Goal: Transaction & Acquisition: Purchase product/service

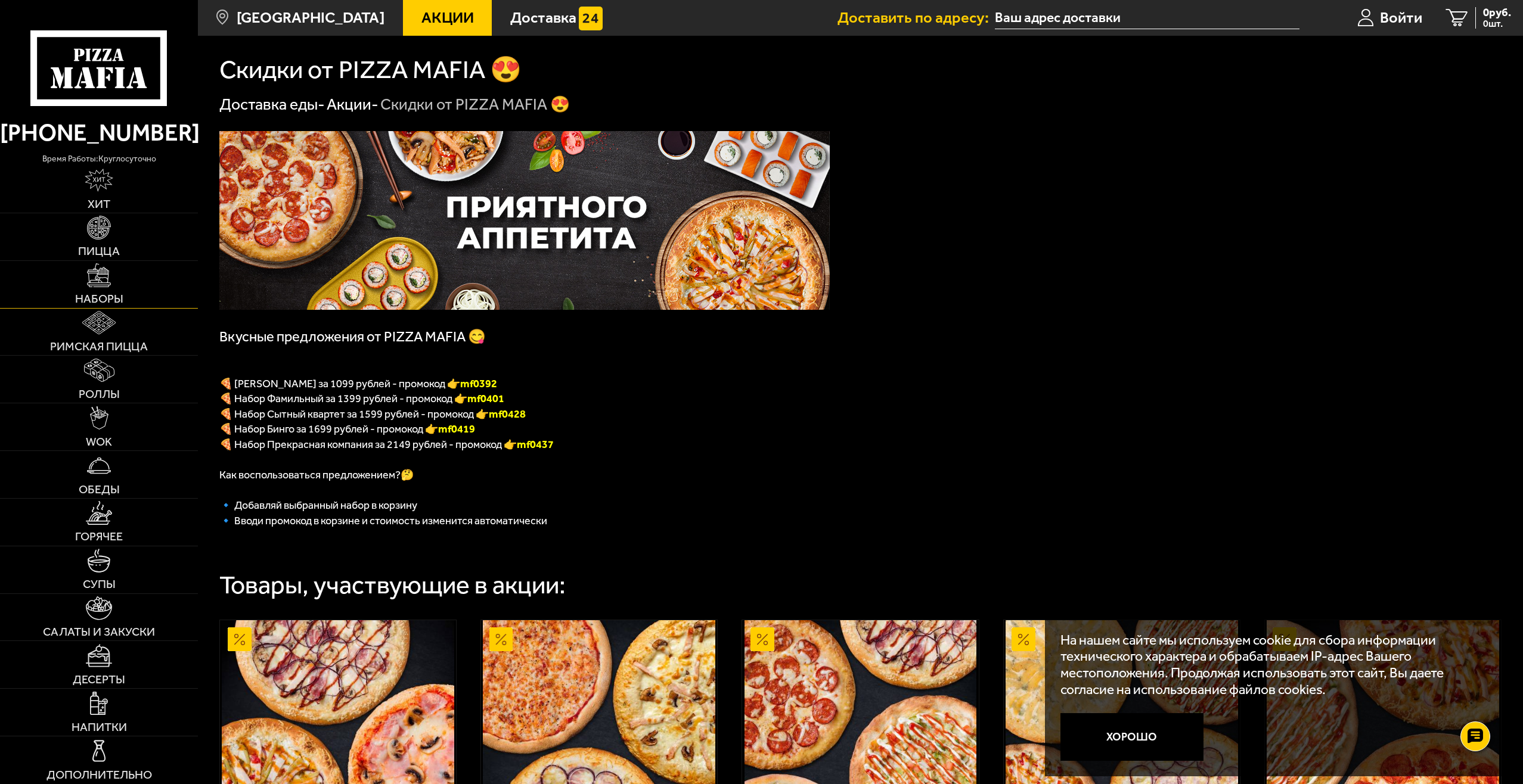
click at [110, 292] on link "Наборы" at bounding box center [98, 285] width 198 height 47
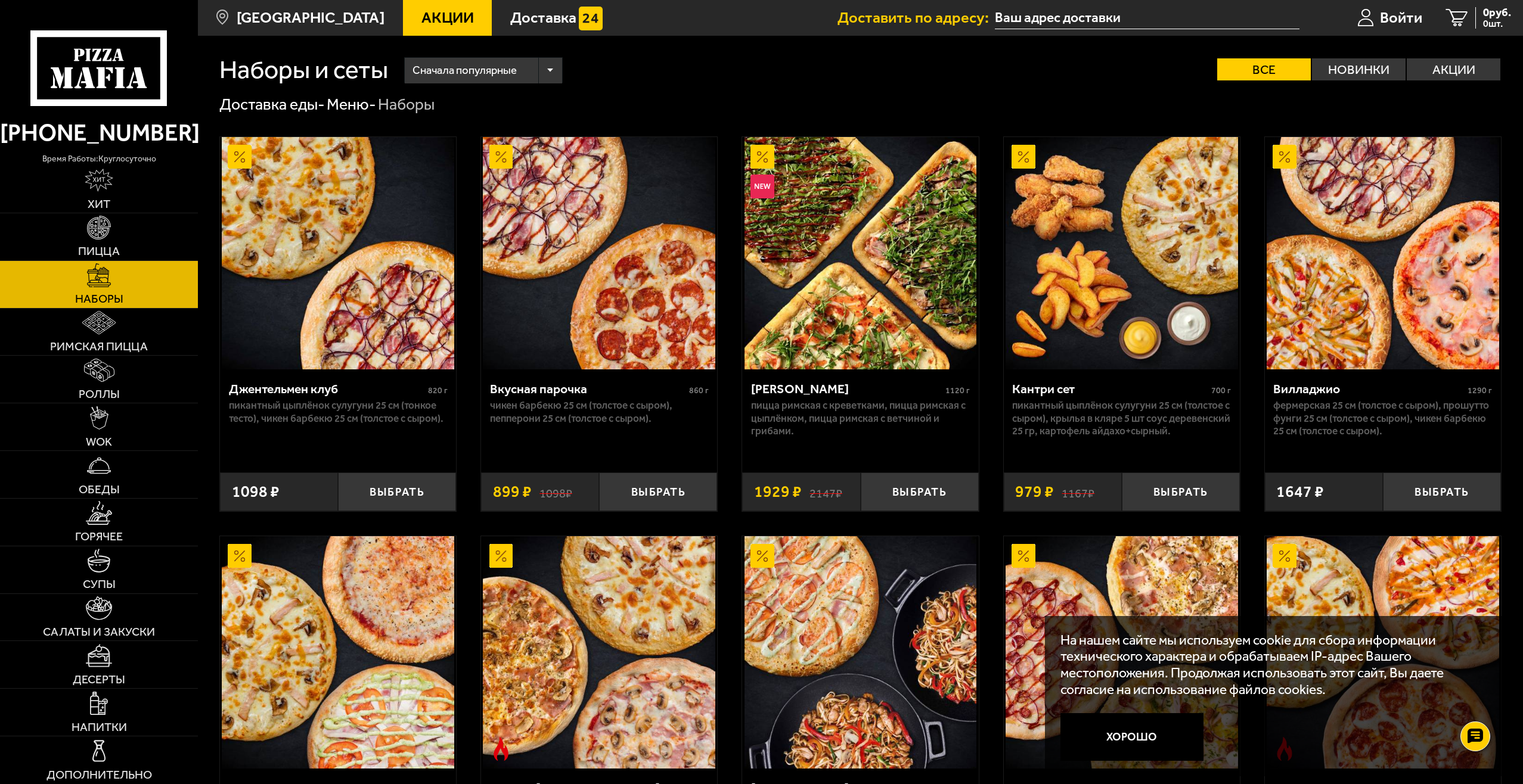
click at [539, 71] on div "Сначала популярные" at bounding box center [483, 71] width 157 height 26
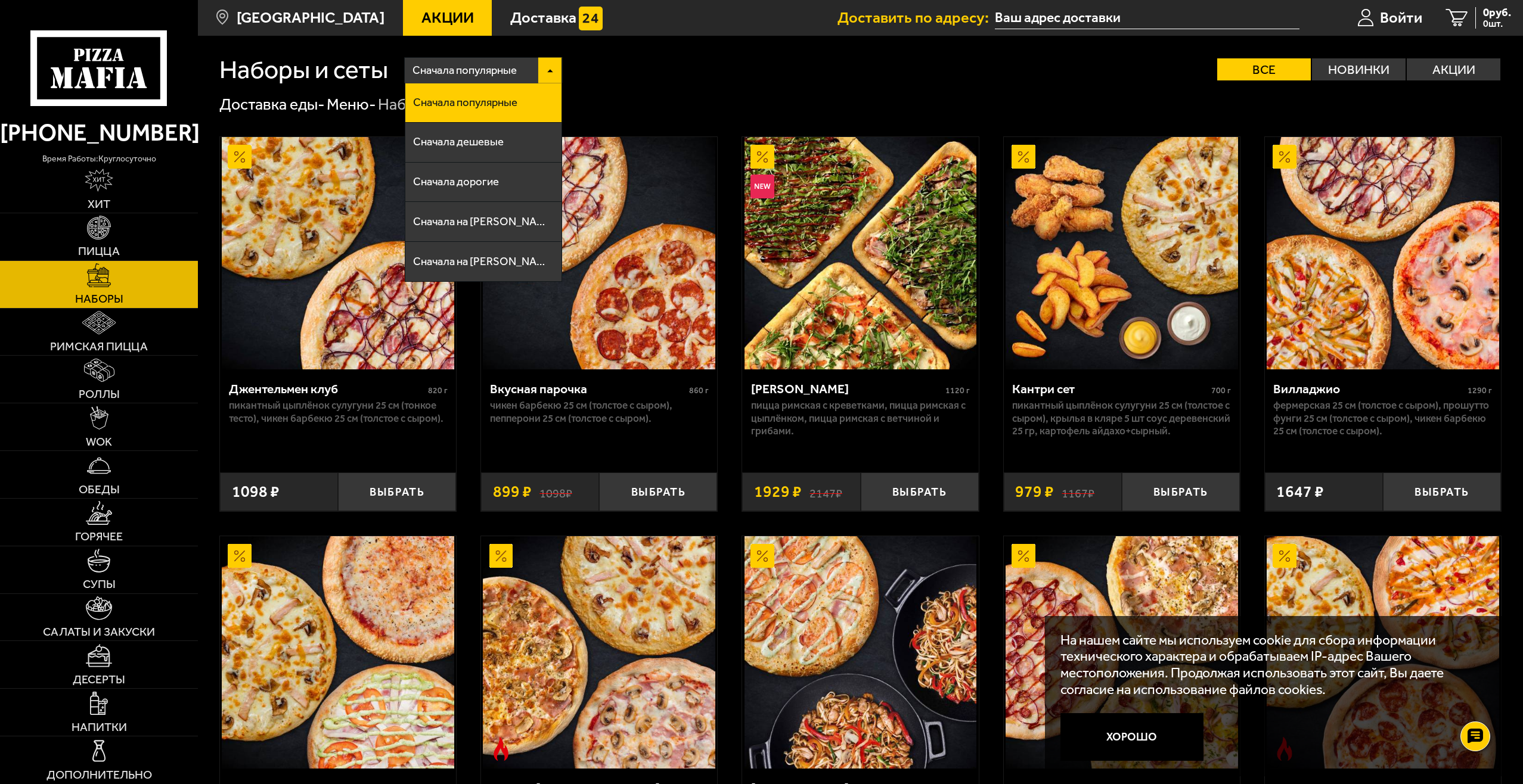
click at [547, 65] on div "Сначала популярные" at bounding box center [483, 71] width 157 height 26
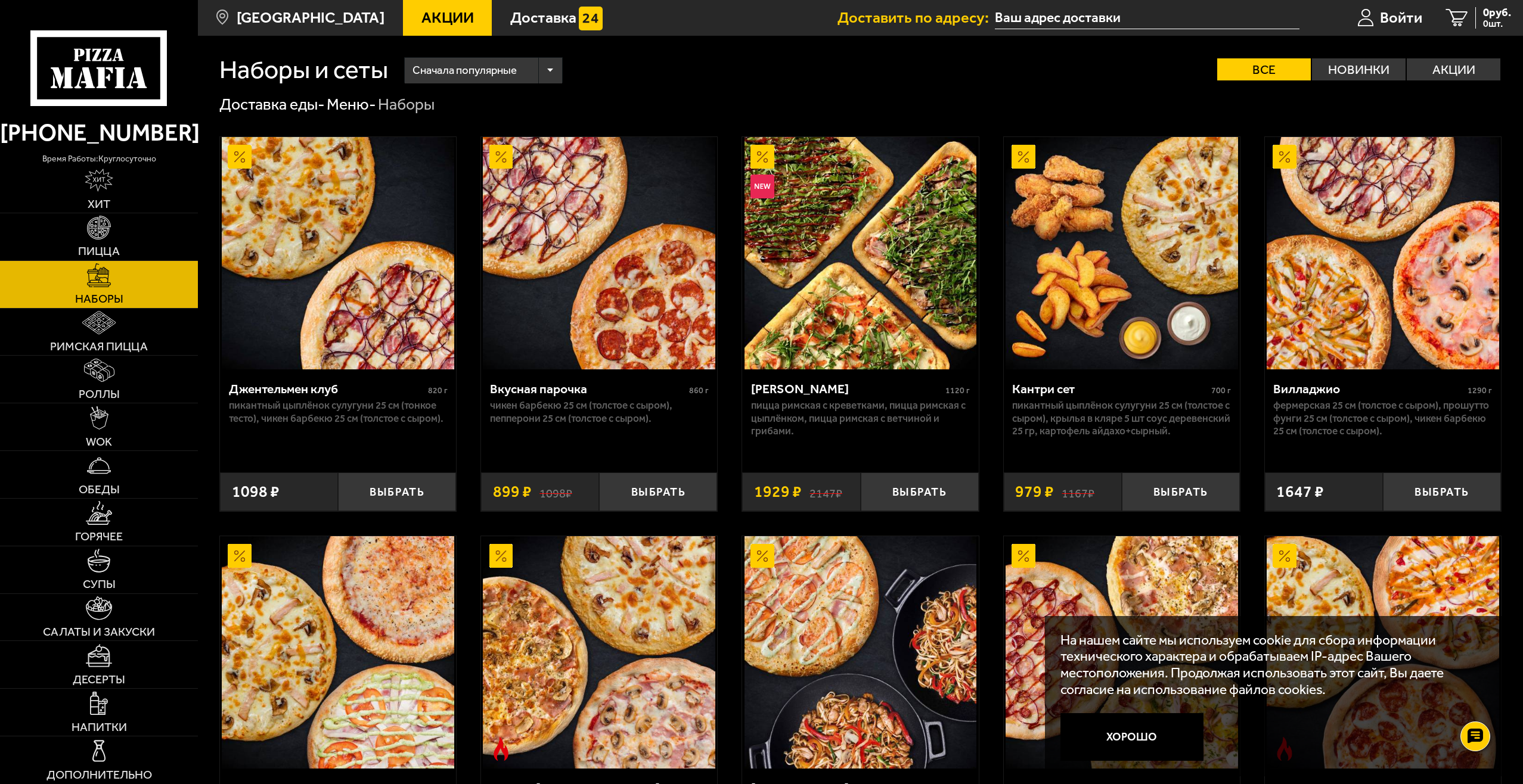
click at [443, 13] on span "Акции" at bounding box center [448, 17] width 53 height 16
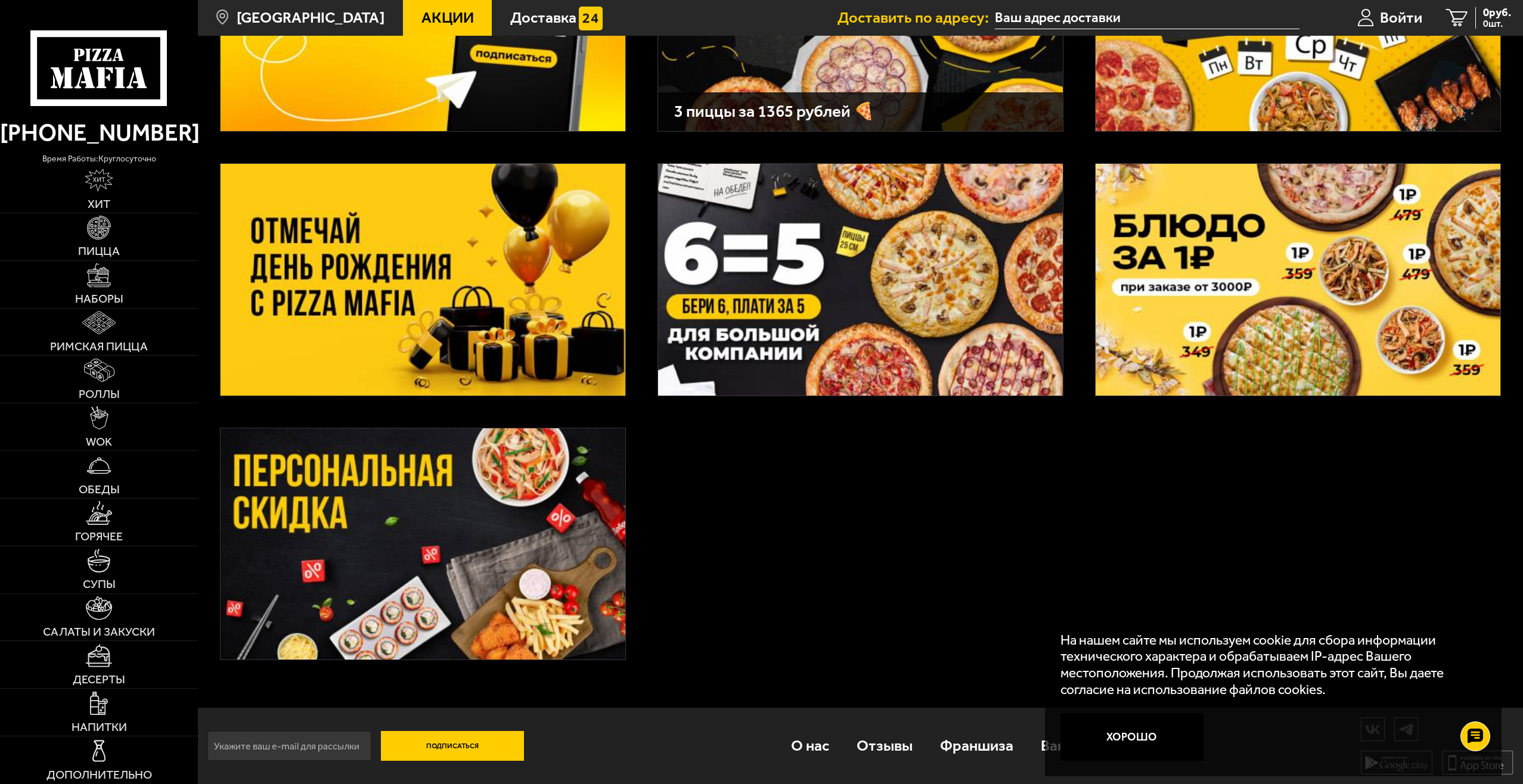
click at [556, 526] on img at bounding box center [423, 544] width 405 height 232
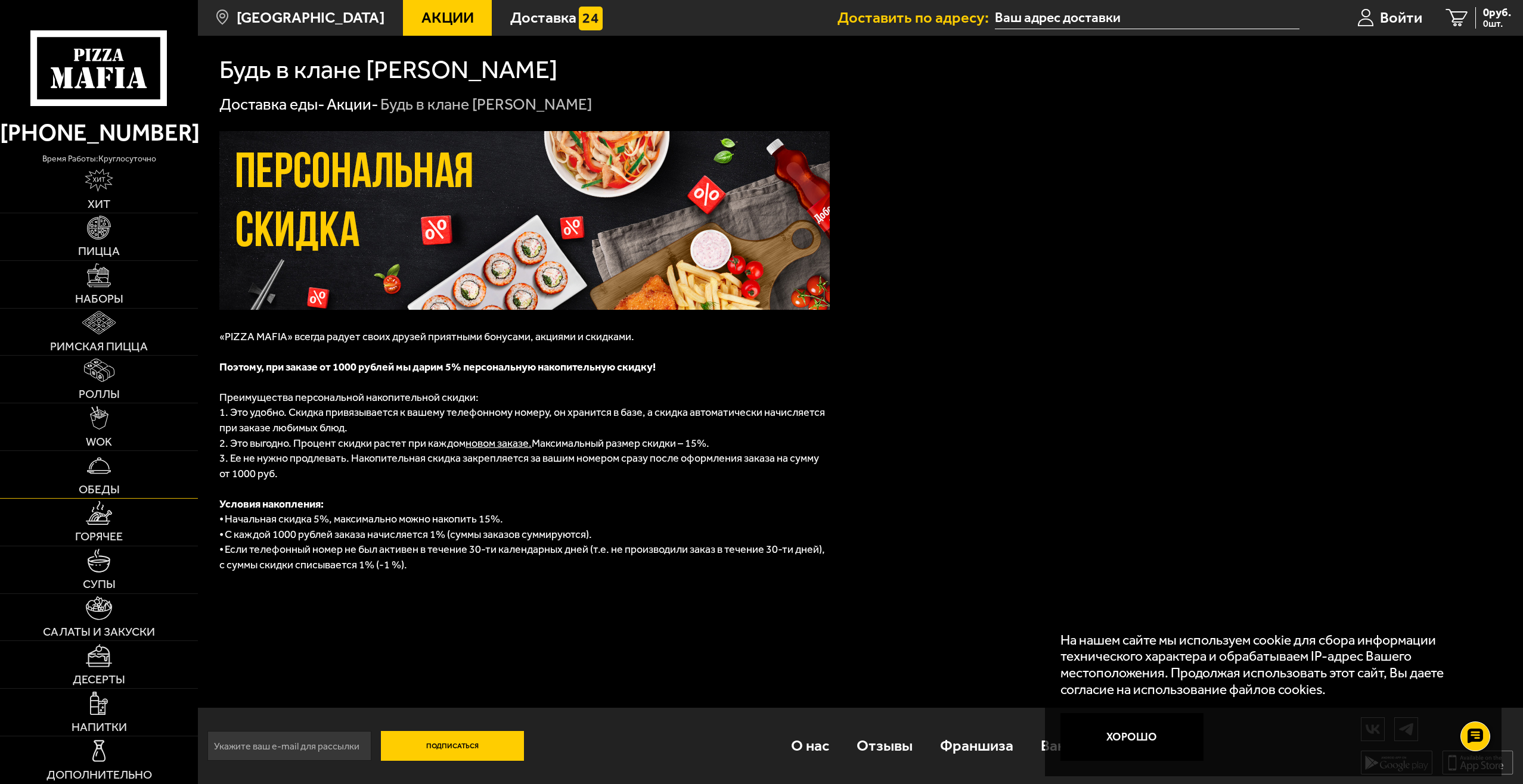
click at [116, 484] on span "Обеды" at bounding box center [99, 490] width 41 height 12
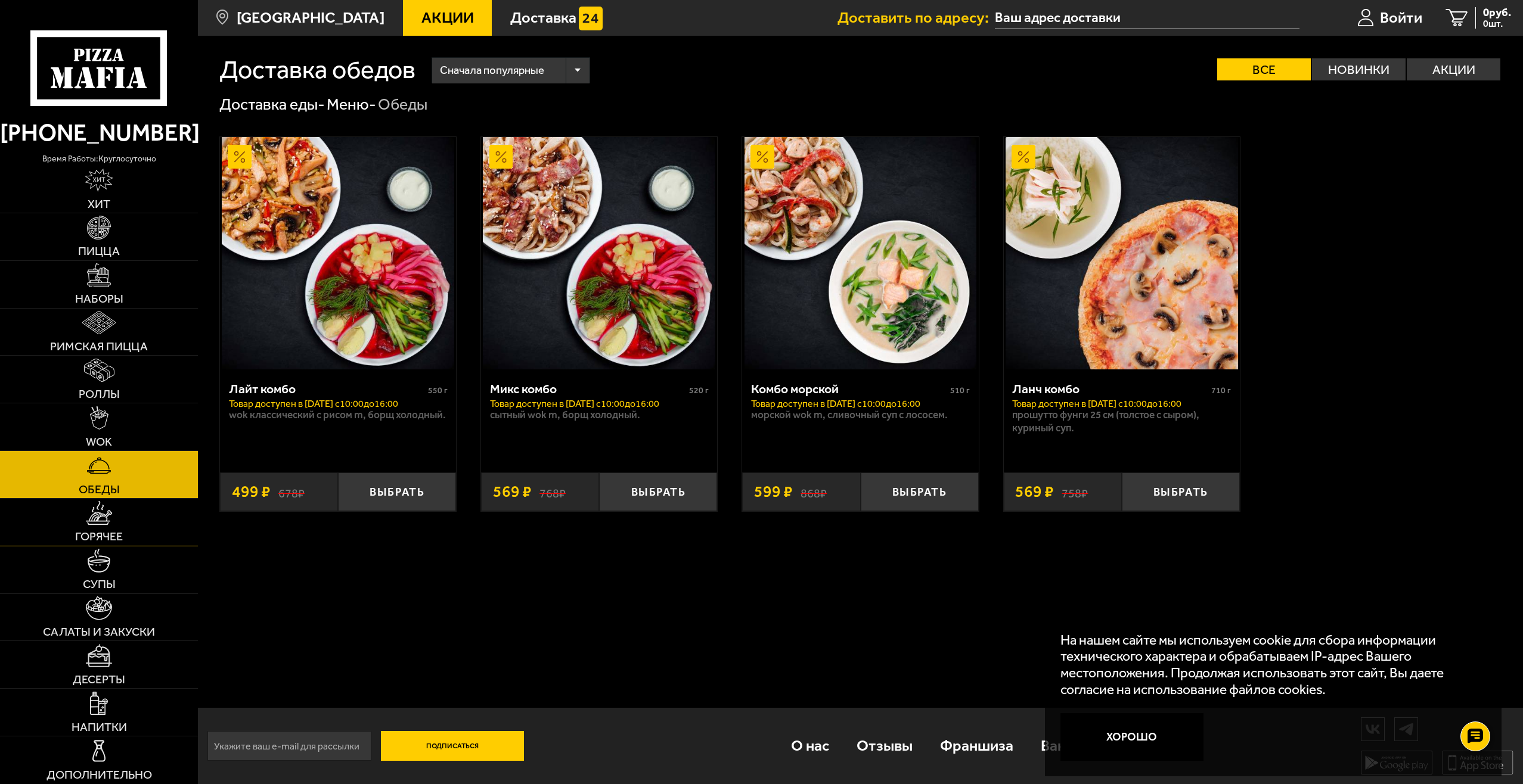
drag, startPoint x: 119, startPoint y: 529, endPoint x: 116, endPoint y: 540, distance: 11.4
click at [118, 529] on link "Горячее" at bounding box center [98, 522] width 198 height 47
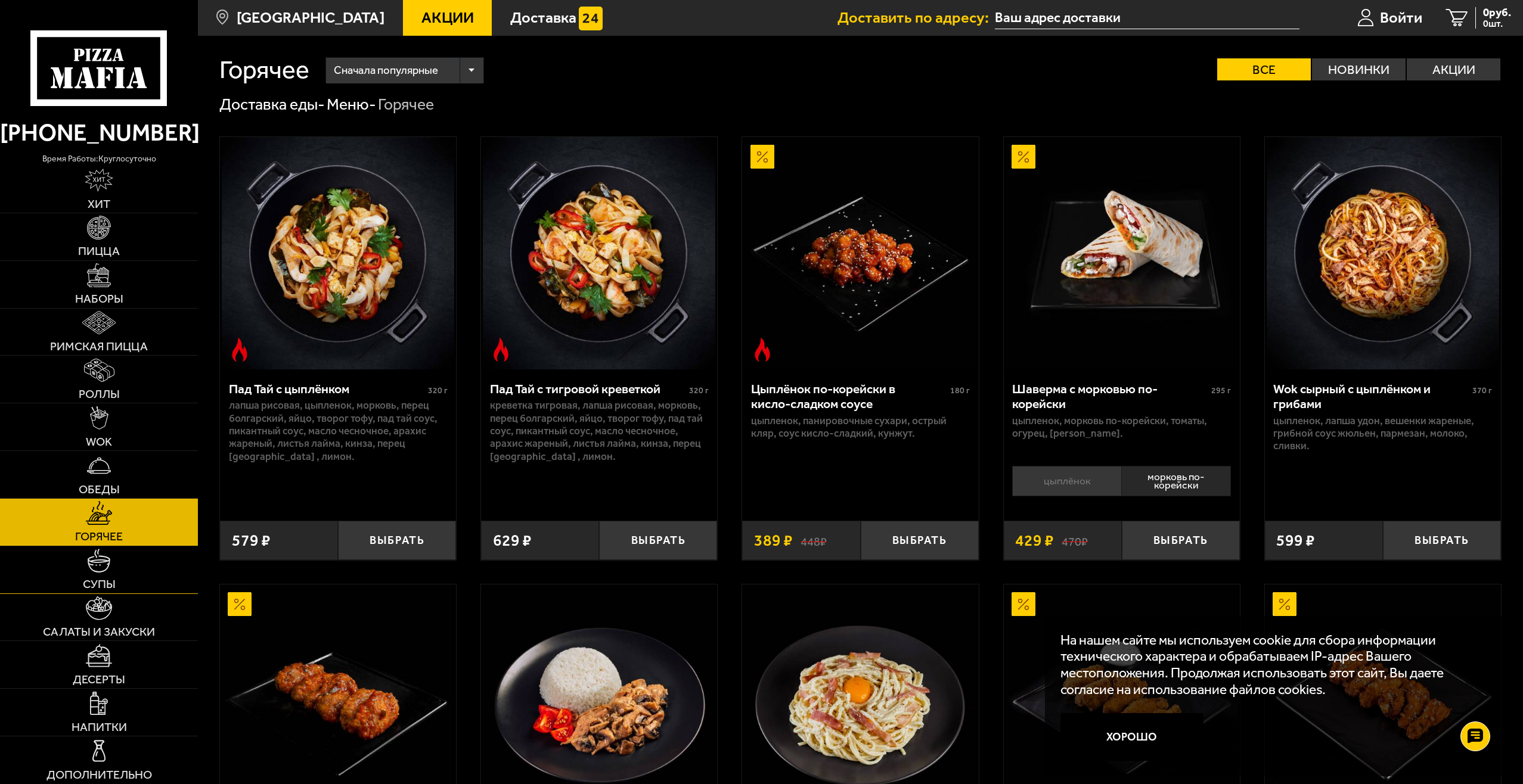
click at [106, 576] on link "Супы" at bounding box center [98, 570] width 198 height 47
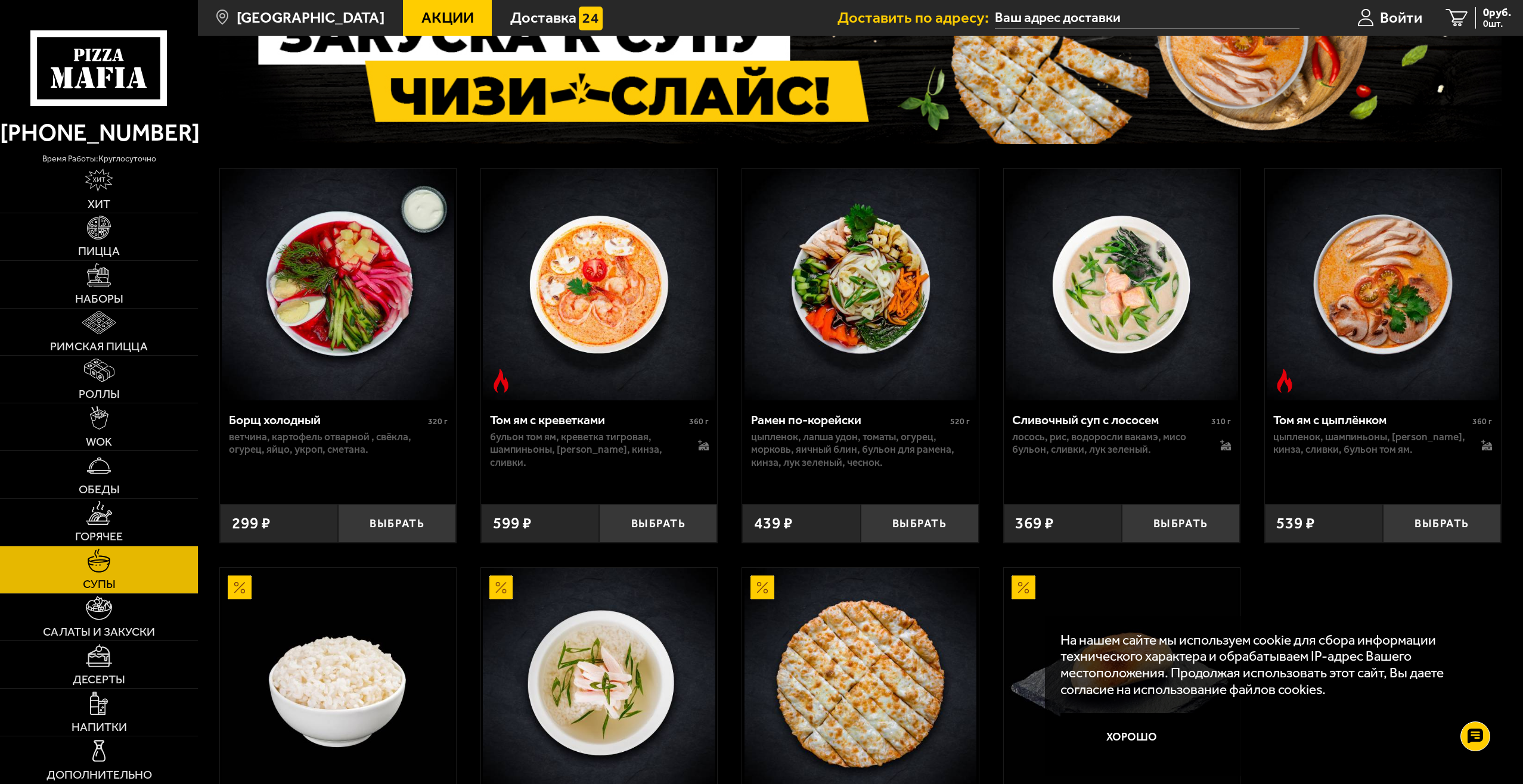
scroll to position [357, 0]
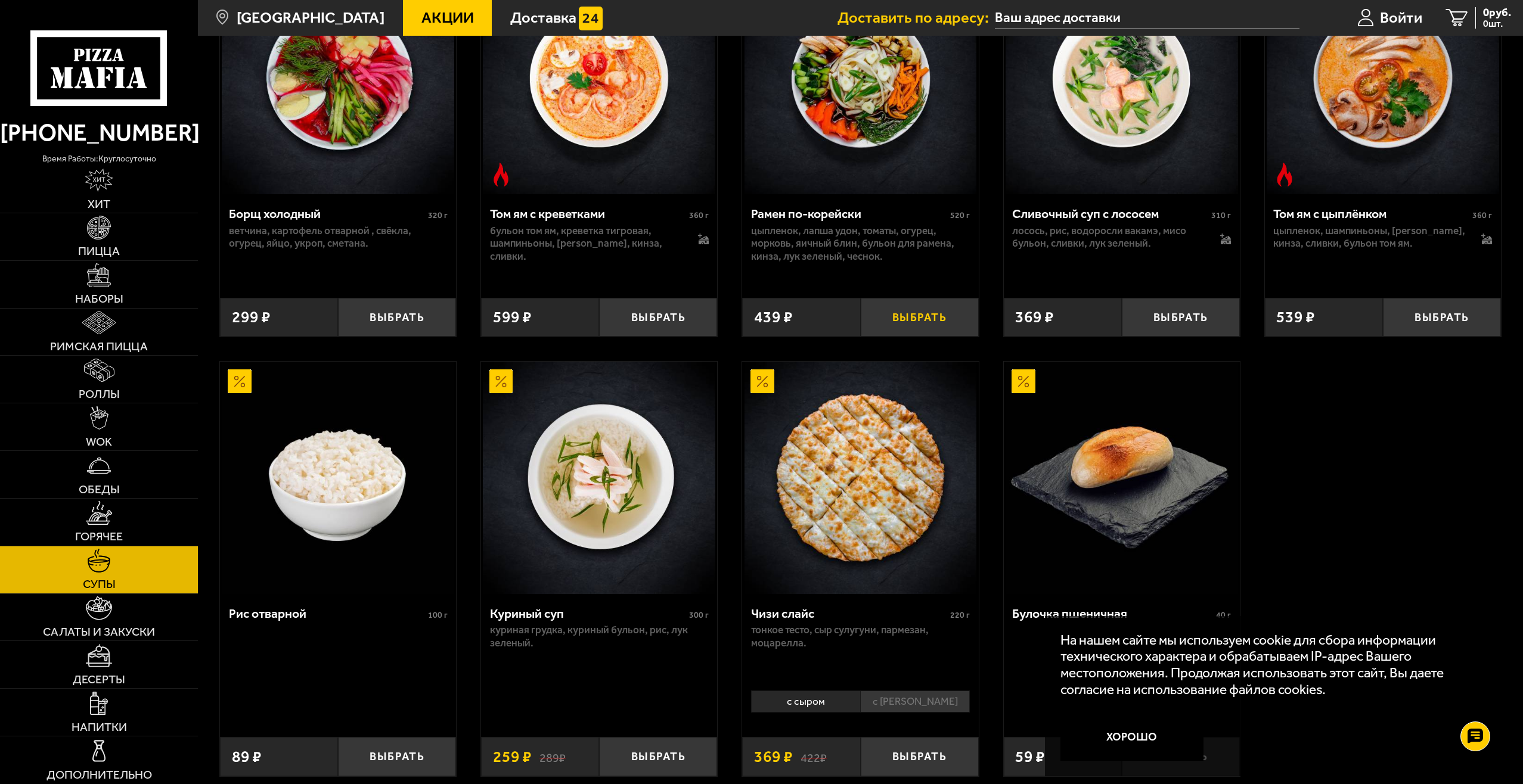
click at [923, 314] on button "Выбрать" at bounding box center [920, 318] width 118 height 39
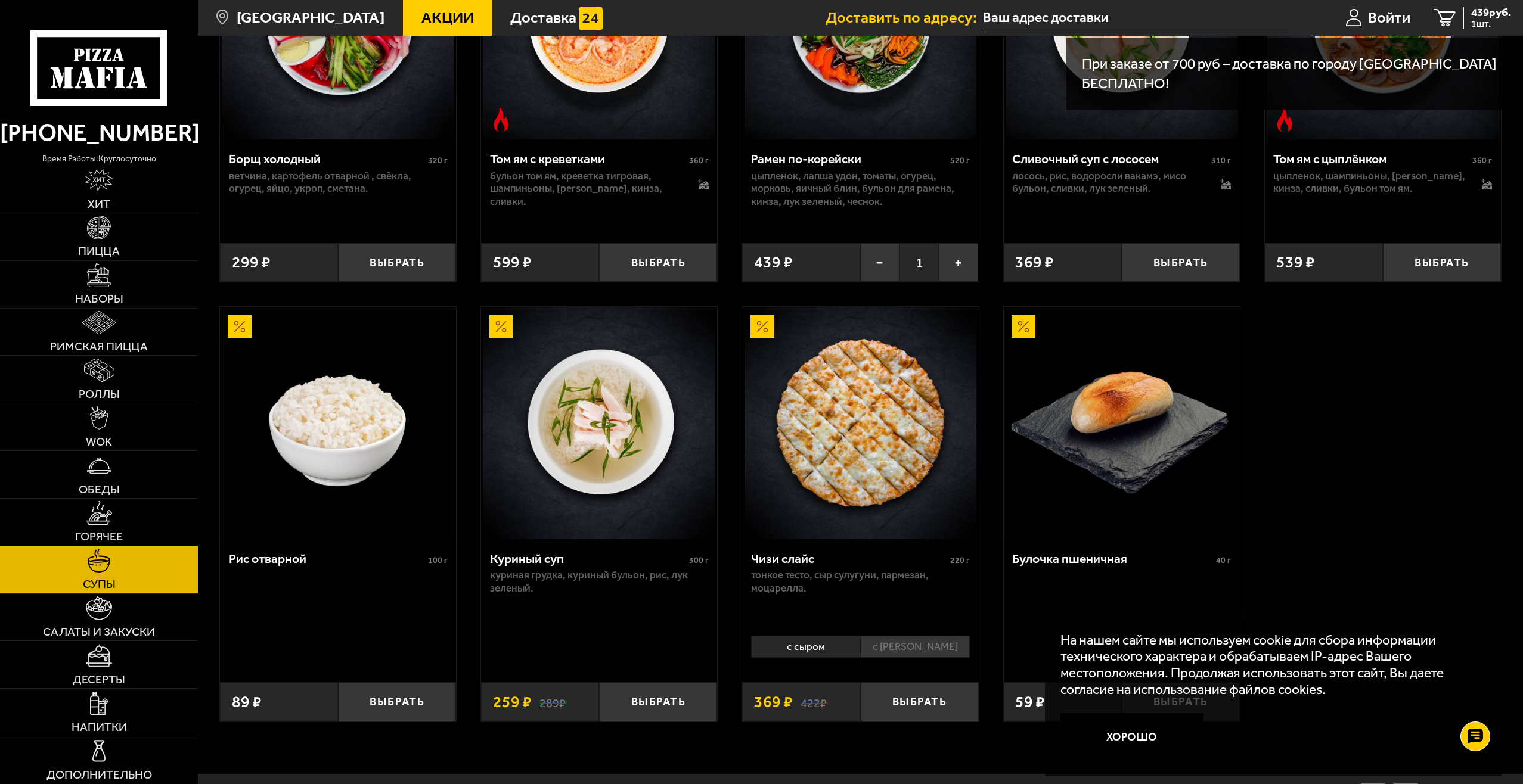
scroll to position [417, 0]
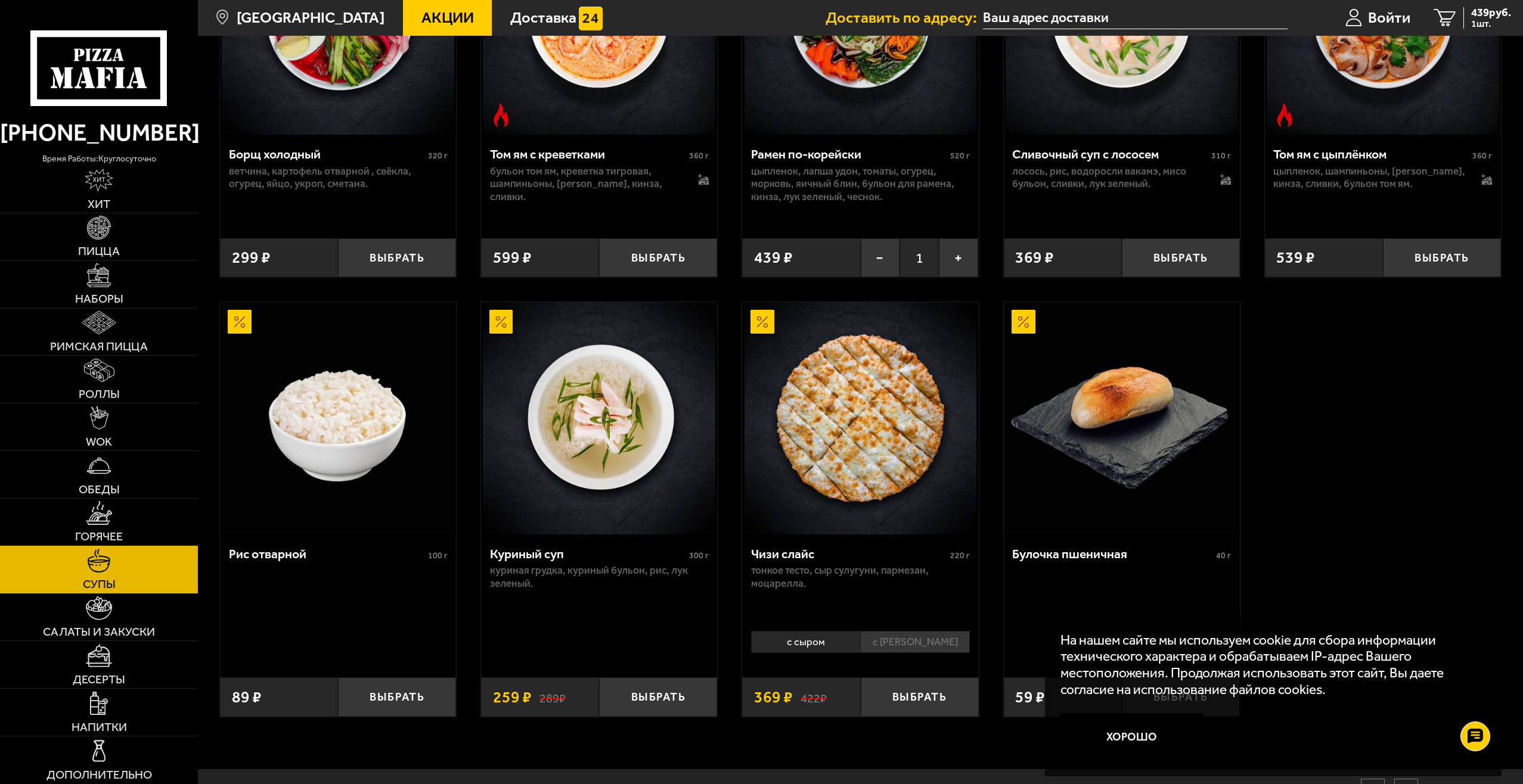
click at [123, 521] on link "Горячее" at bounding box center [98, 522] width 198 height 47
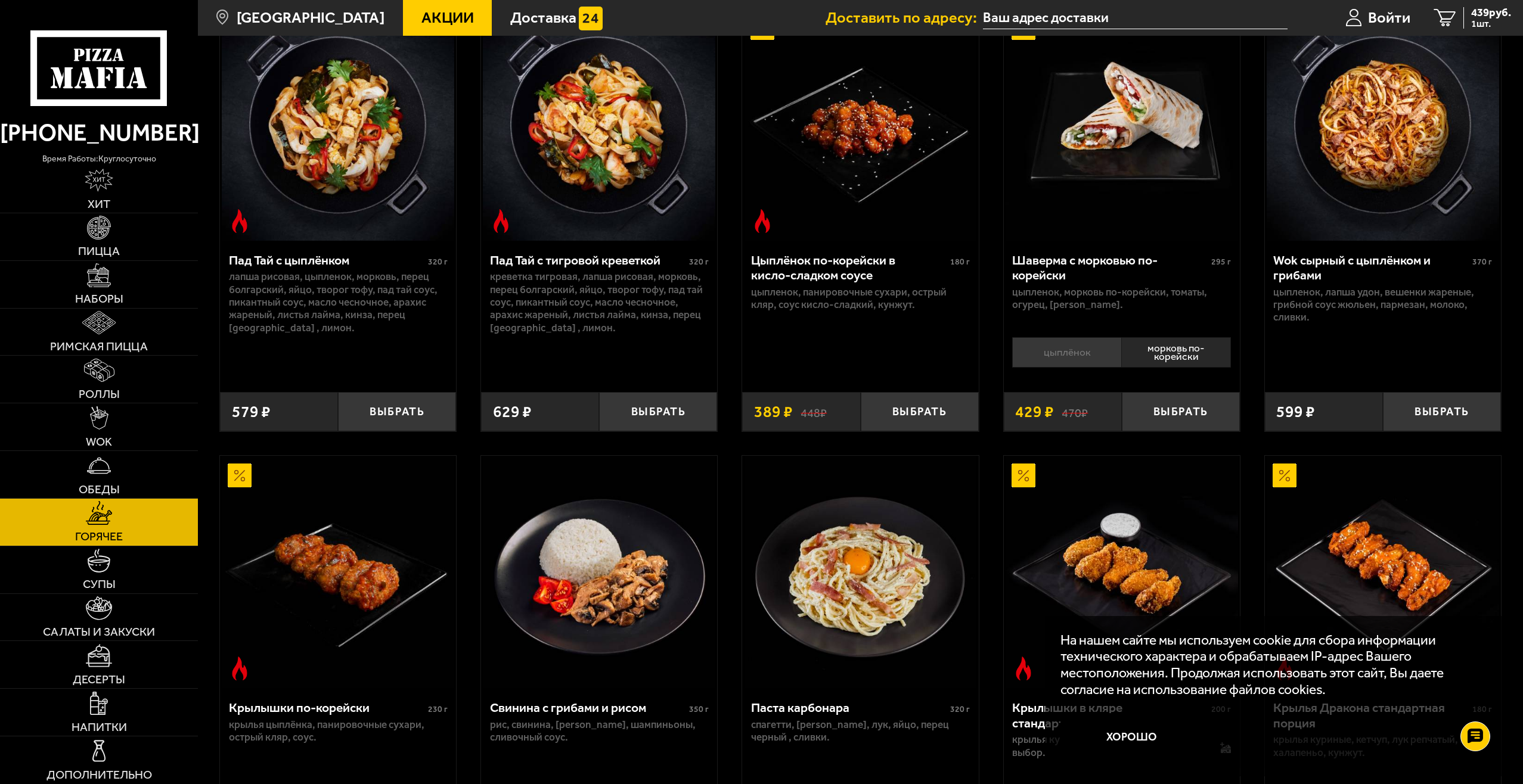
scroll to position [15, 0]
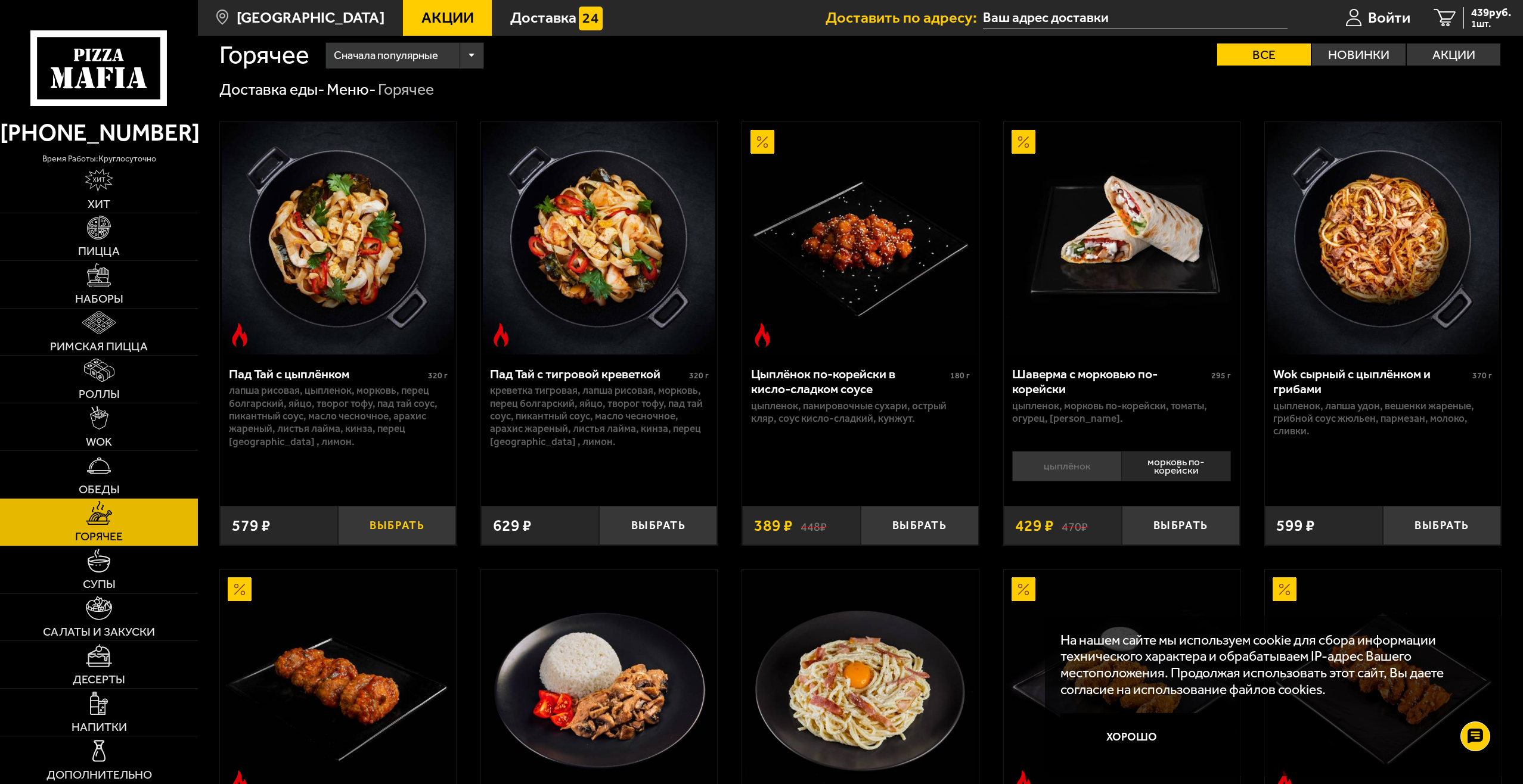
click at [403, 535] on button "Выбрать" at bounding box center [397, 526] width 118 height 39
click at [117, 429] on link "WOK" at bounding box center [98, 427] width 198 height 47
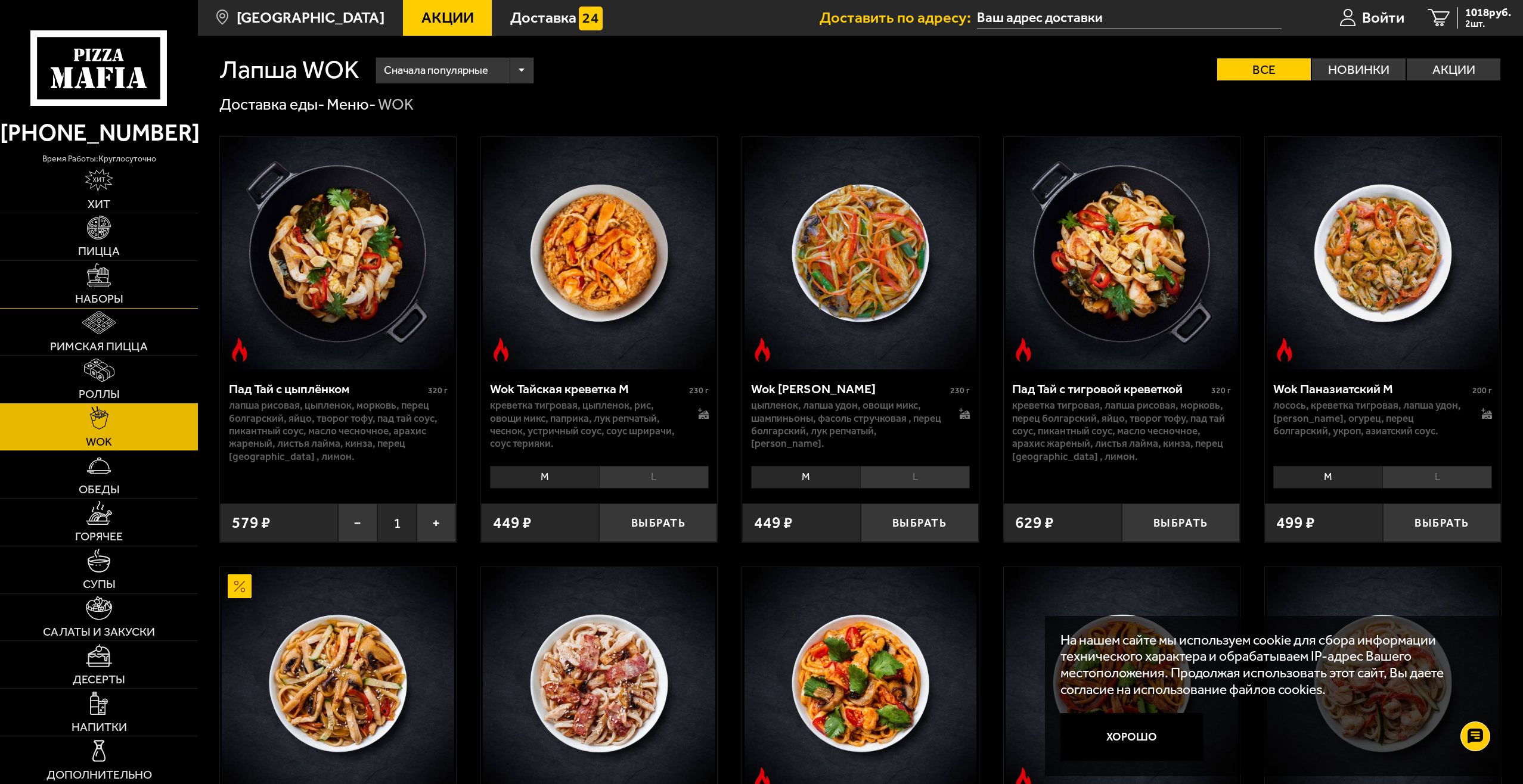
click at [121, 276] on link "Наборы" at bounding box center [98, 285] width 198 height 47
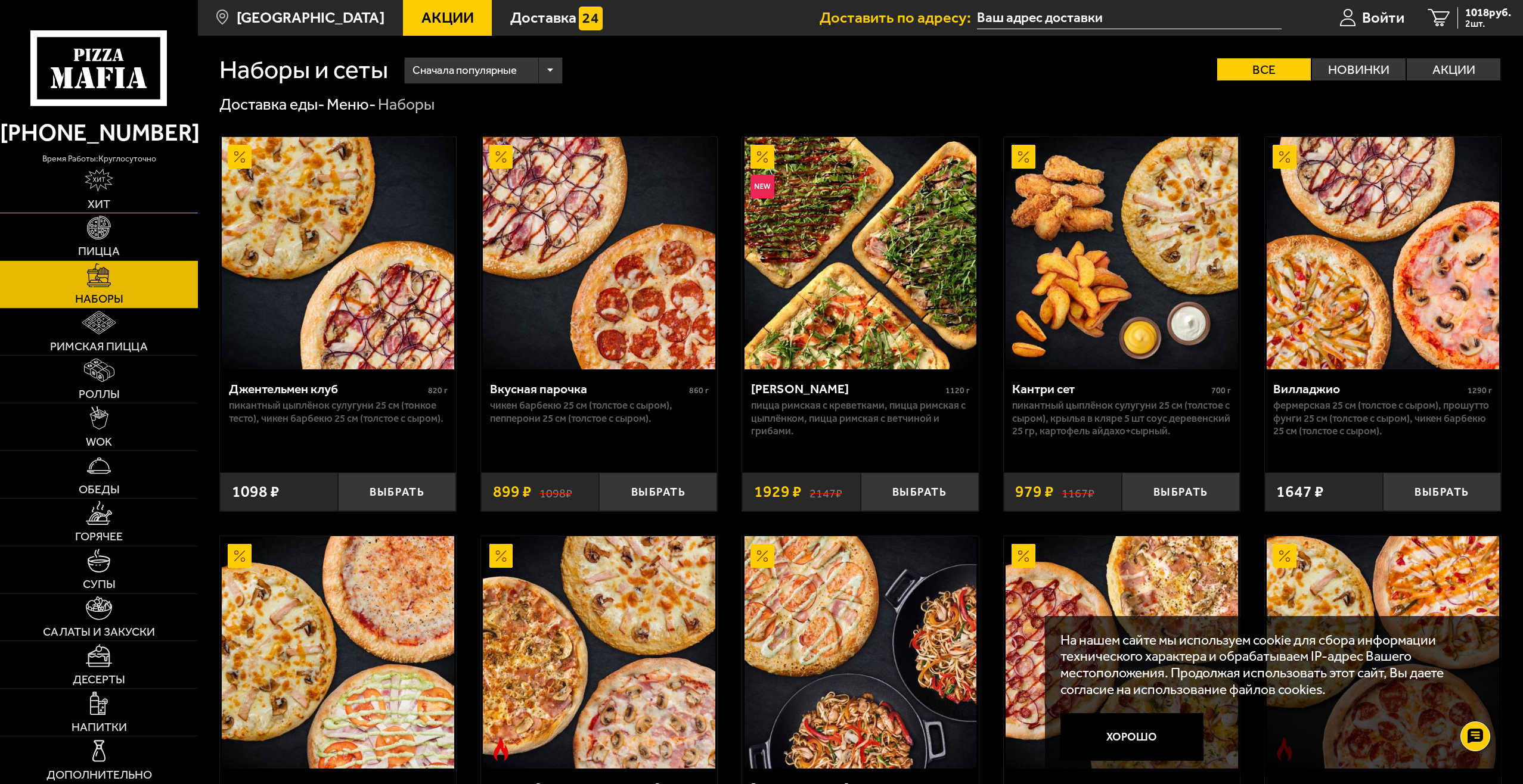
click at [110, 194] on link "Хит" at bounding box center [98, 189] width 198 height 47
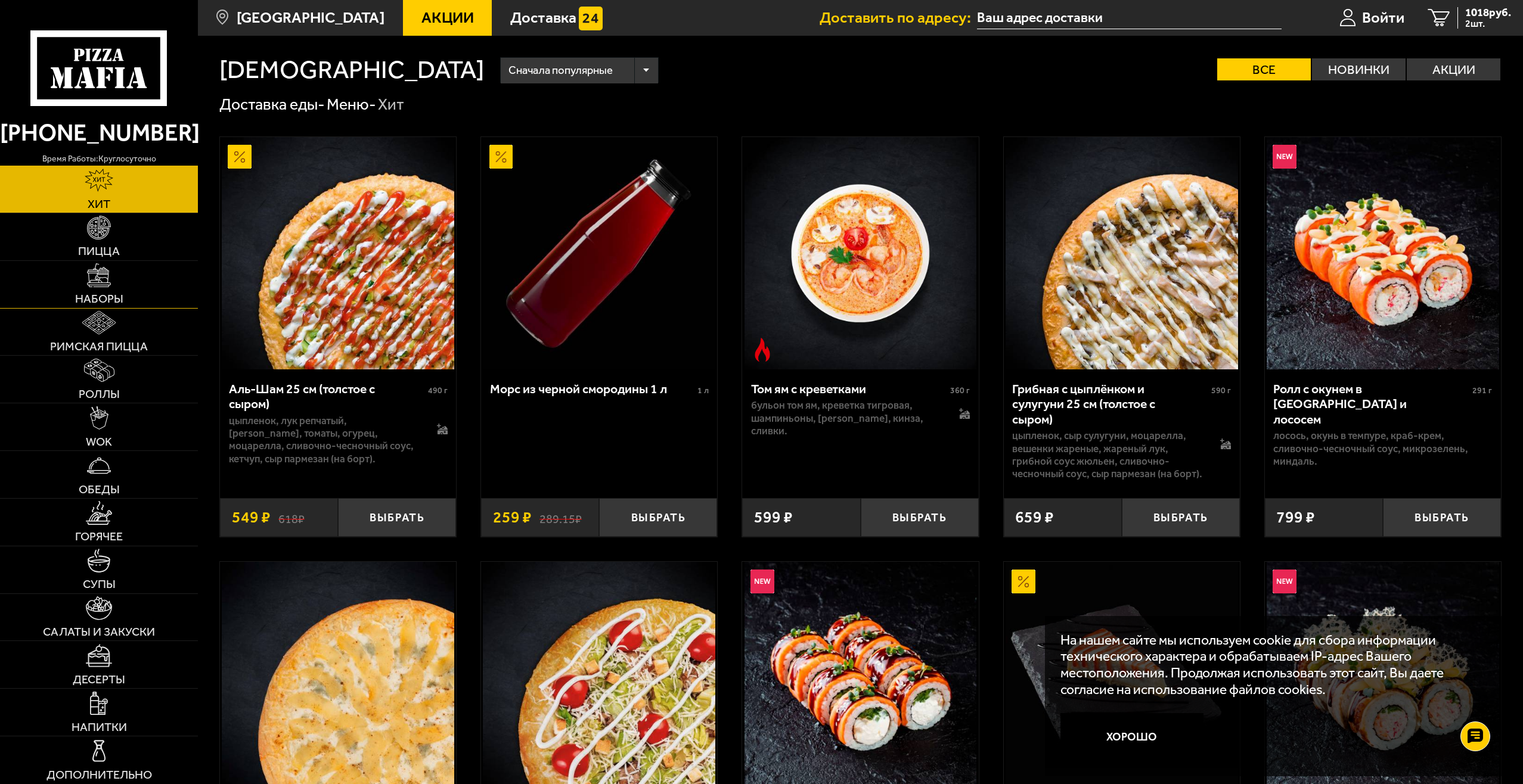
click at [122, 286] on link "Наборы" at bounding box center [98, 285] width 198 height 47
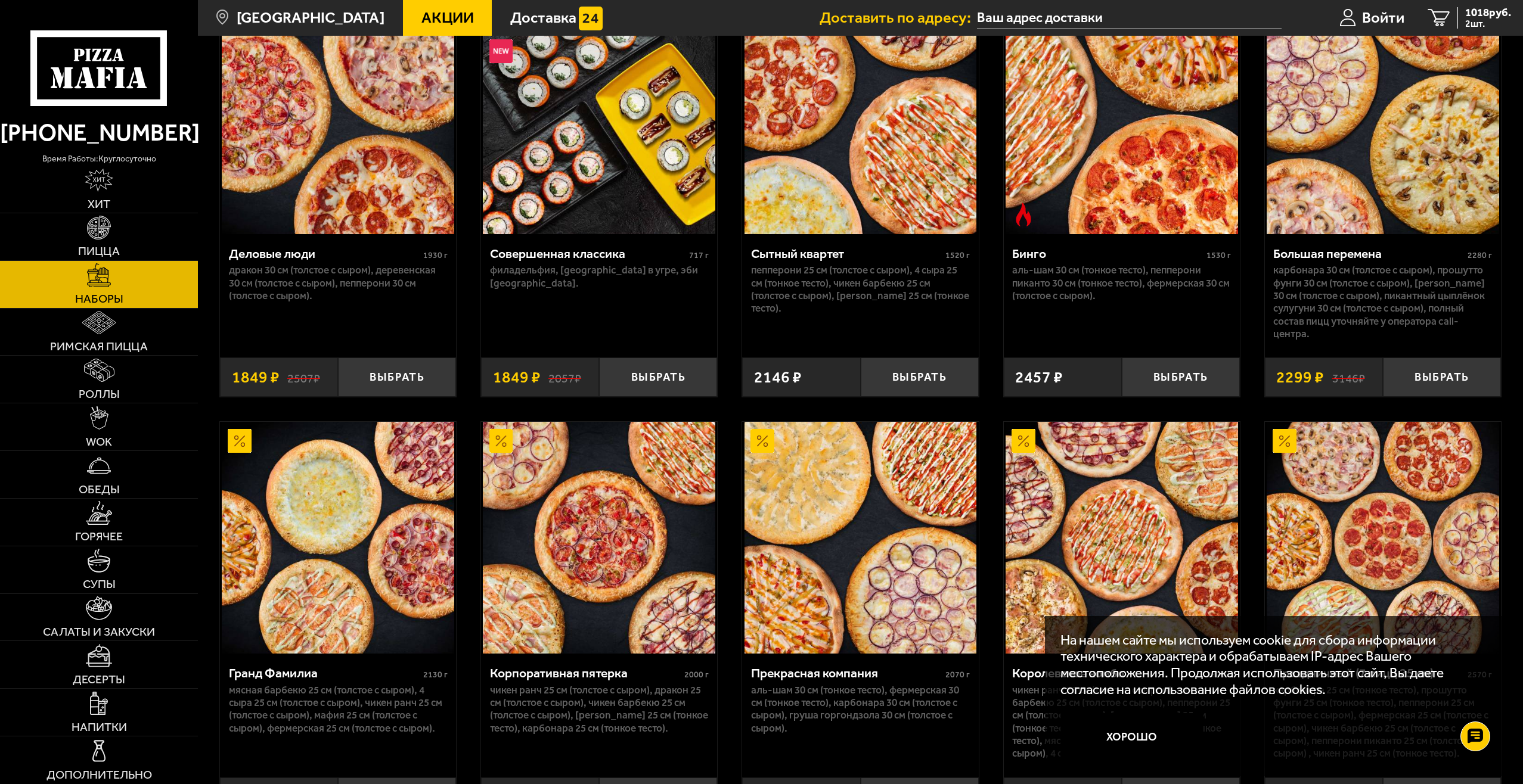
scroll to position [1728, 0]
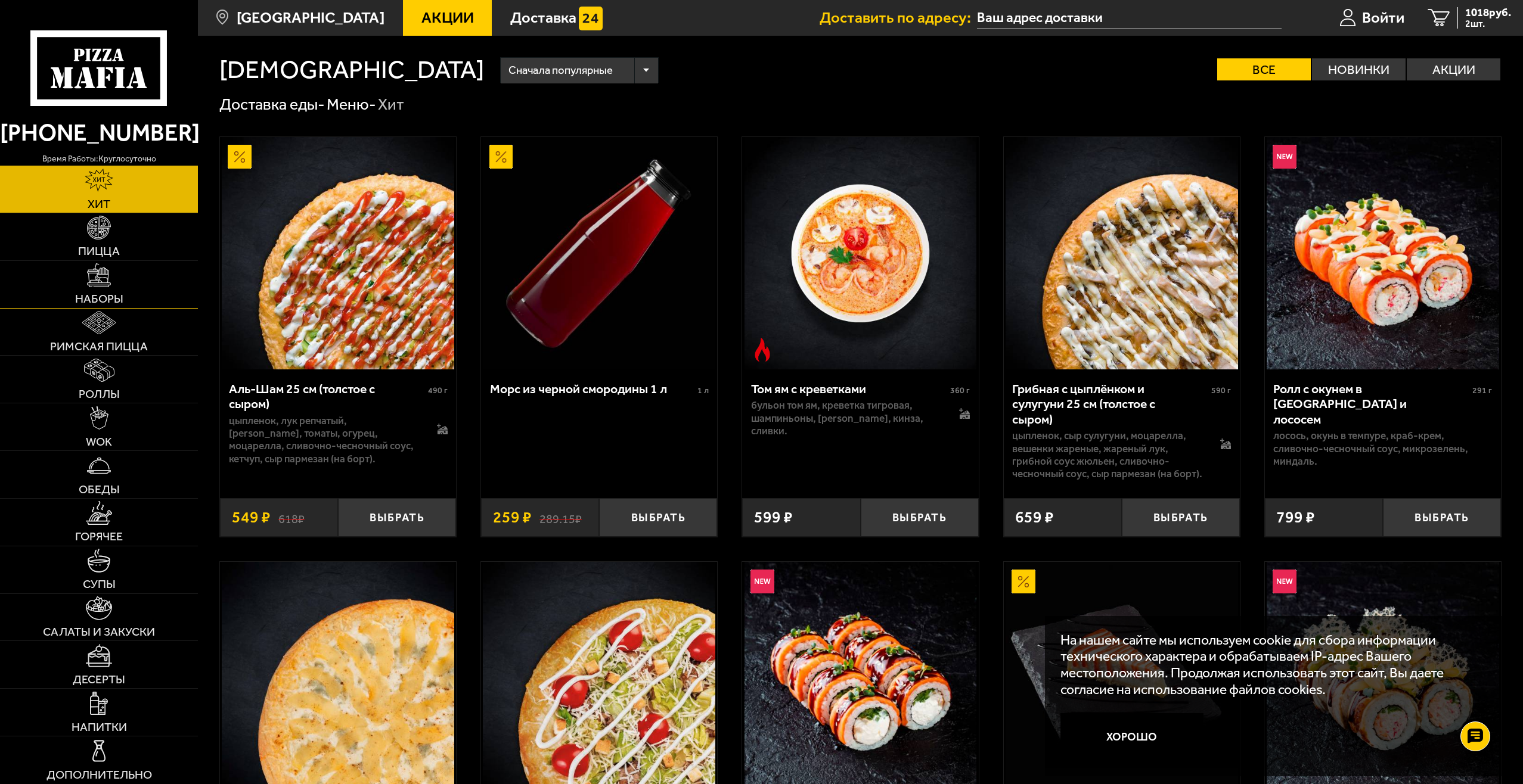
click at [128, 282] on link "Наборы" at bounding box center [98, 285] width 198 height 47
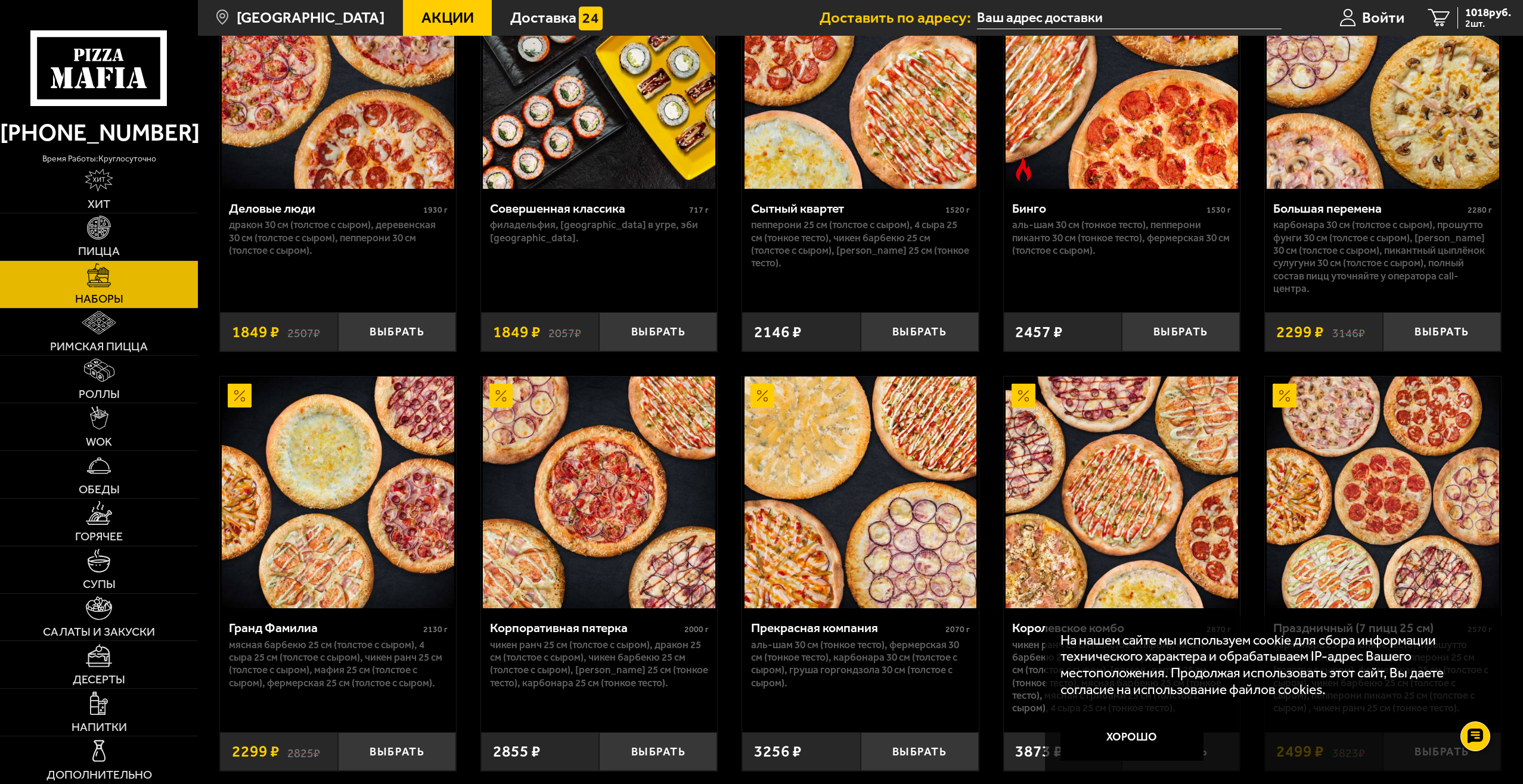
scroll to position [1788, 0]
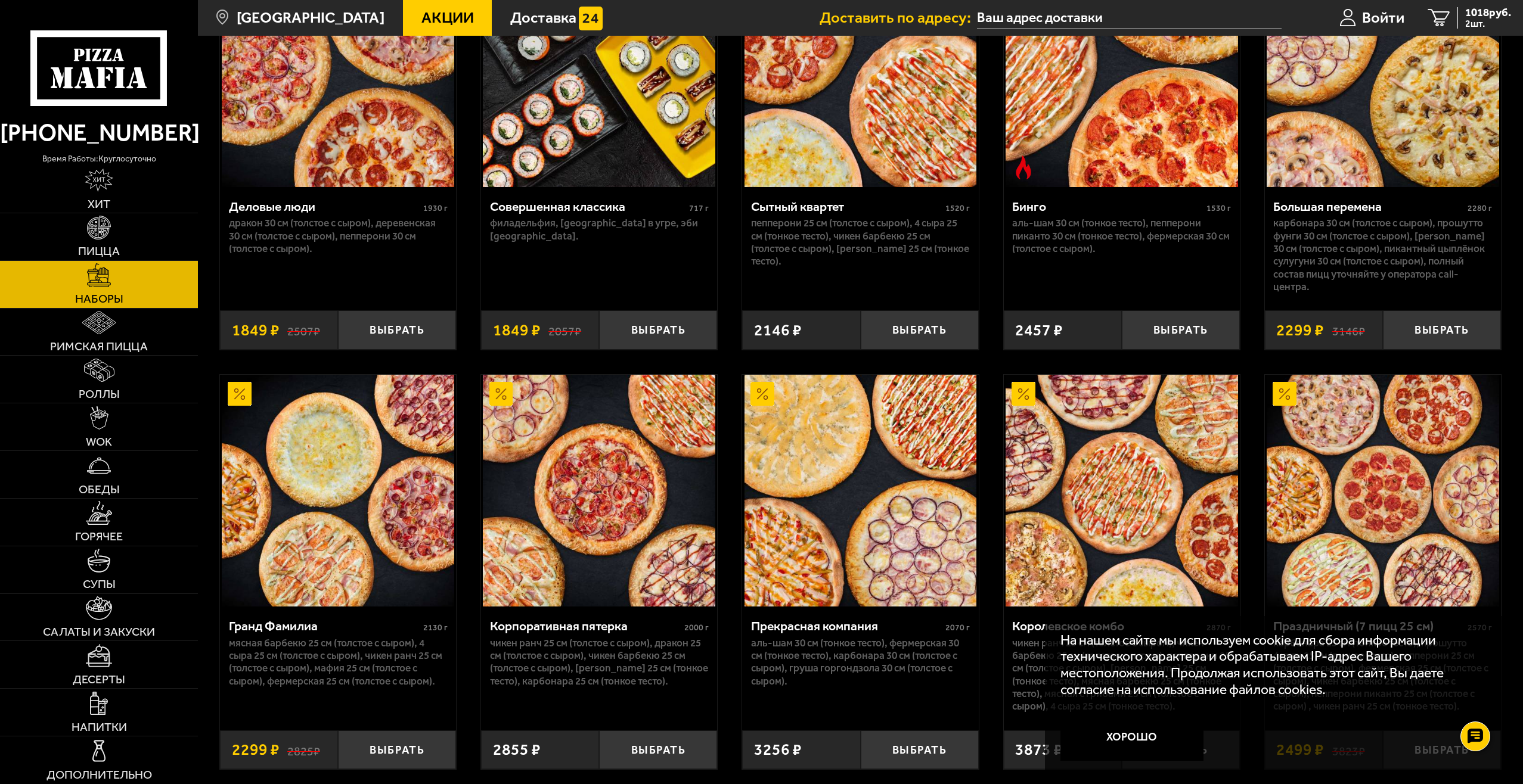
click at [1327, 210] on div "Большая перемена" at bounding box center [1369, 207] width 192 height 16
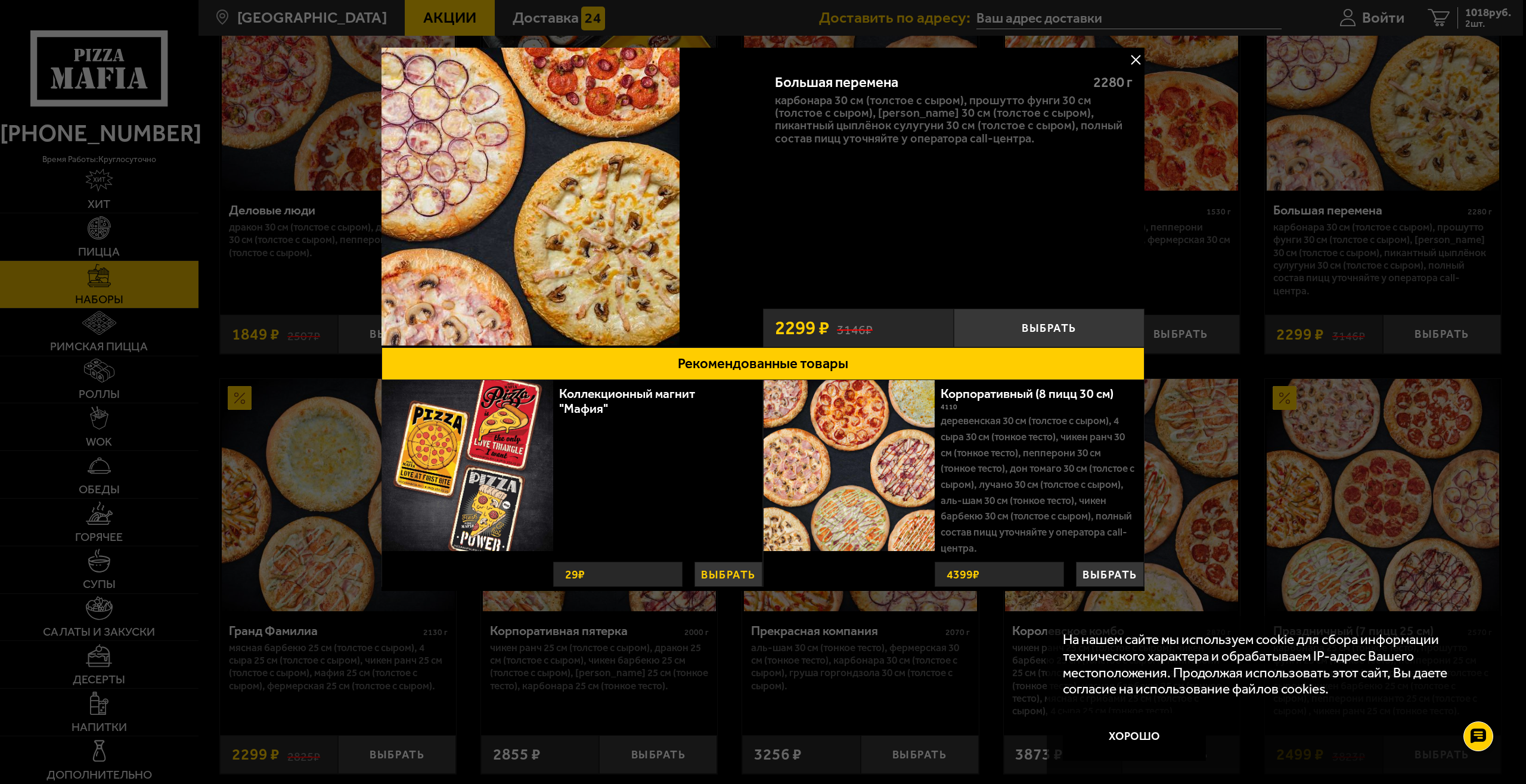
click at [735, 573] on button "Выбрать" at bounding box center [728, 574] width 68 height 25
click at [1136, 63] on button at bounding box center [1136, 59] width 18 height 18
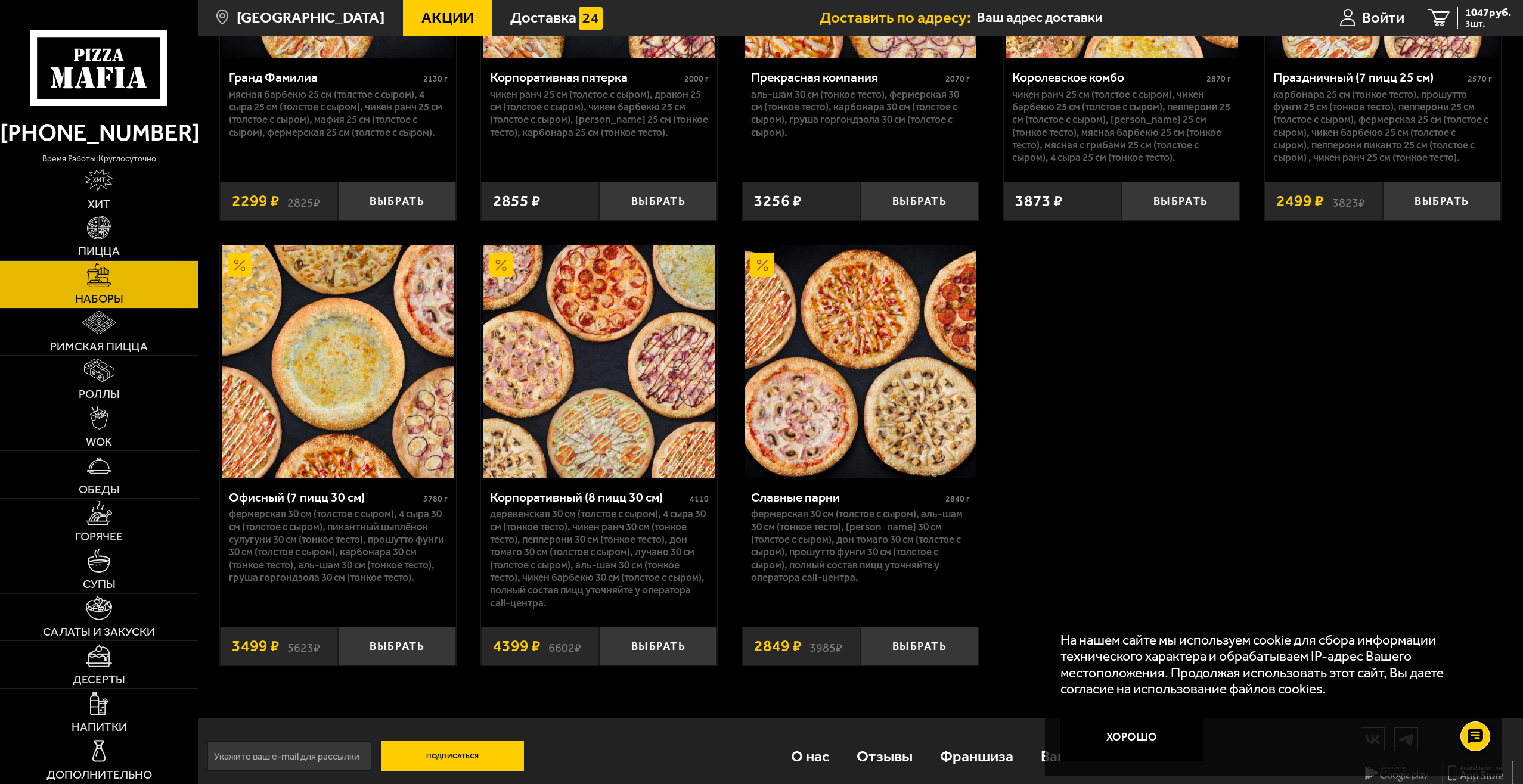
scroll to position [2354, 0]
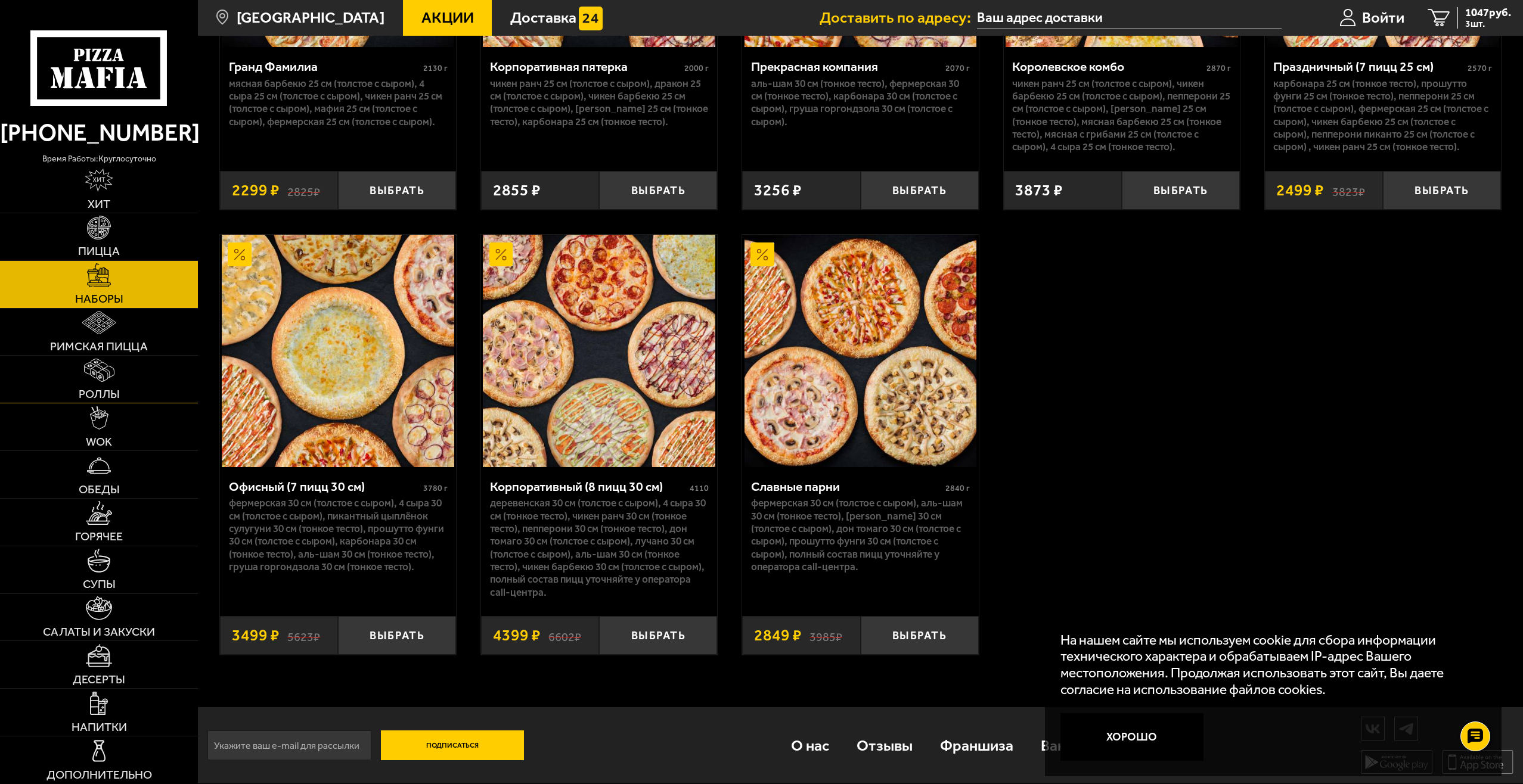
click at [101, 371] on img at bounding box center [99, 370] width 30 height 23
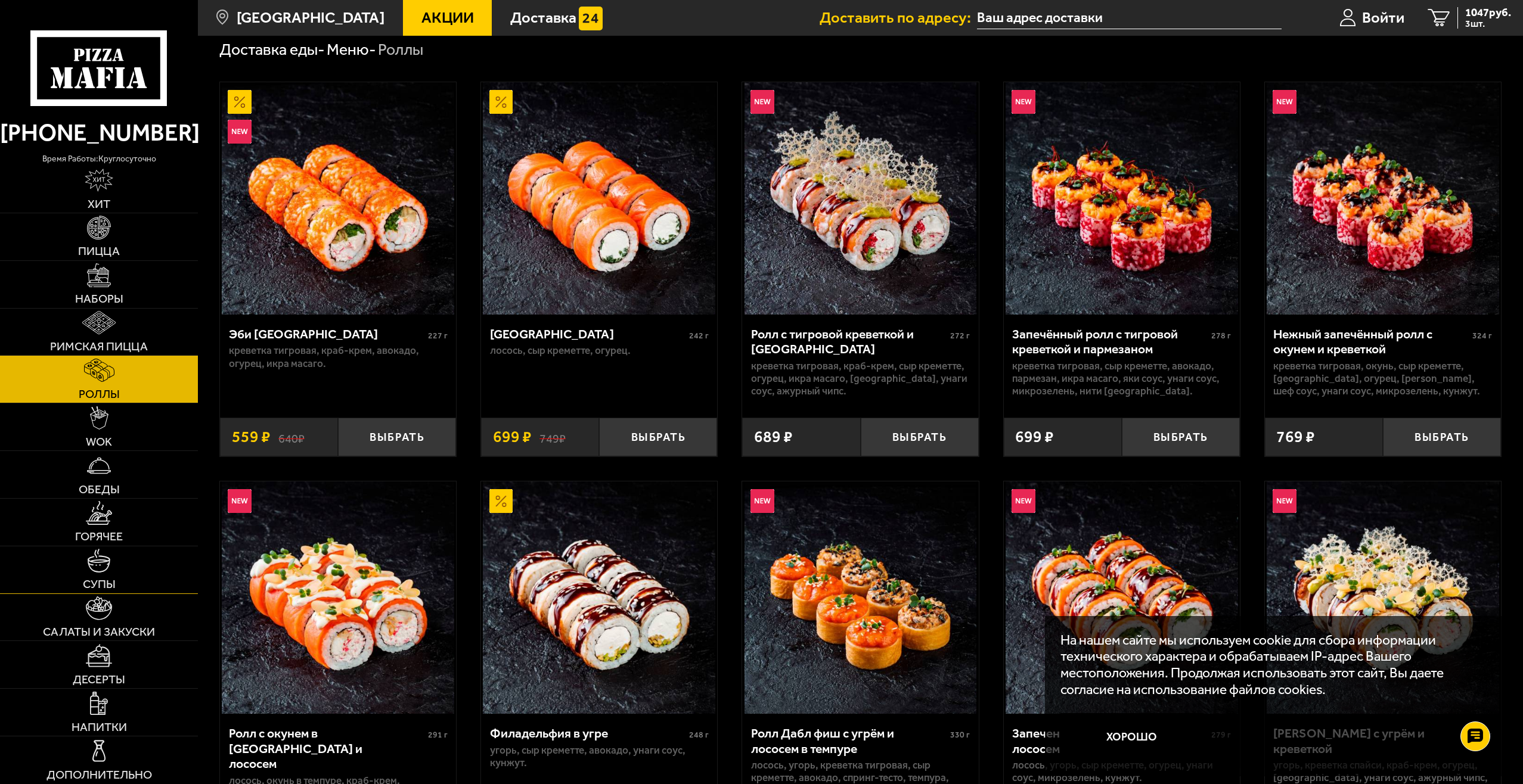
scroll to position [59, 0]
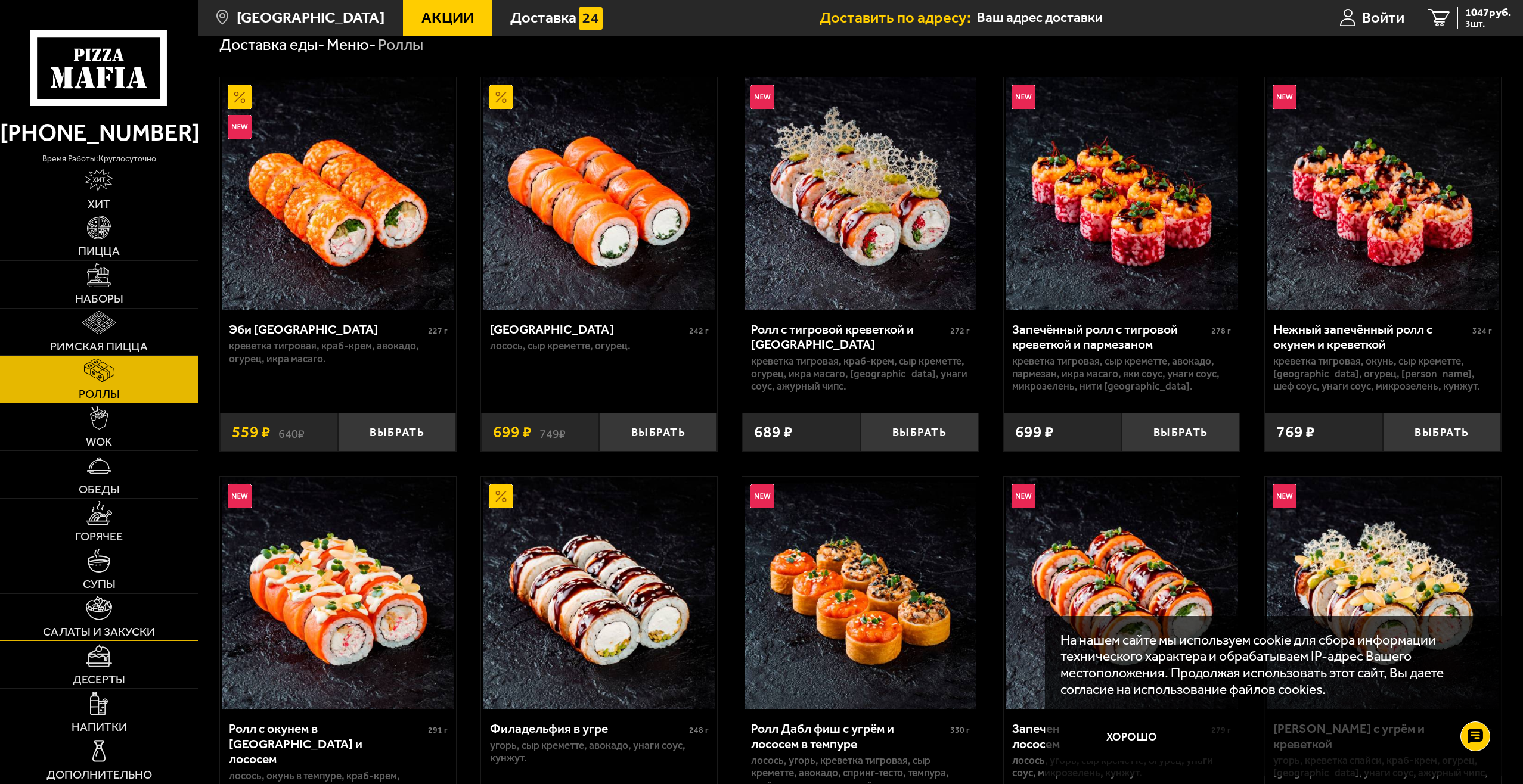
click at [134, 617] on link "Салаты и закуски" at bounding box center [98, 617] width 198 height 47
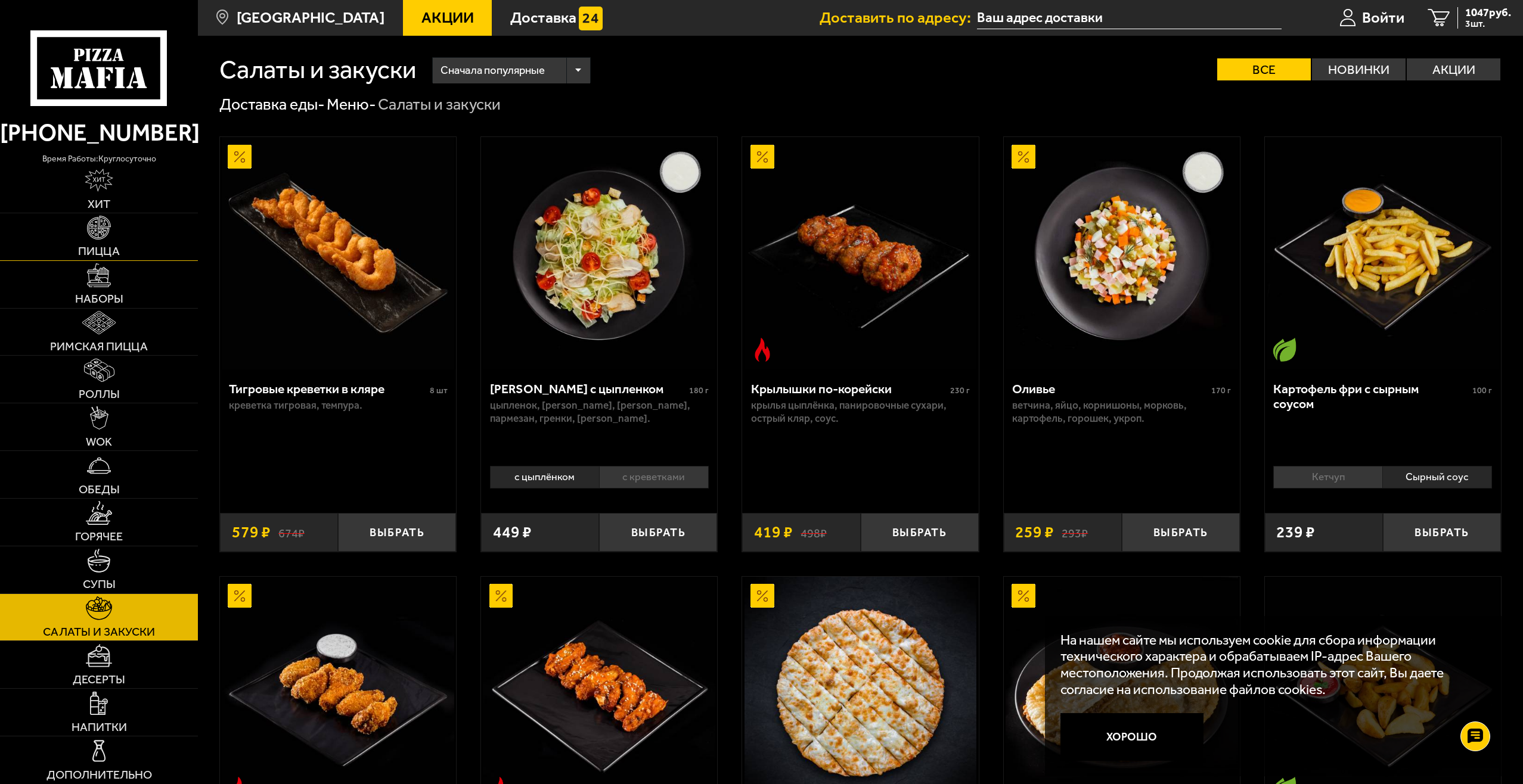
click at [125, 238] on link "Пицца" at bounding box center [98, 237] width 198 height 47
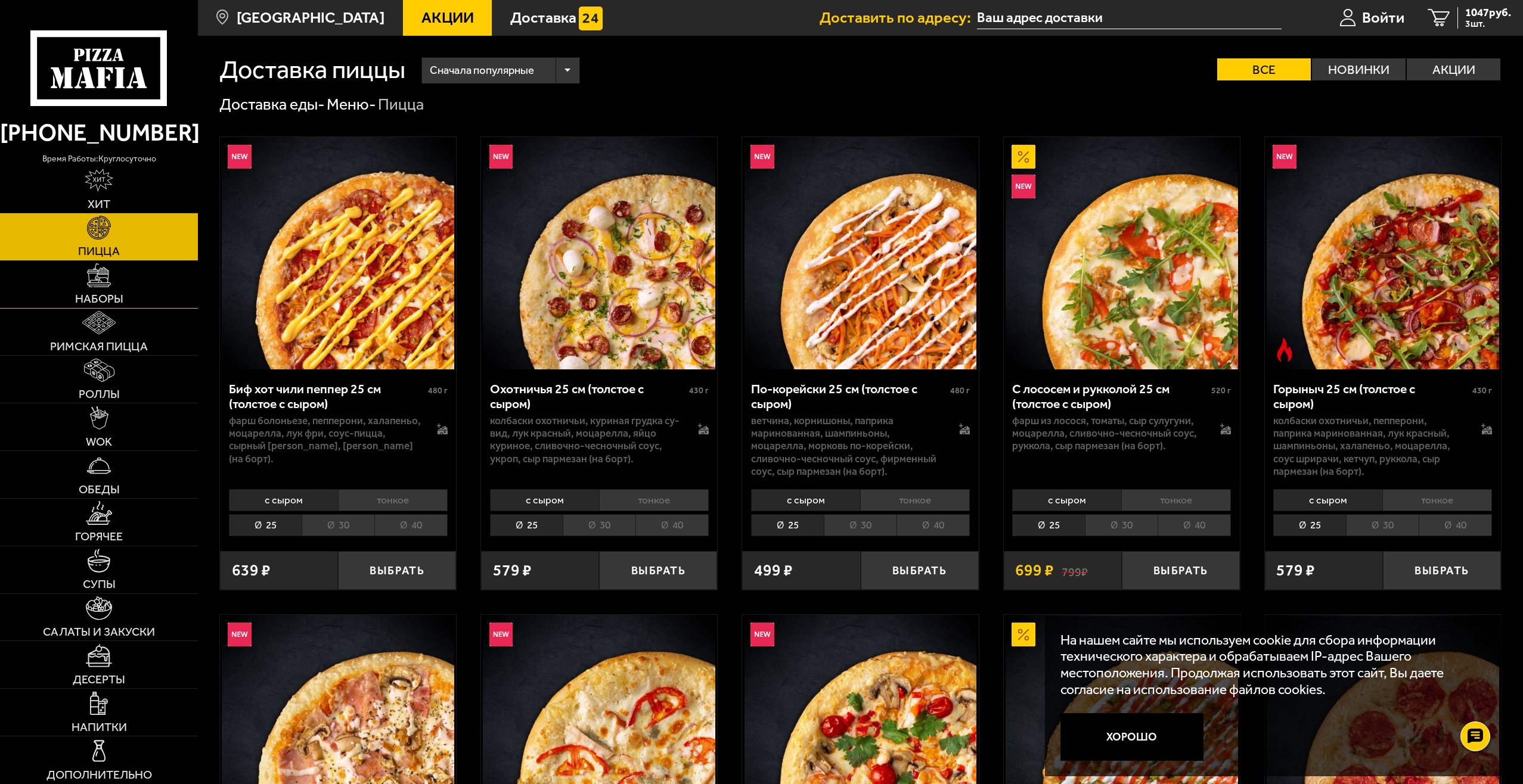
click at [125, 282] on link "Наборы" at bounding box center [98, 285] width 198 height 47
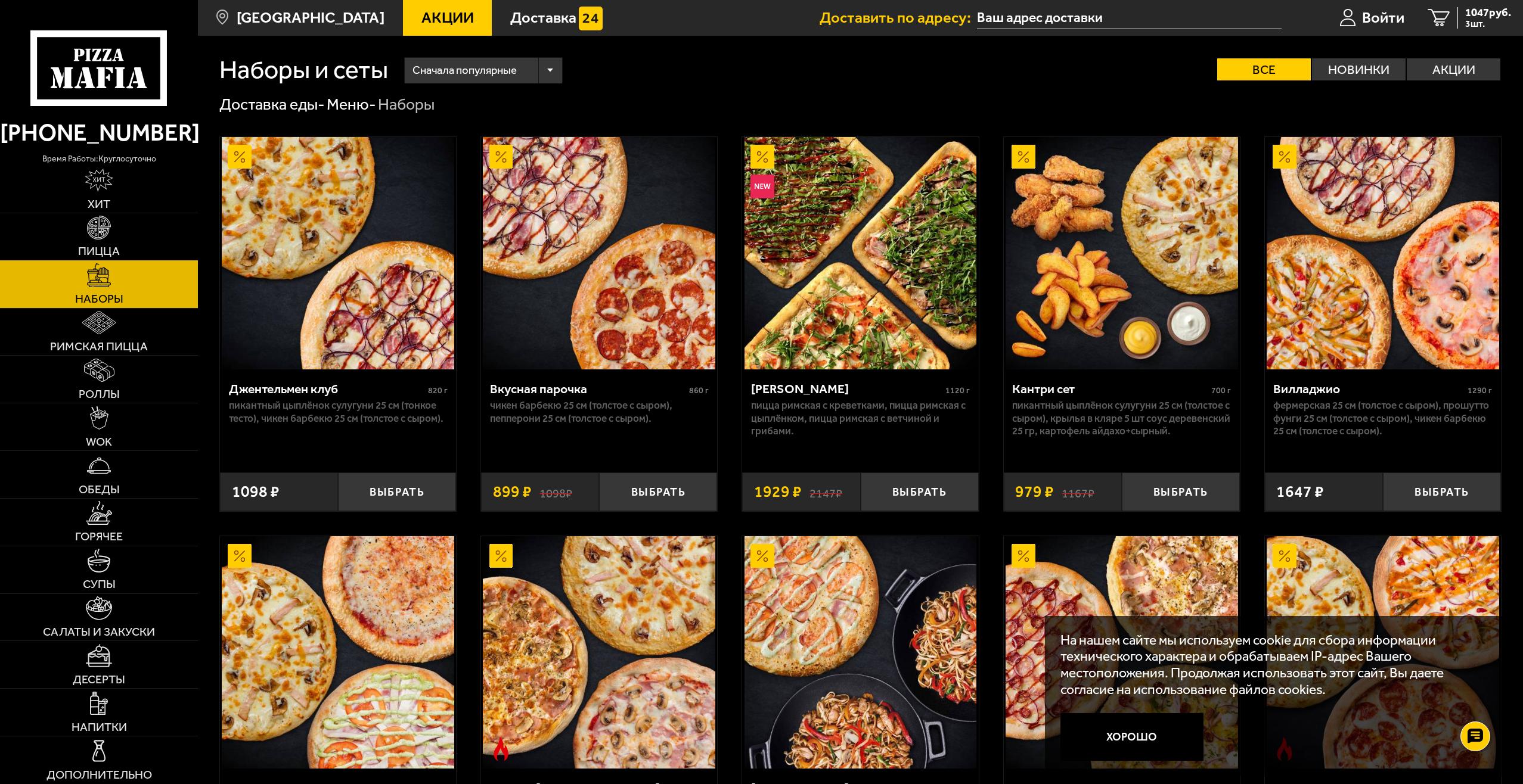
click at [119, 244] on link "Пицца" at bounding box center [98, 237] width 198 height 47
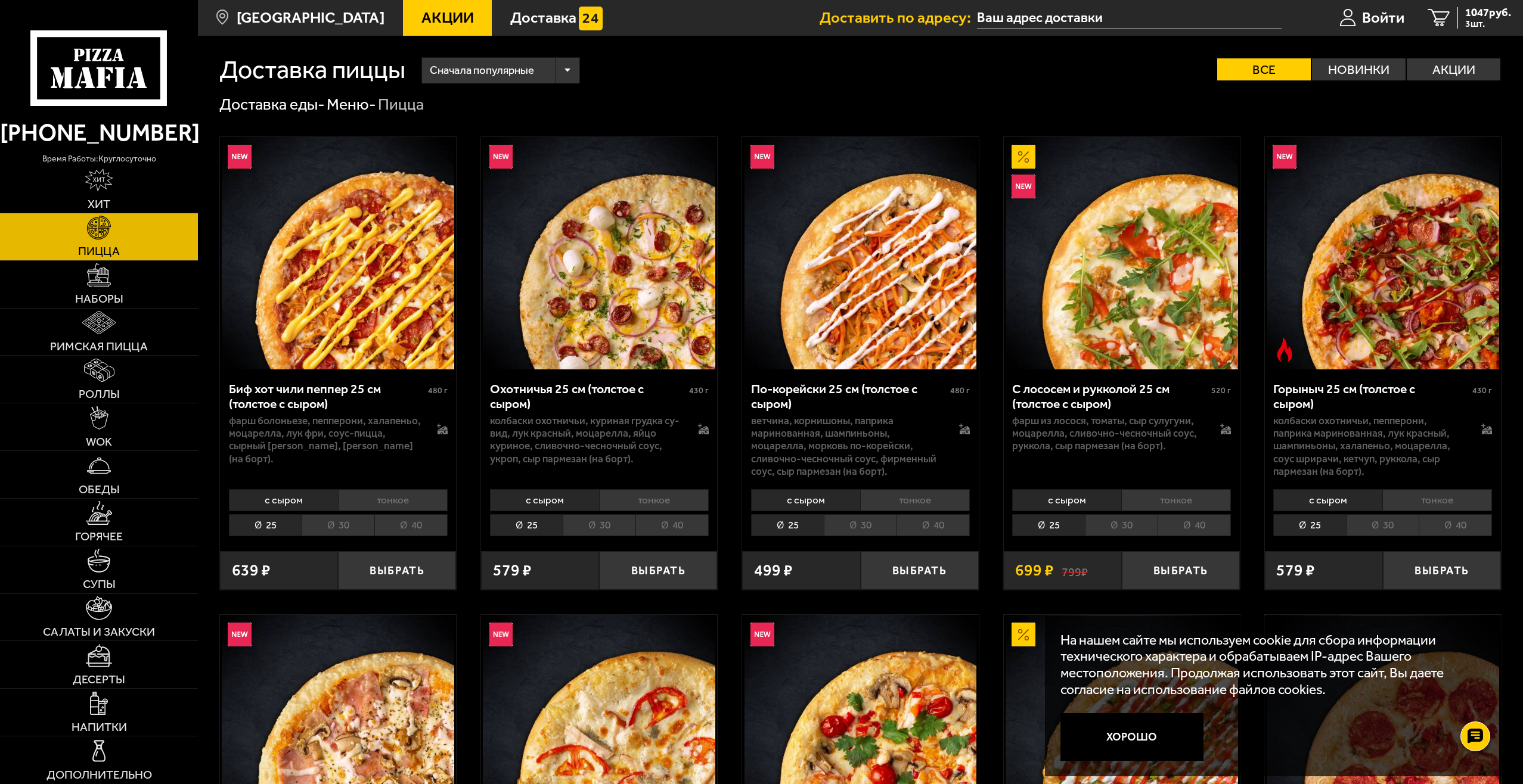
click at [1377, 528] on li "30" at bounding box center [1382, 525] width 73 height 22
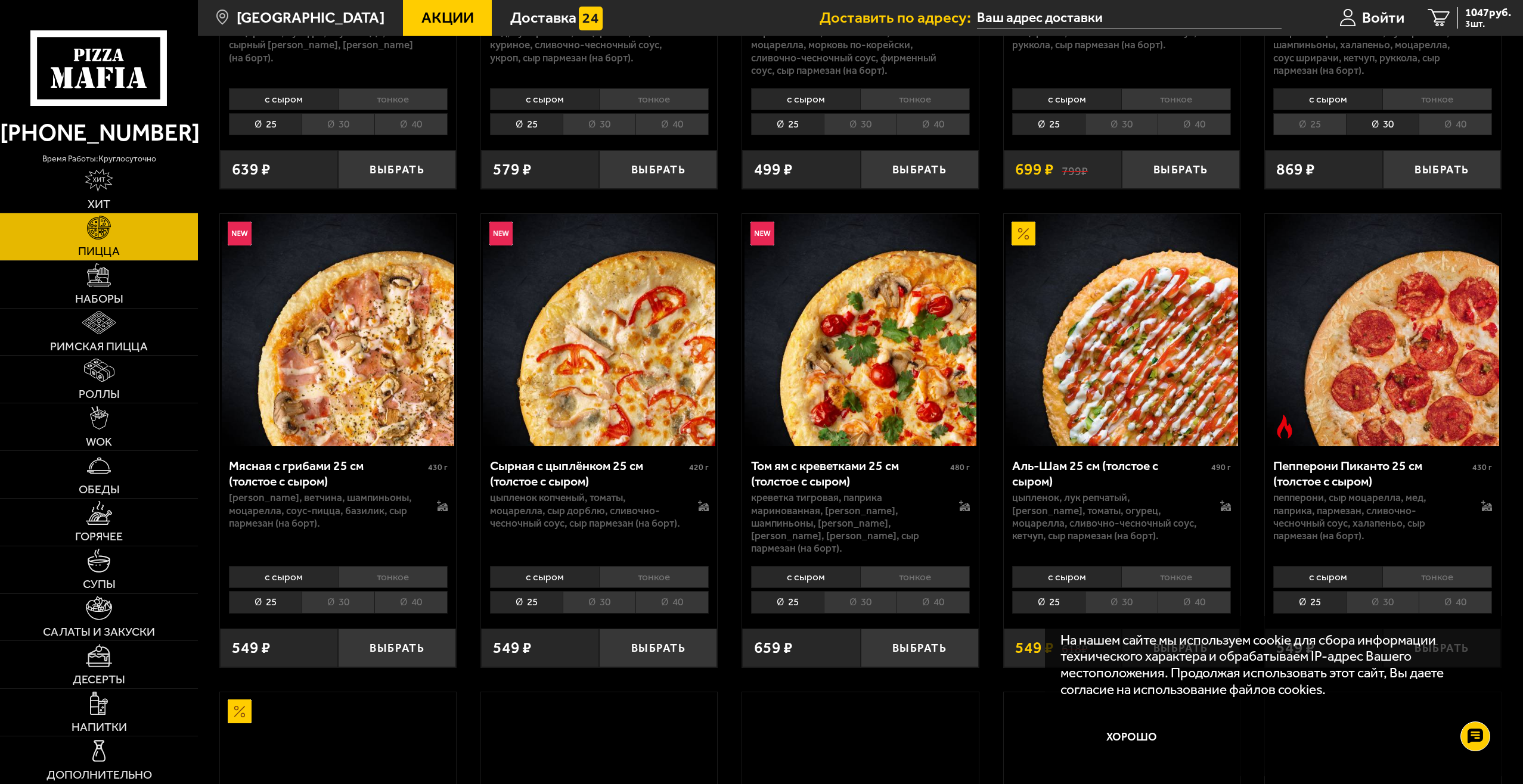
scroll to position [477, 0]
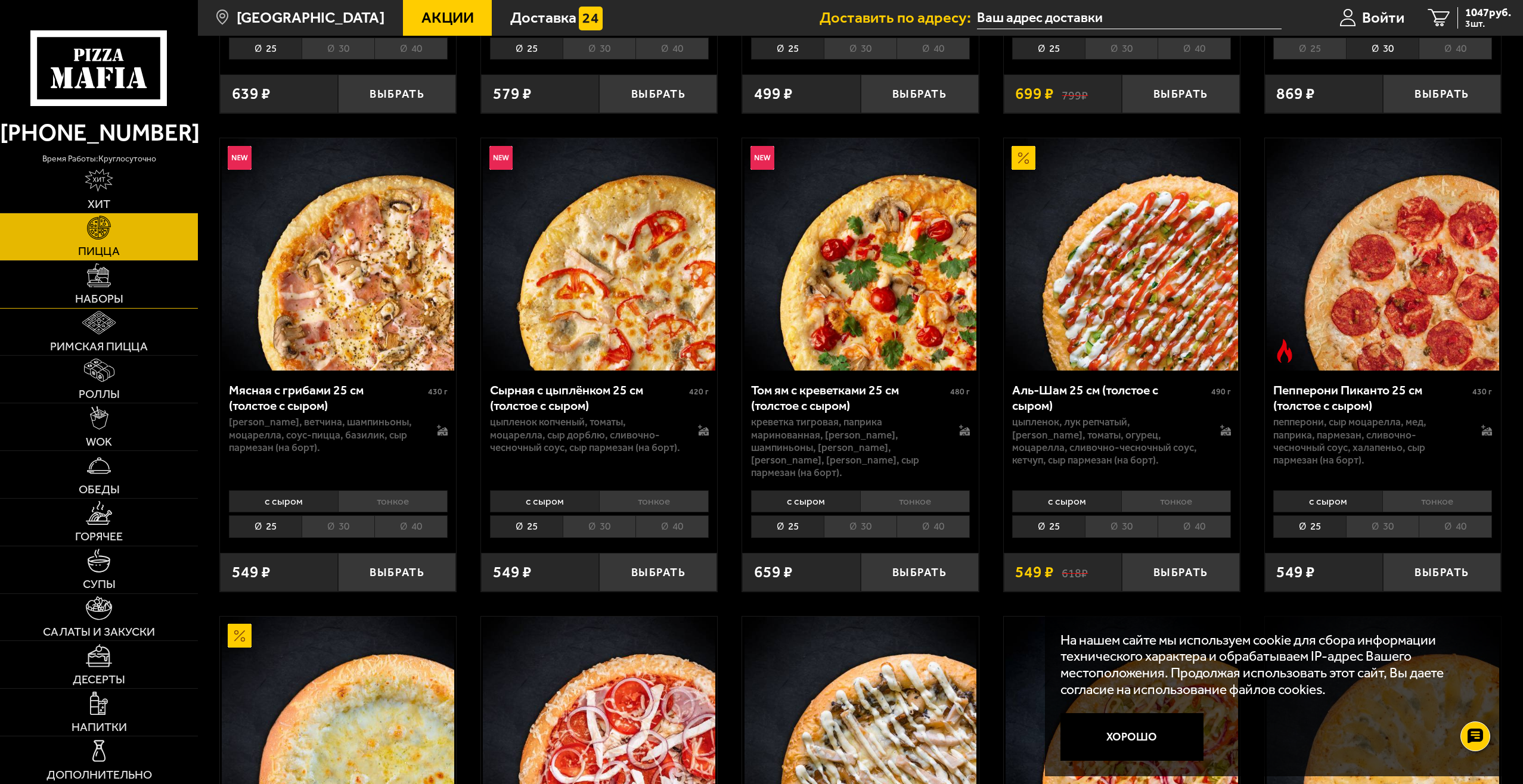
click at [137, 296] on link "Наборы" at bounding box center [98, 285] width 198 height 47
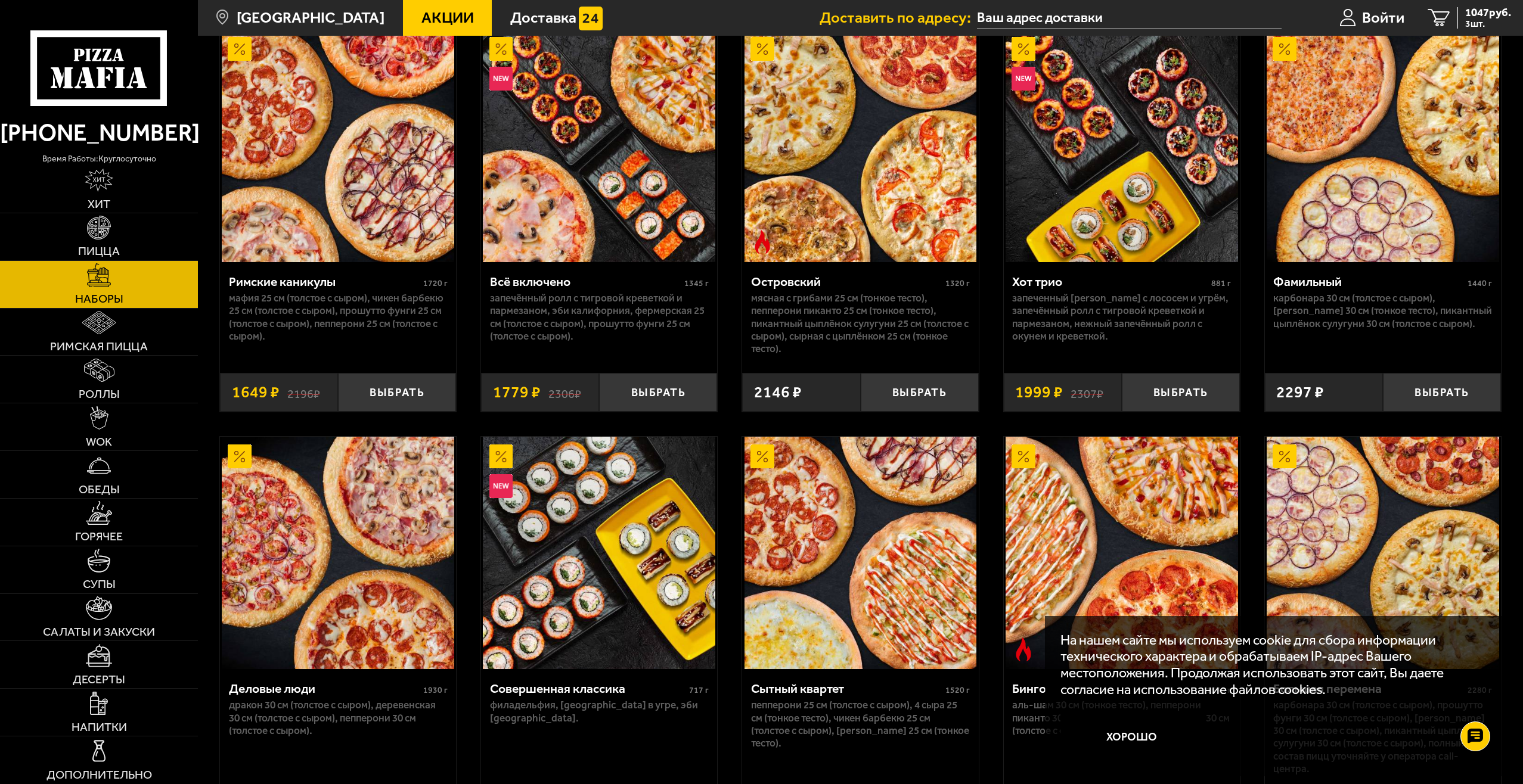
scroll to position [1609, 0]
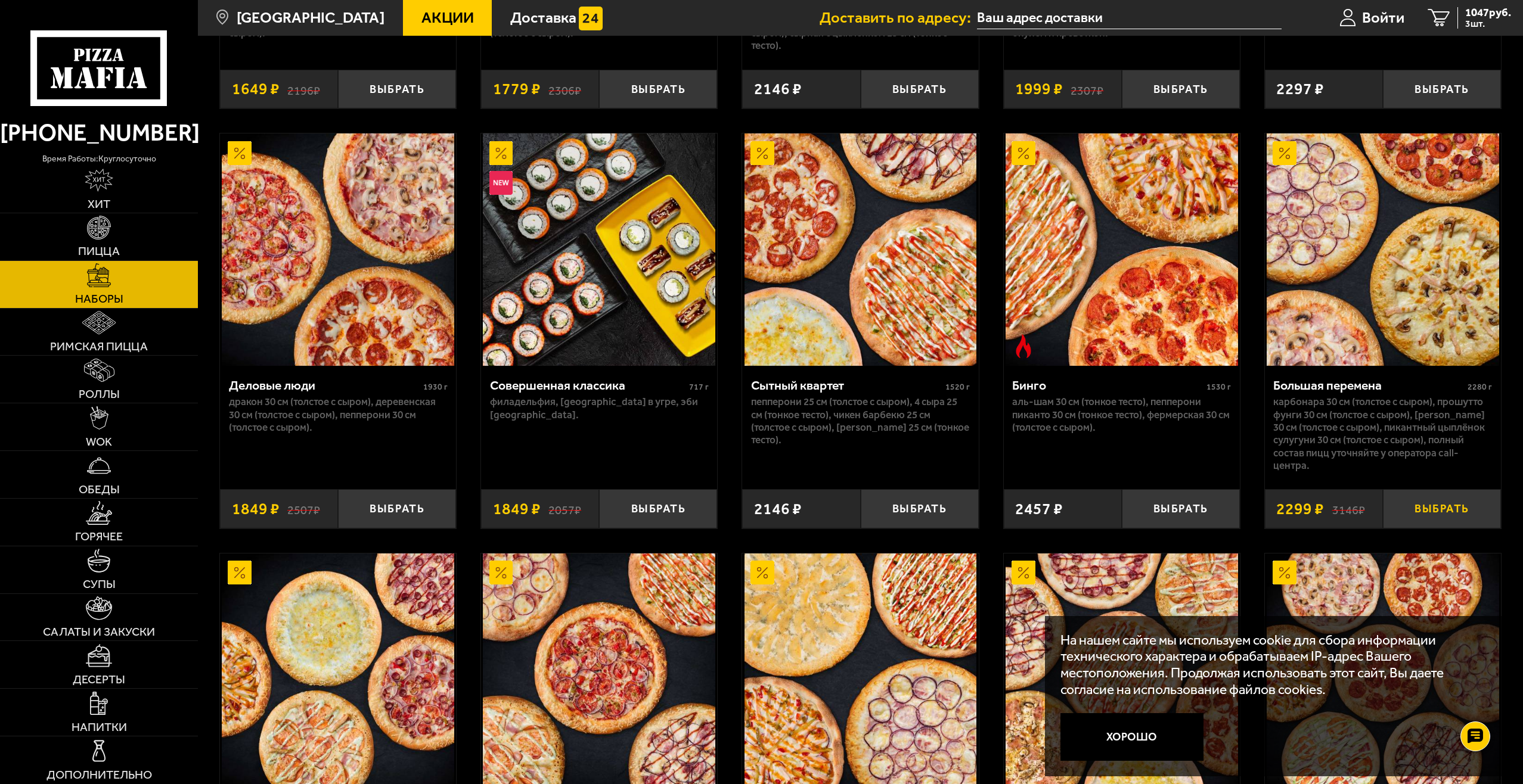
click at [1443, 517] on button "Выбрать" at bounding box center [1442, 508] width 118 height 39
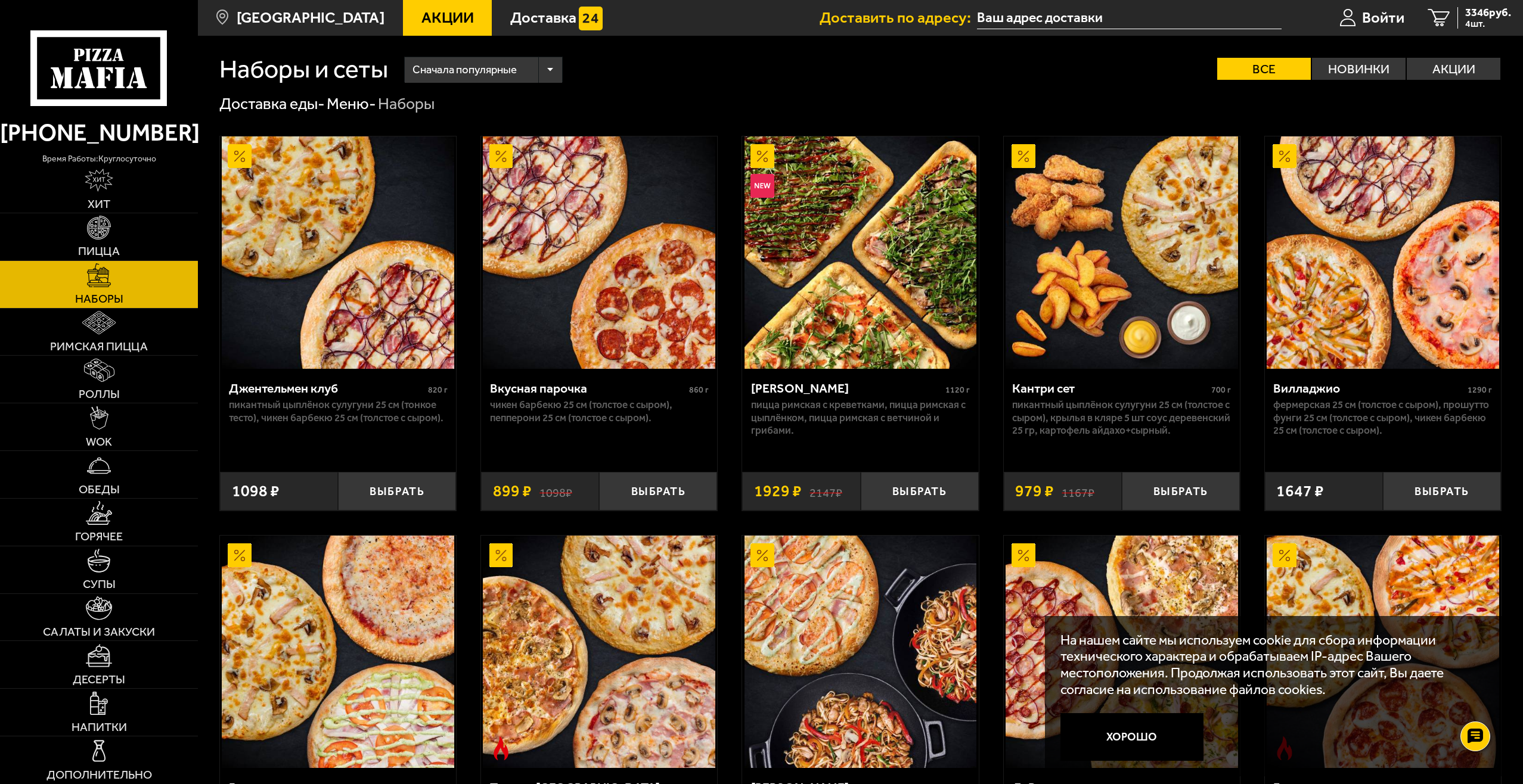
scroll to position [0, 0]
click at [1451, 11] on link "4 3346 руб. 4 шт." at bounding box center [1470, 18] width 107 height 36
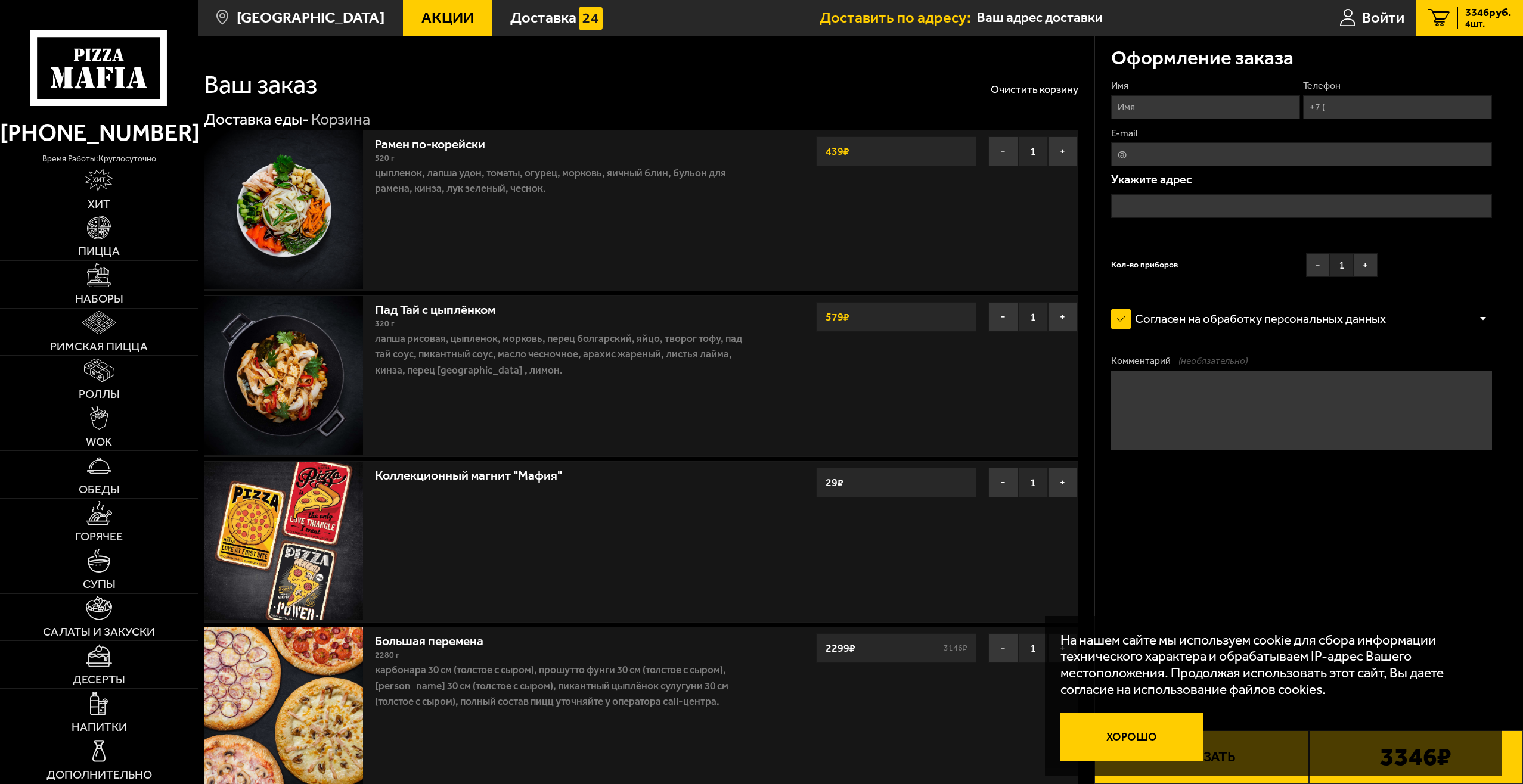
click at [1177, 746] on button "Хорошо" at bounding box center [1132, 737] width 143 height 47
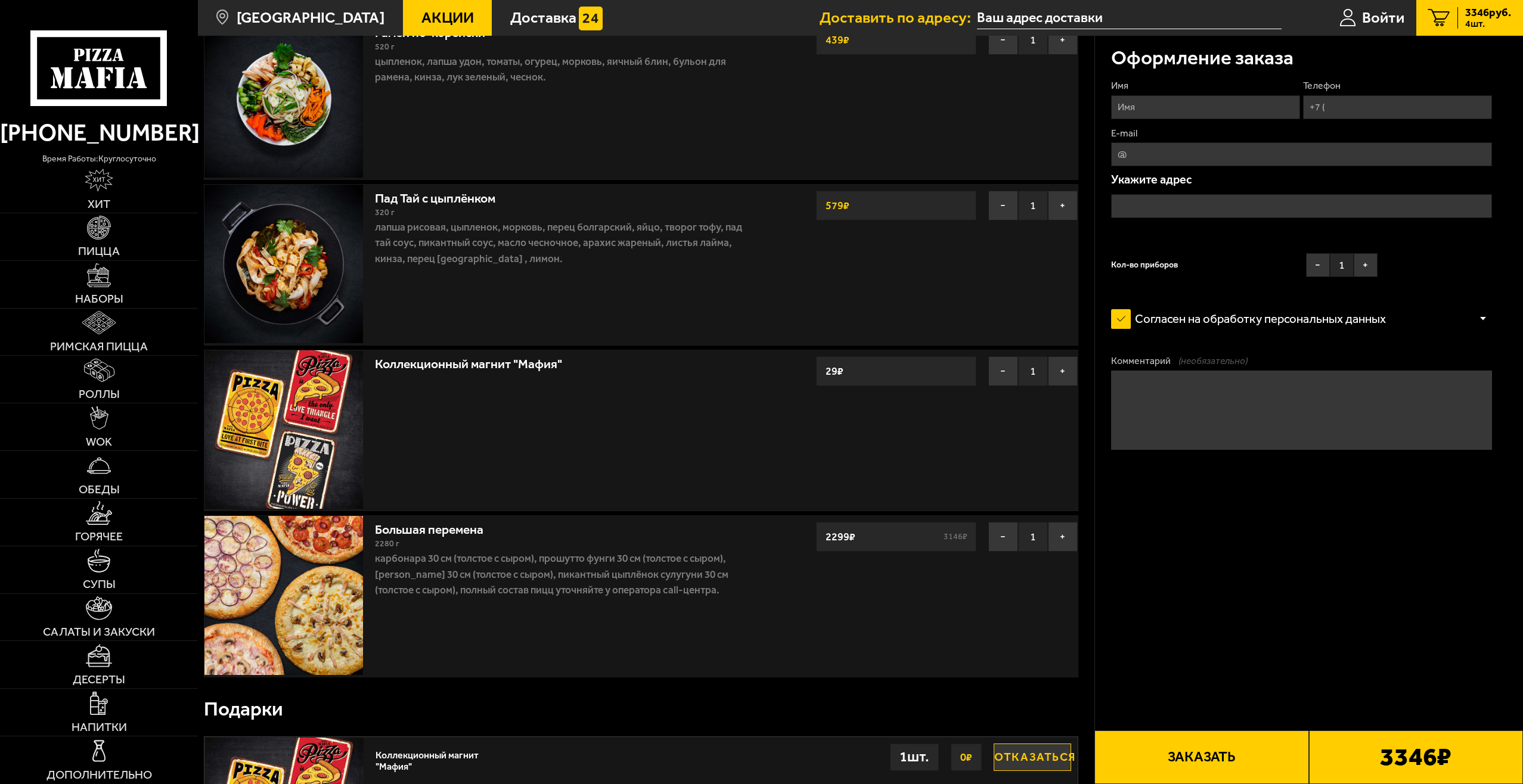
scroll to position [119, 0]
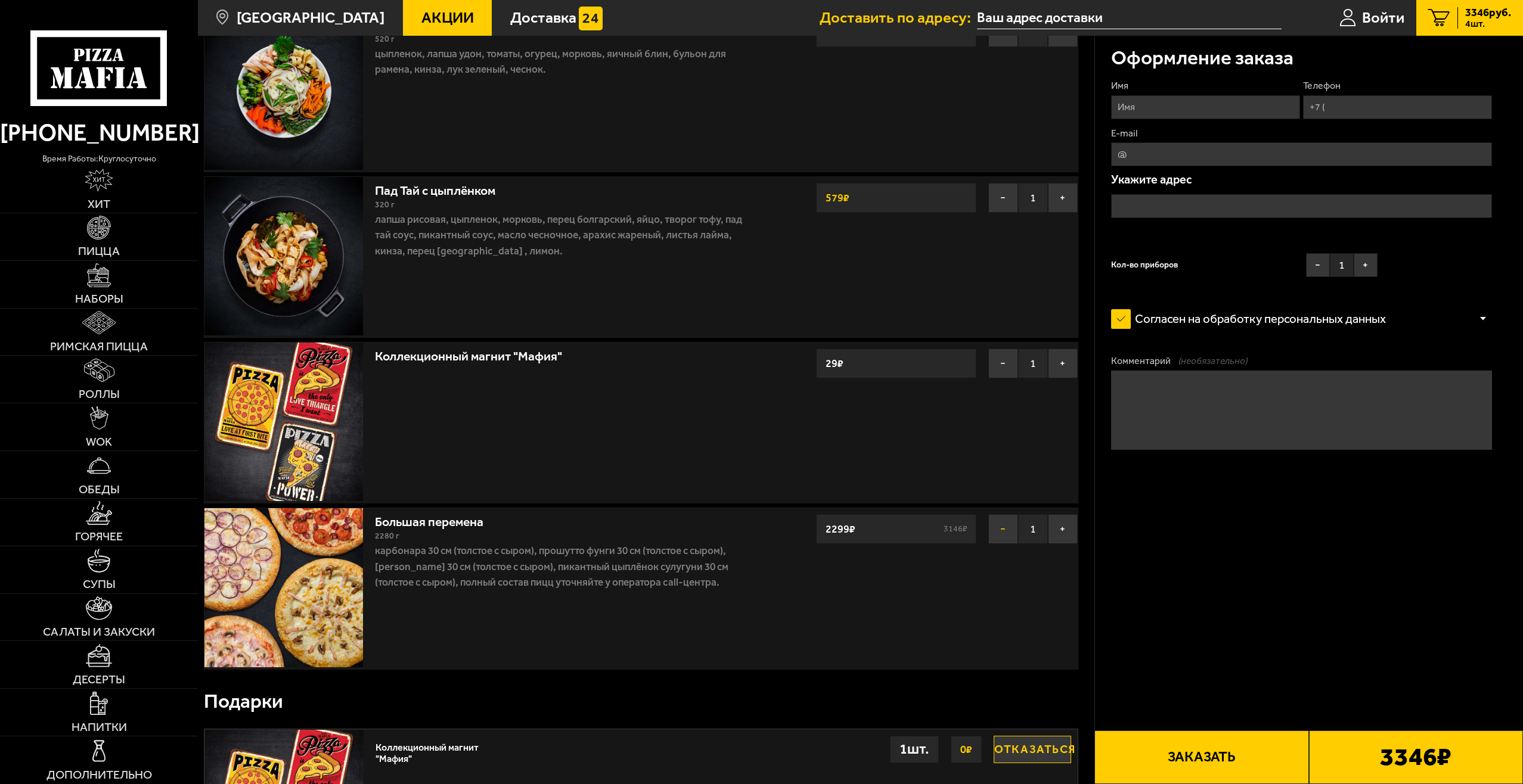
click at [1000, 533] on button "−" at bounding box center [1004, 529] width 30 height 30
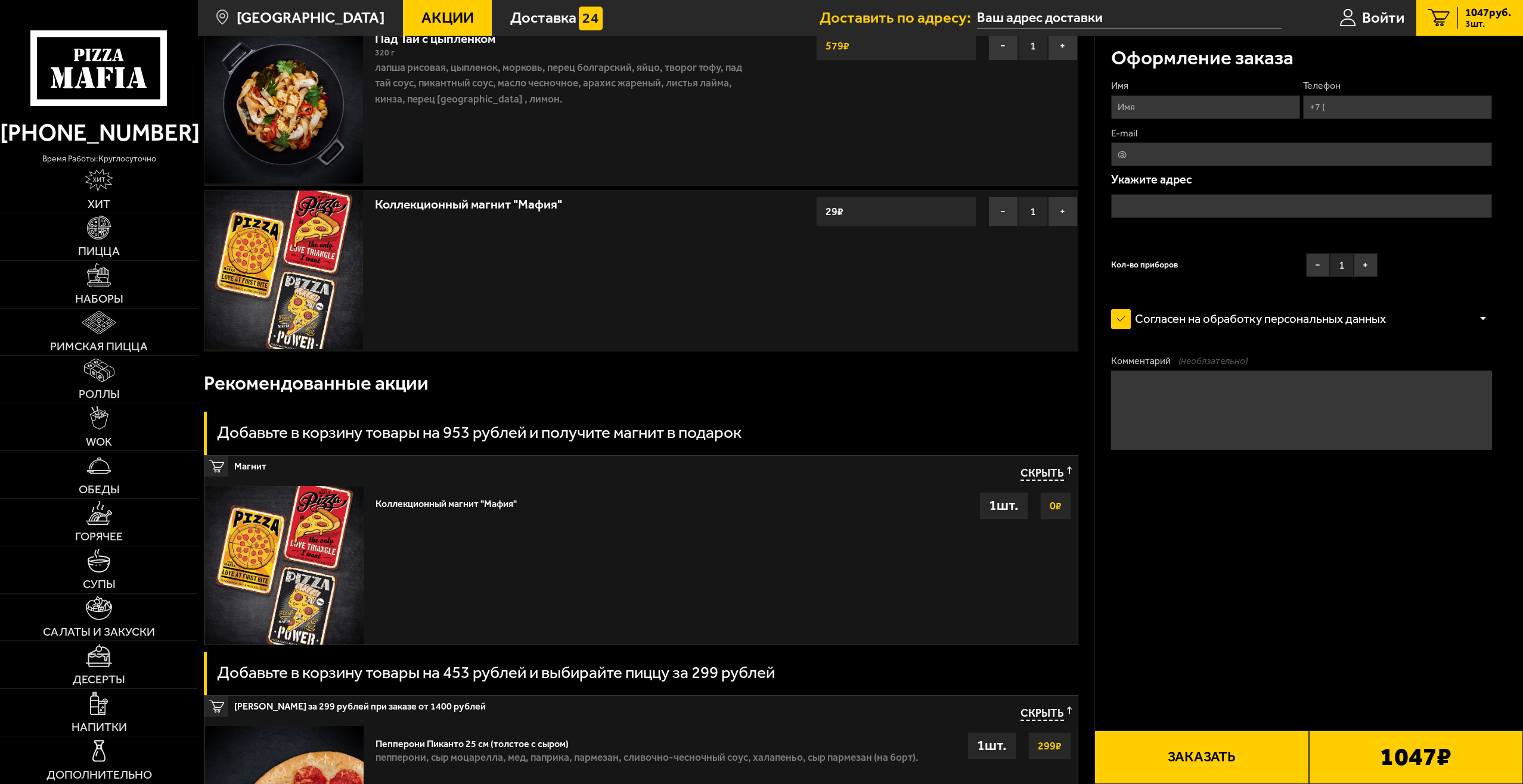
scroll to position [417, 0]
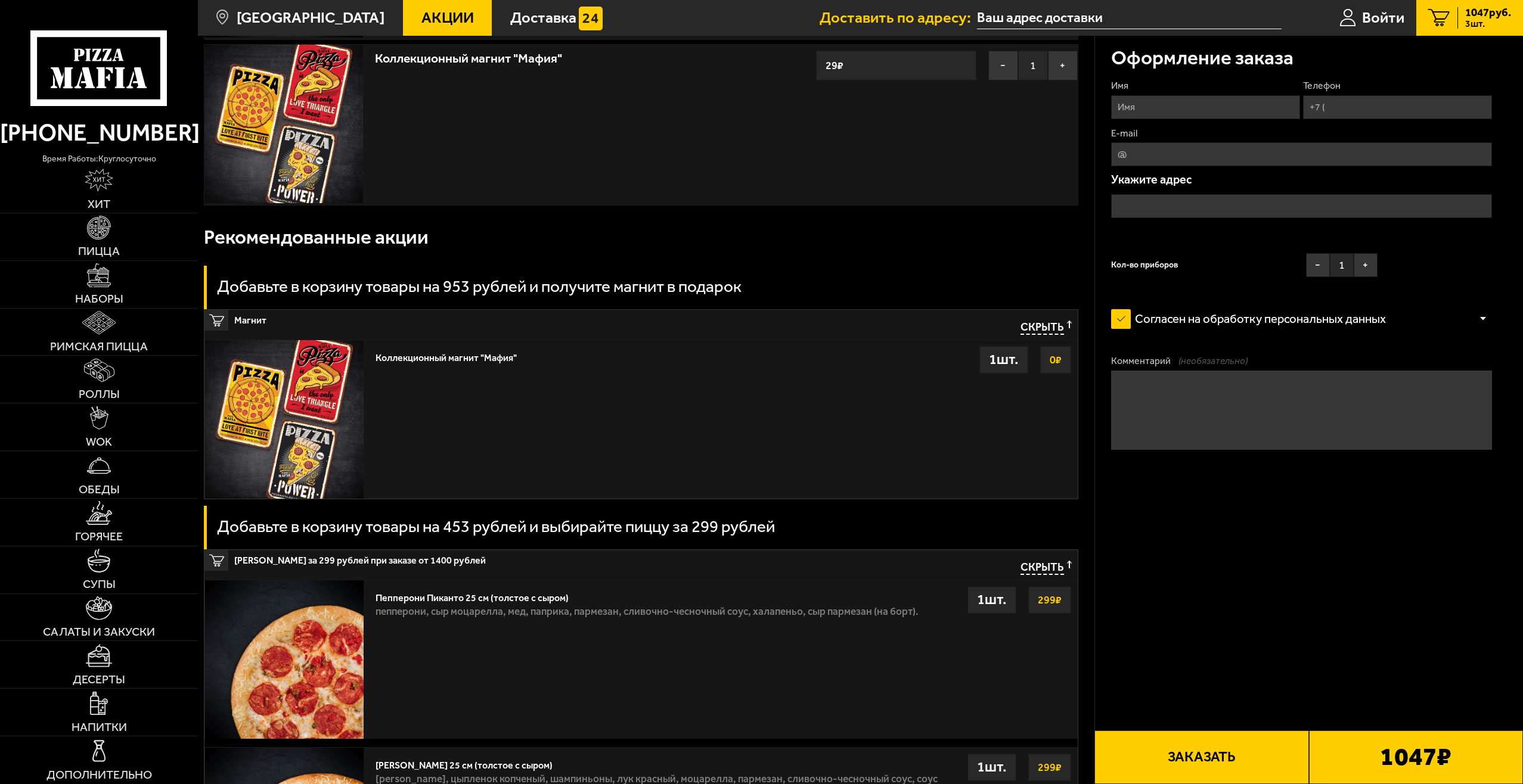
click at [994, 364] on div "1 шт." at bounding box center [1004, 360] width 49 height 28
click at [1052, 367] on strong "0 ₽" at bounding box center [1056, 360] width 18 height 23
click at [632, 423] on div "Коллекционный магнит "Мафия" Выбрать 0 ₽ 1 шт." at bounding box center [724, 419] width 708 height 158
click at [1052, 362] on strong "0 ₽" at bounding box center [1056, 360] width 18 height 23
click at [1047, 332] on span "Скрыть" at bounding box center [1042, 327] width 44 height 14
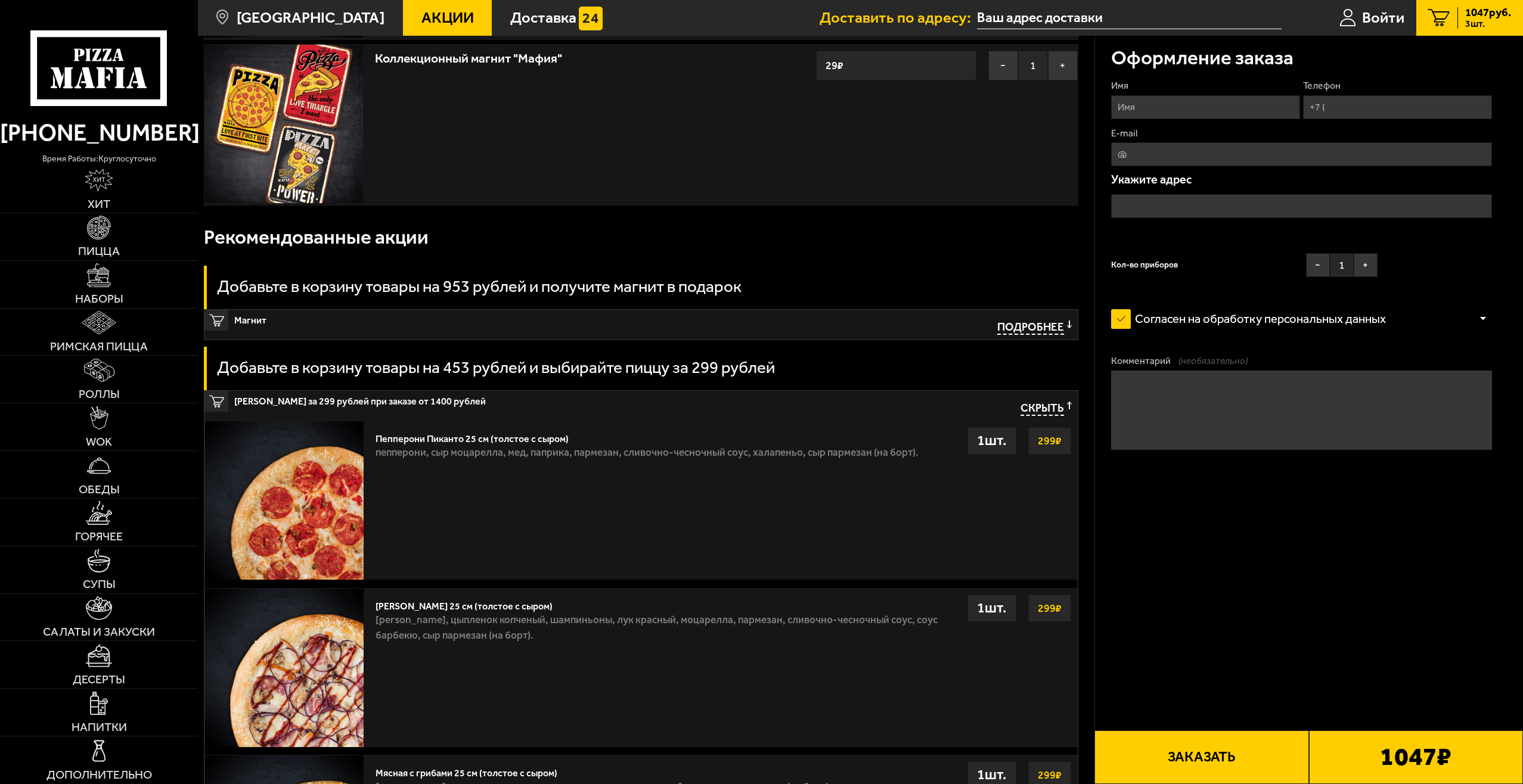
click at [1035, 332] on span "Подробнее" at bounding box center [1031, 327] width 67 height 14
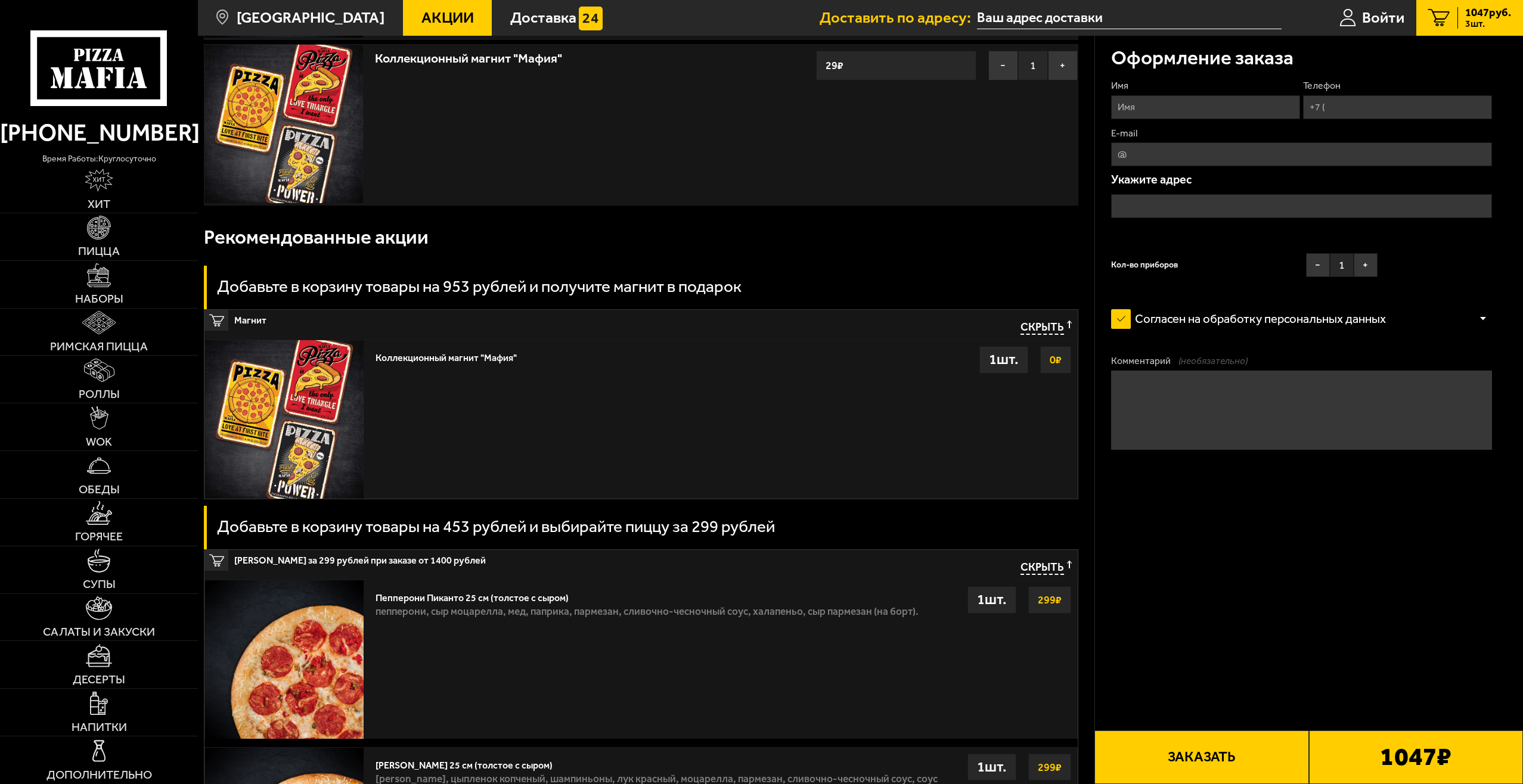
click at [461, 418] on div "Коллекционный магнит "Мафия" Выбрать 0 ₽ 1 шт." at bounding box center [724, 419] width 708 height 158
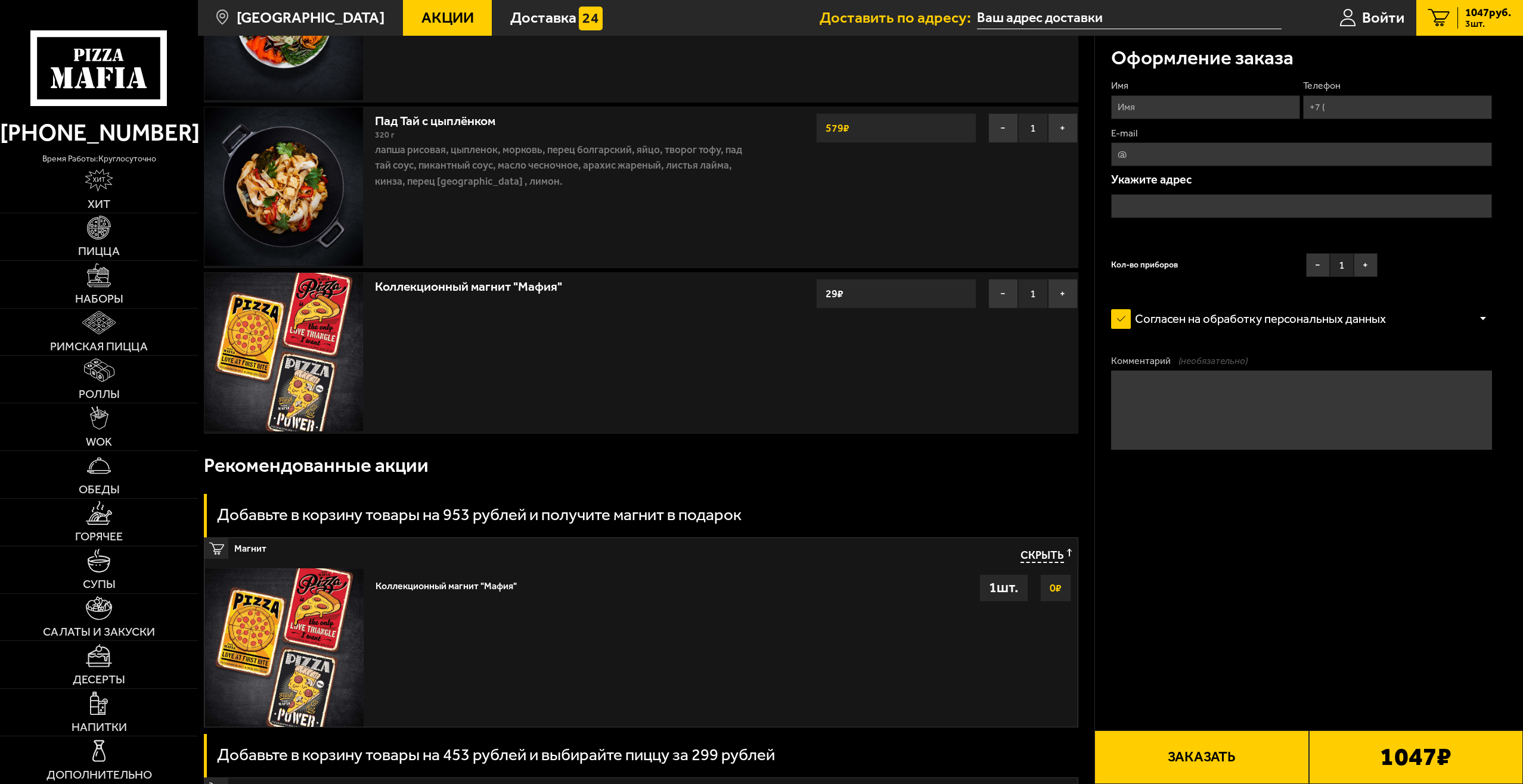
scroll to position [179, 0]
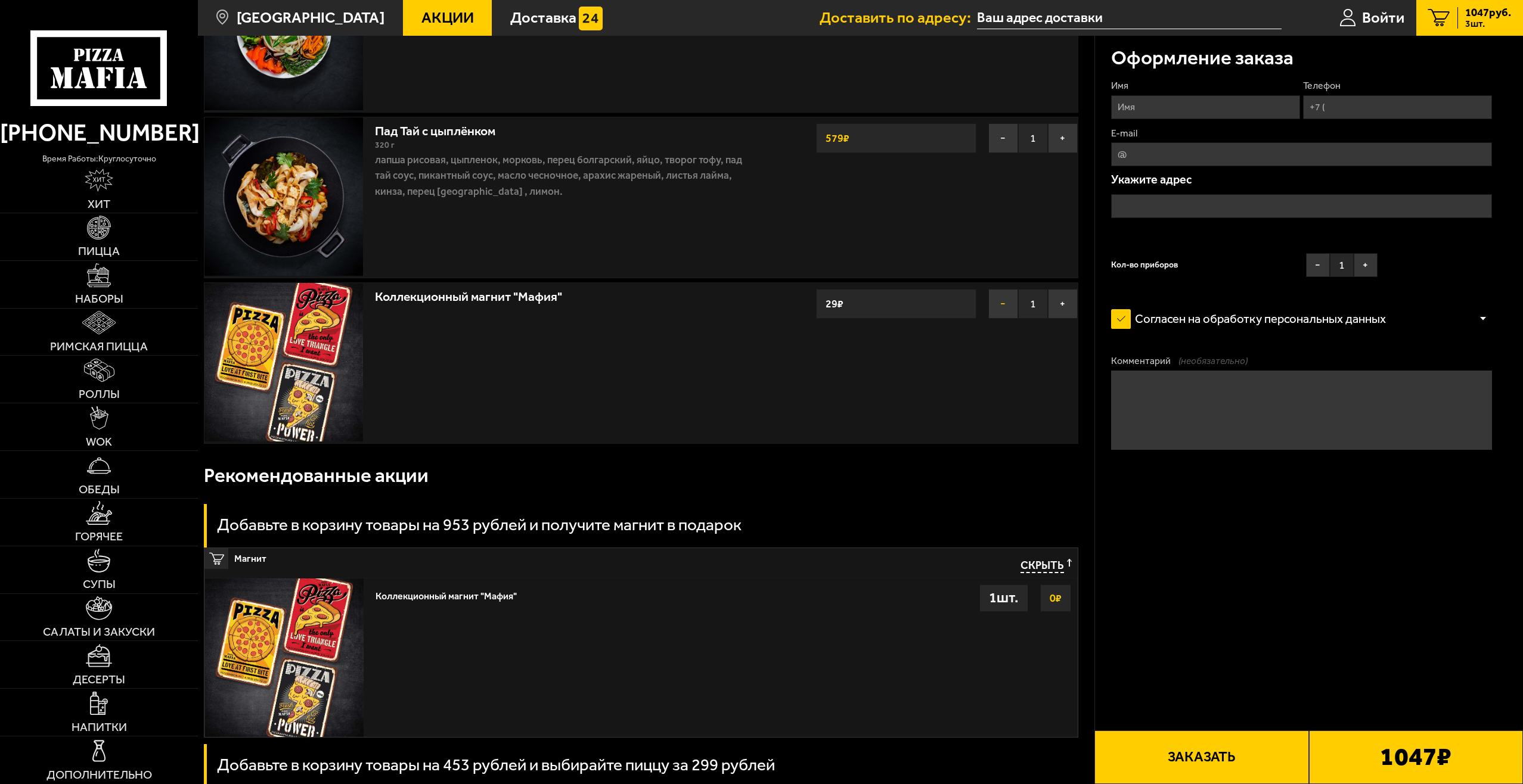
click at [1003, 315] on button "−" at bounding box center [1004, 304] width 30 height 30
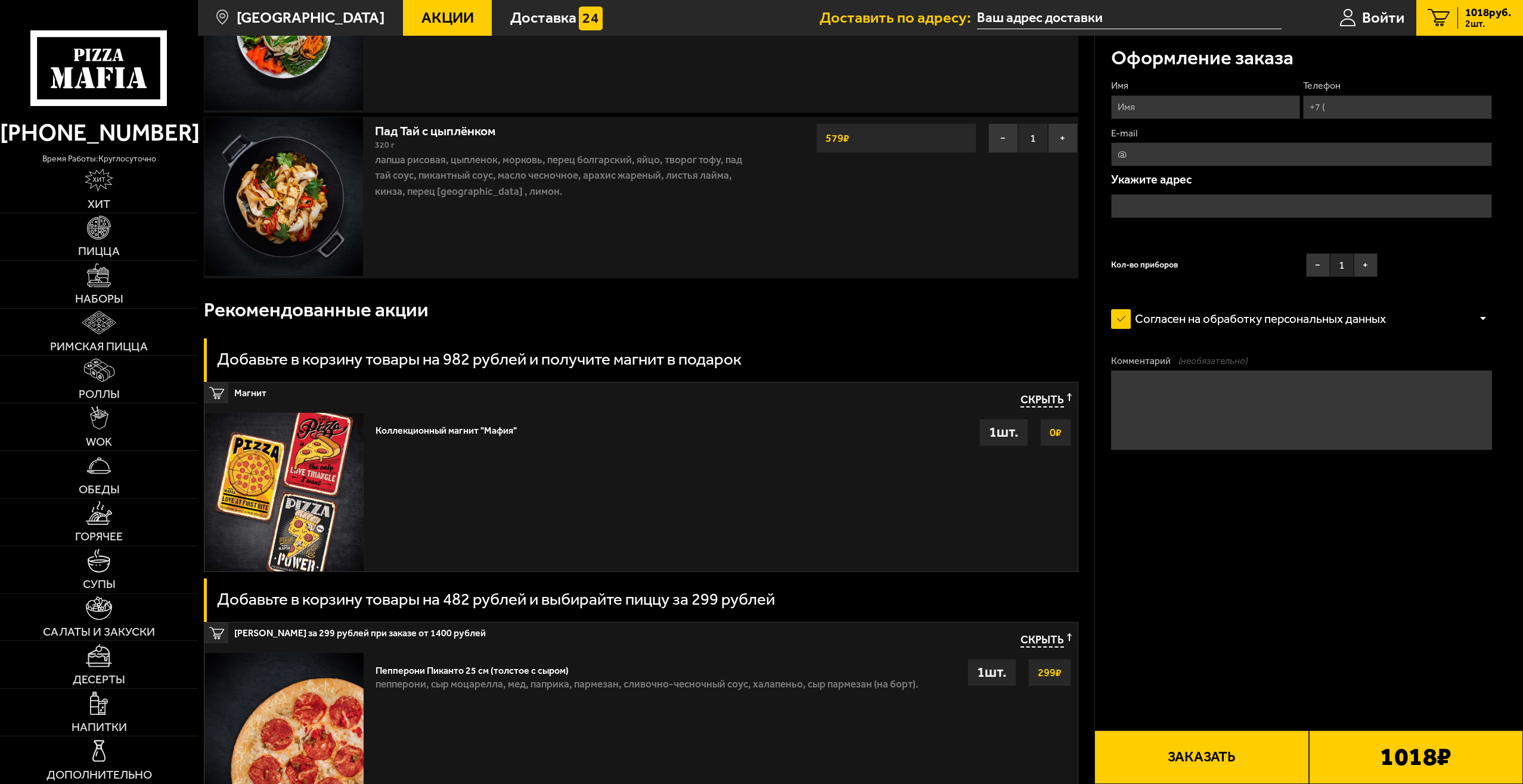
click at [1050, 428] on strong "0 ₽" at bounding box center [1056, 433] width 18 height 23
click at [1011, 437] on div "1 шт." at bounding box center [1004, 433] width 49 height 28
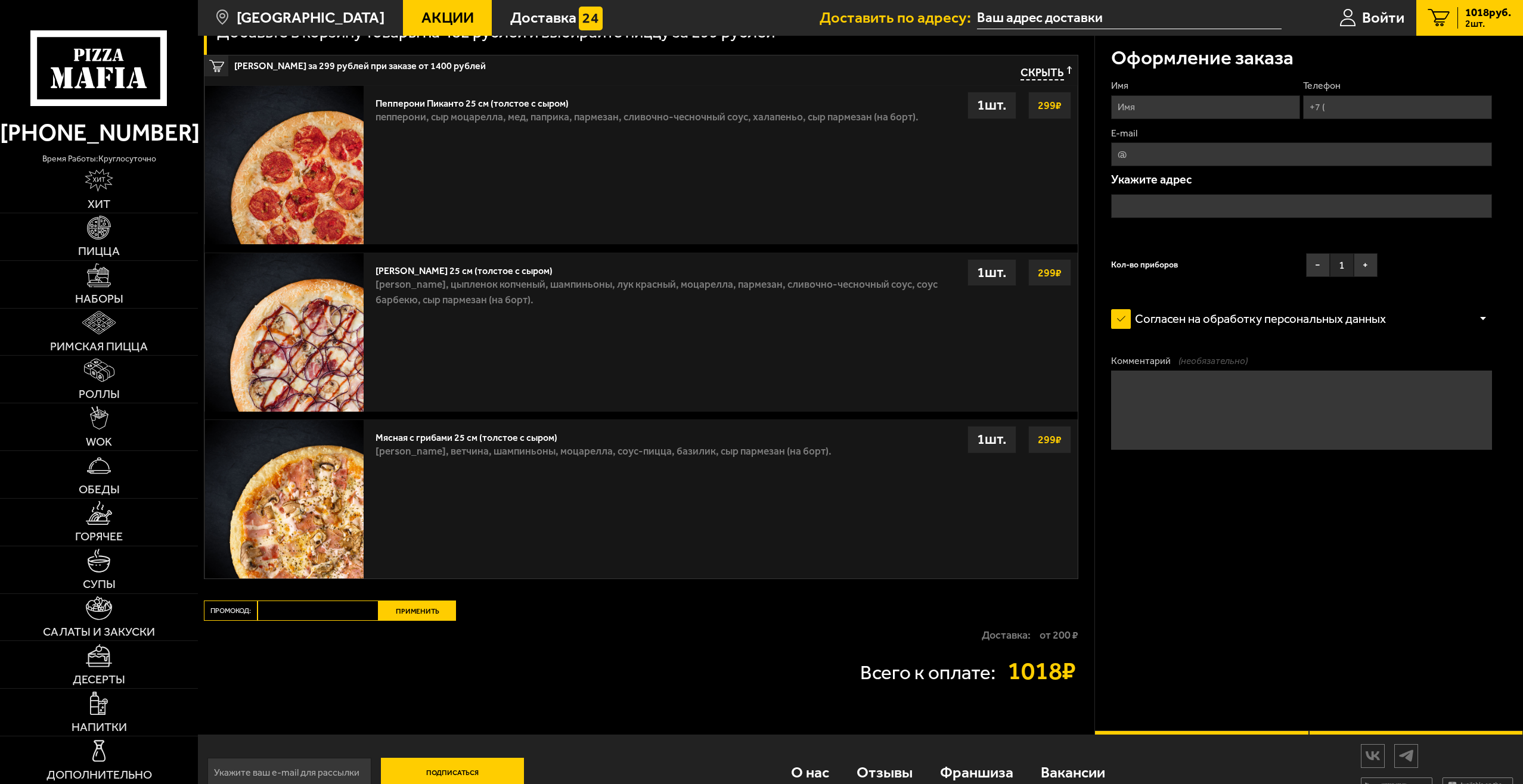
scroll to position [776, 0]
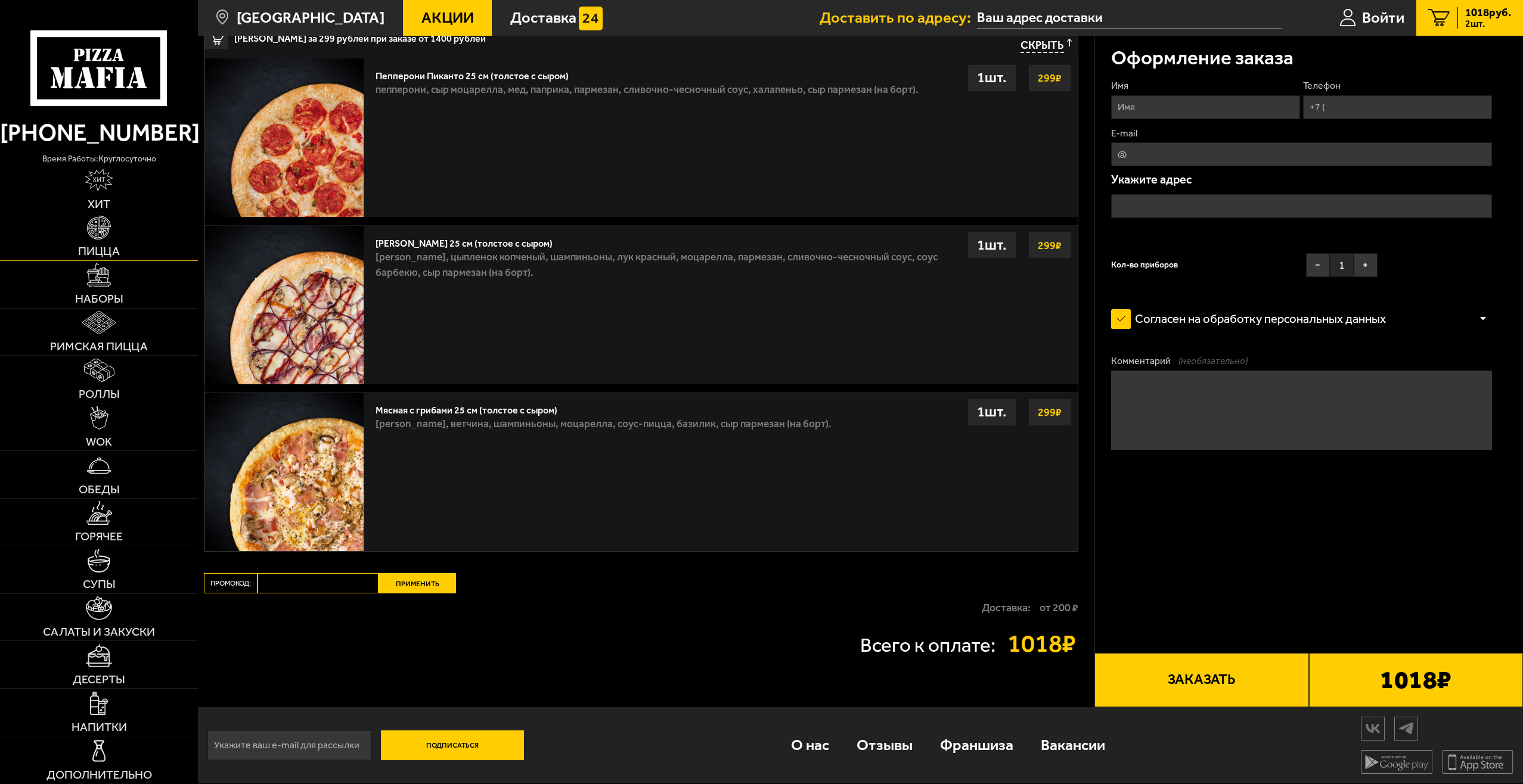
click at [111, 235] on link "Пицца" at bounding box center [98, 237] width 198 height 47
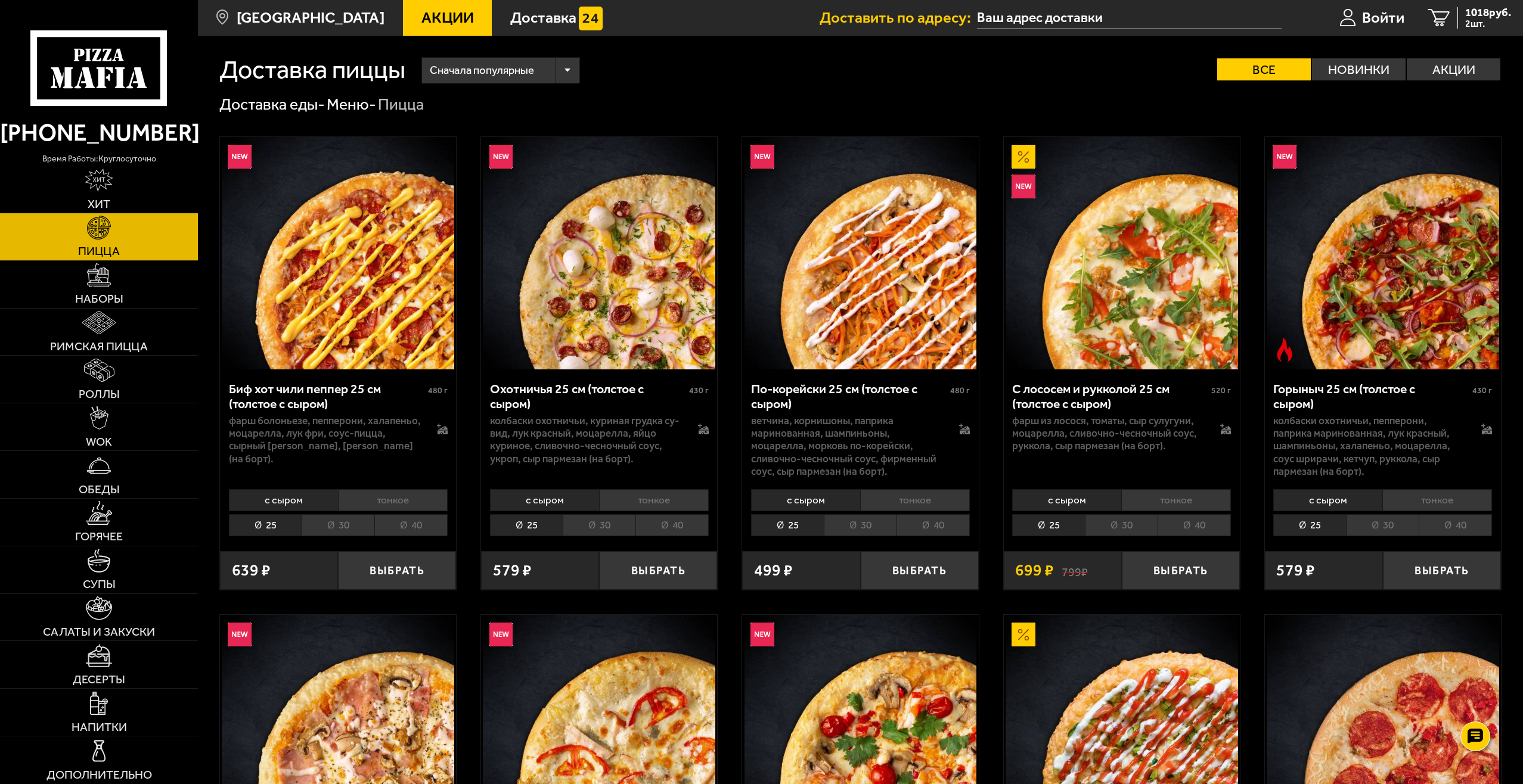
click at [564, 74] on div "Сначала популярные" at bounding box center [500, 71] width 157 height 26
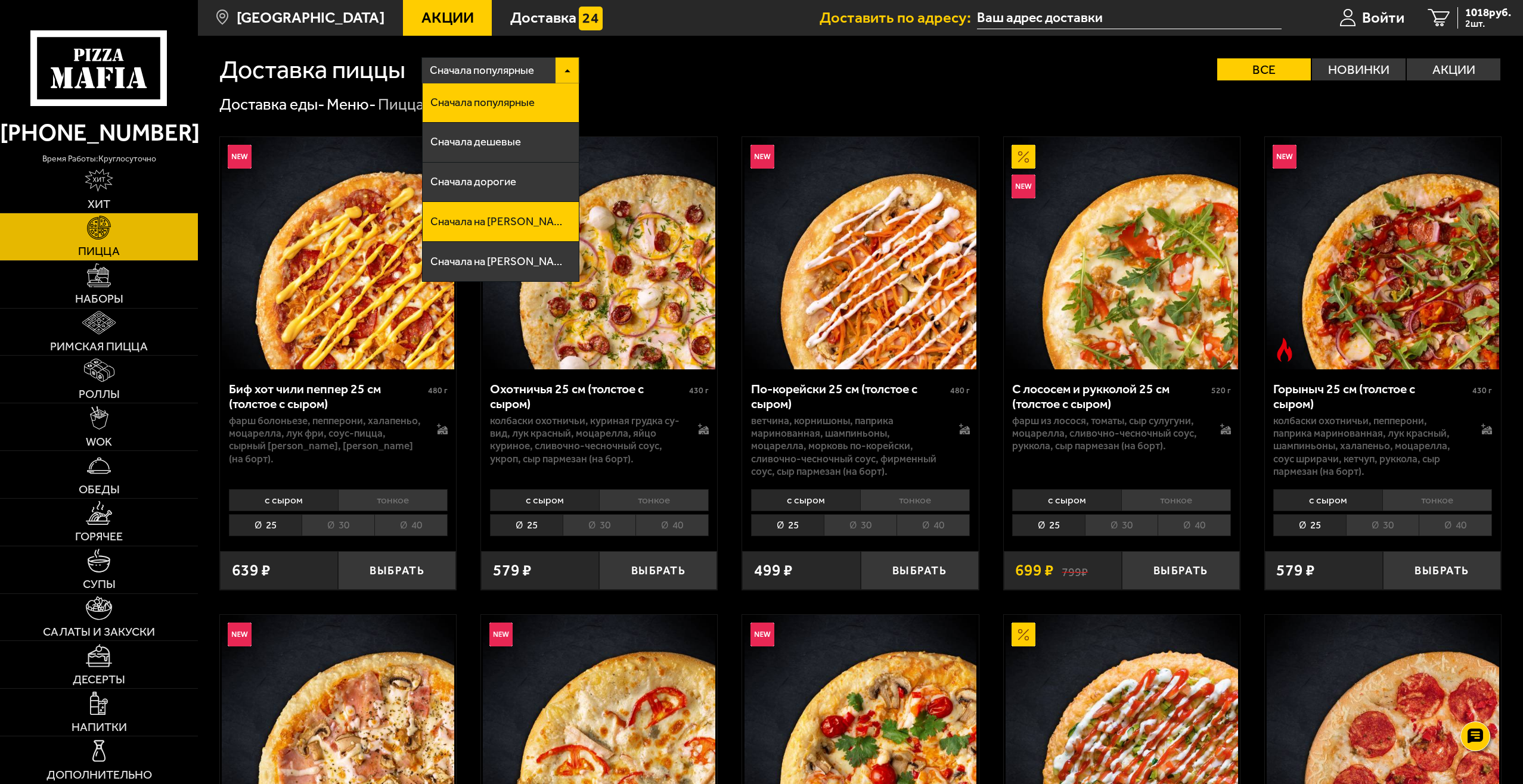
click at [512, 228] on li "Сначала на А" at bounding box center [501, 222] width 156 height 40
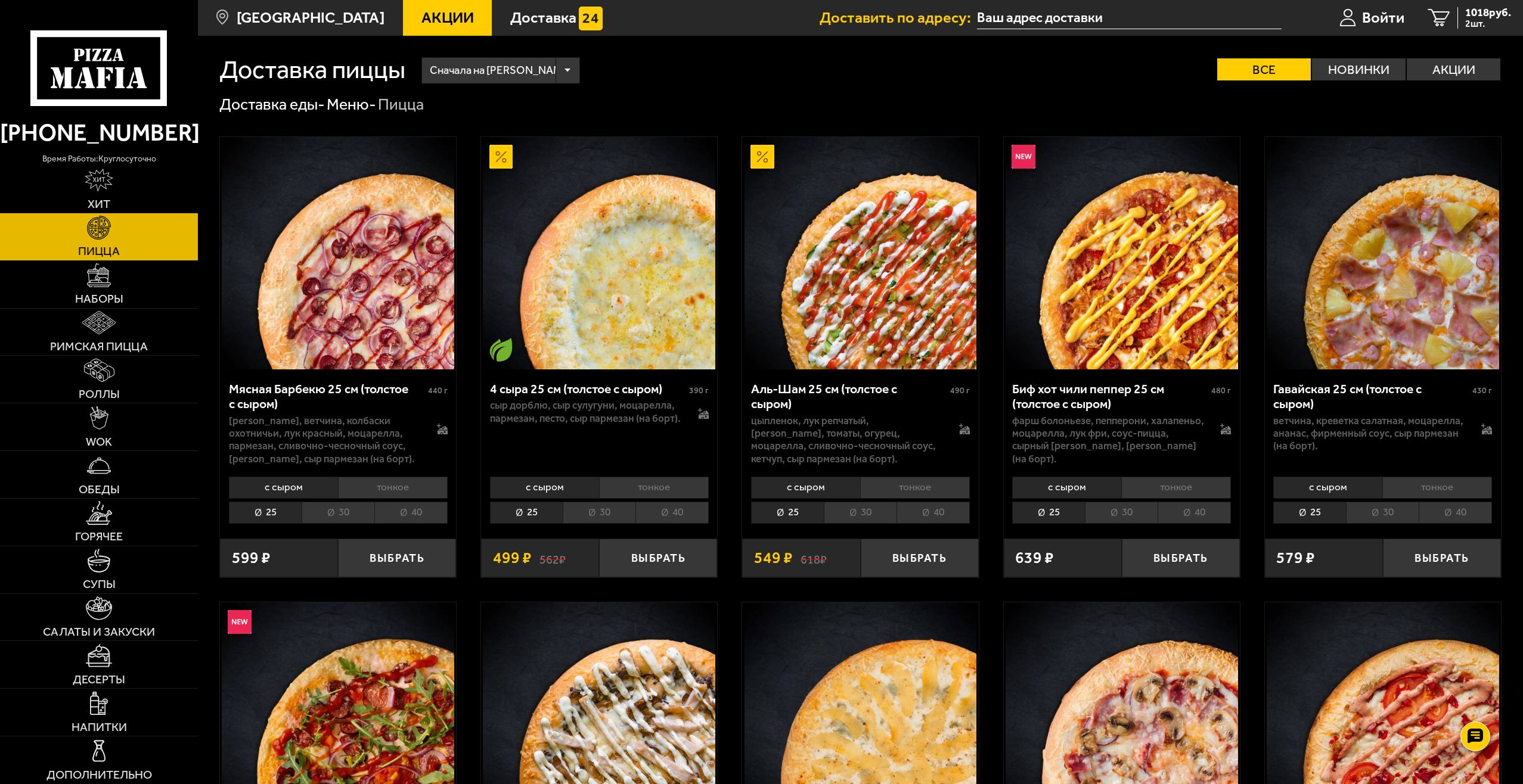
click at [492, 62] on span "Сначала на А" at bounding box center [501, 71] width 143 height 30
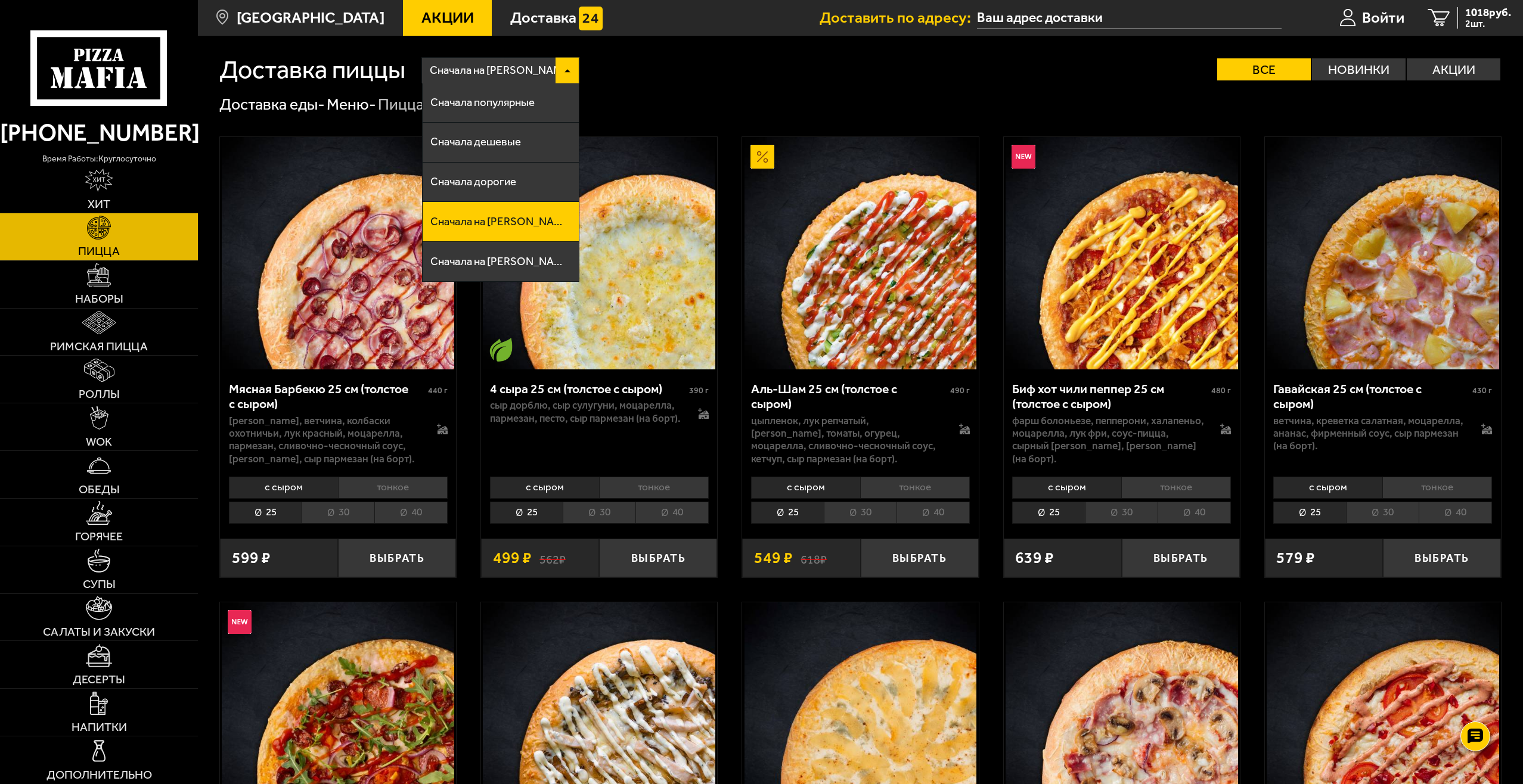
click at [492, 62] on span "Сначала на А" at bounding box center [501, 71] width 143 height 30
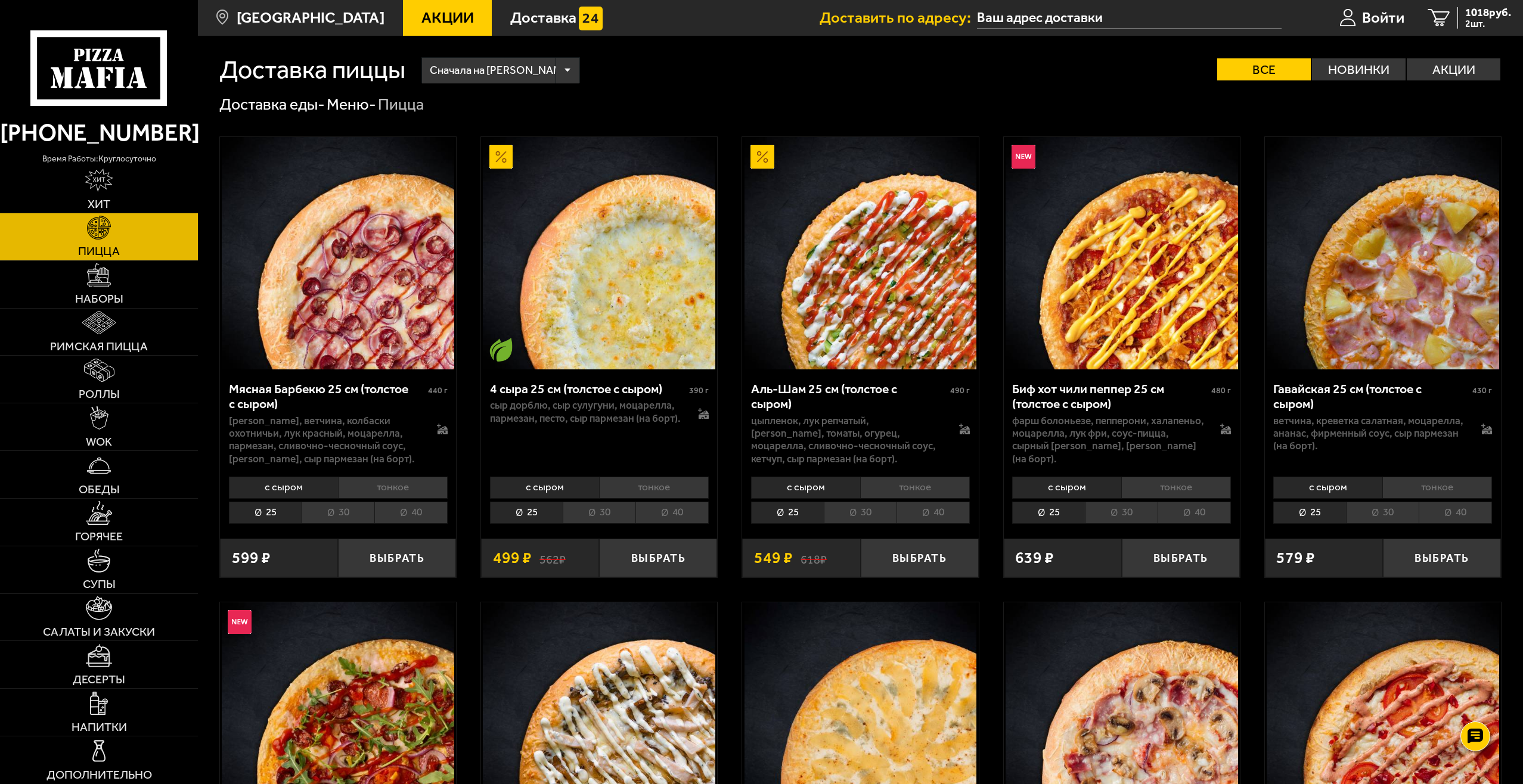
click at [1286, 62] on label "Все" at bounding box center [1264, 69] width 94 height 22
click at [0, 0] on input "Все" at bounding box center [0, 0] width 0 height 0
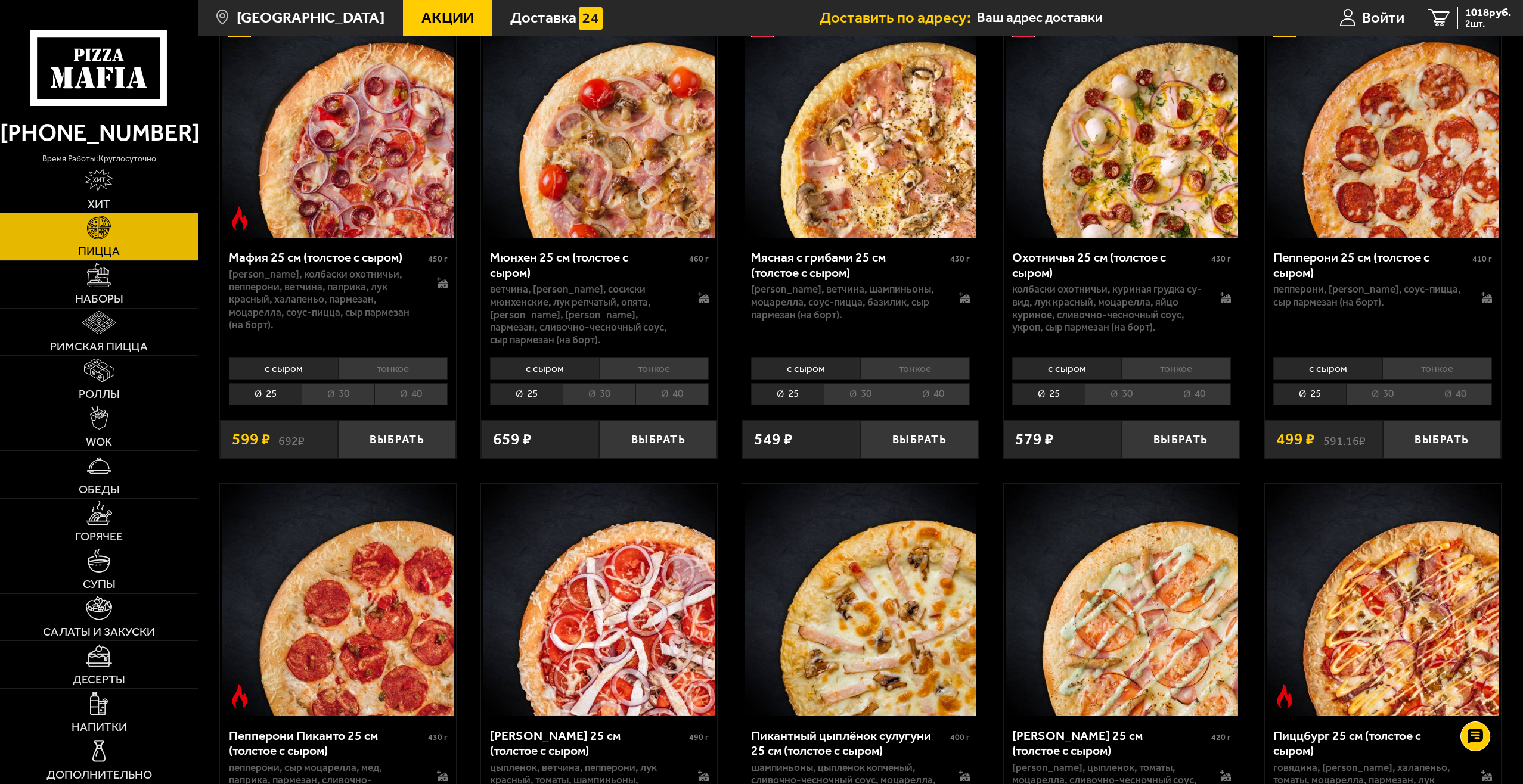
scroll to position [1490, 0]
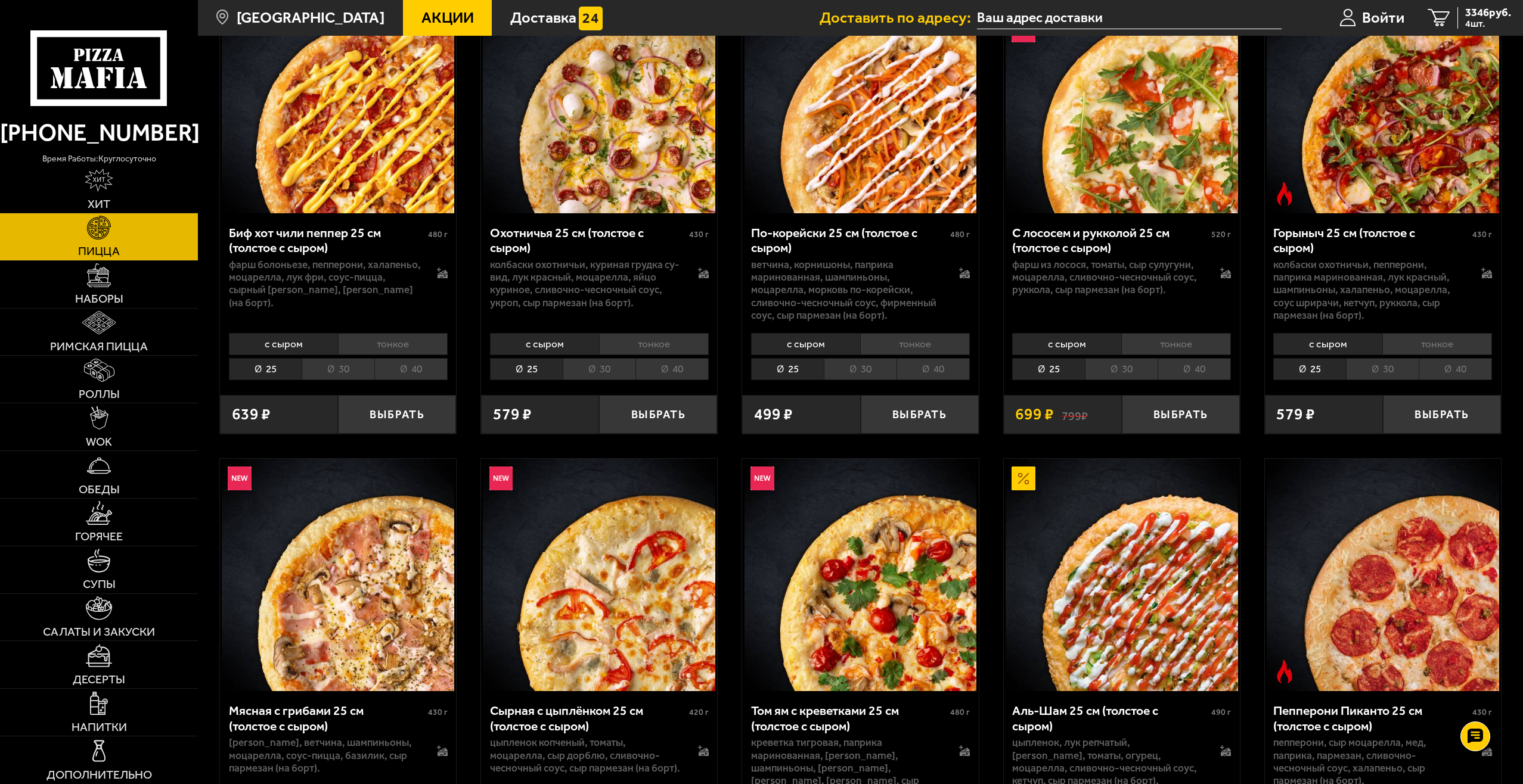
scroll to position [417, 0]
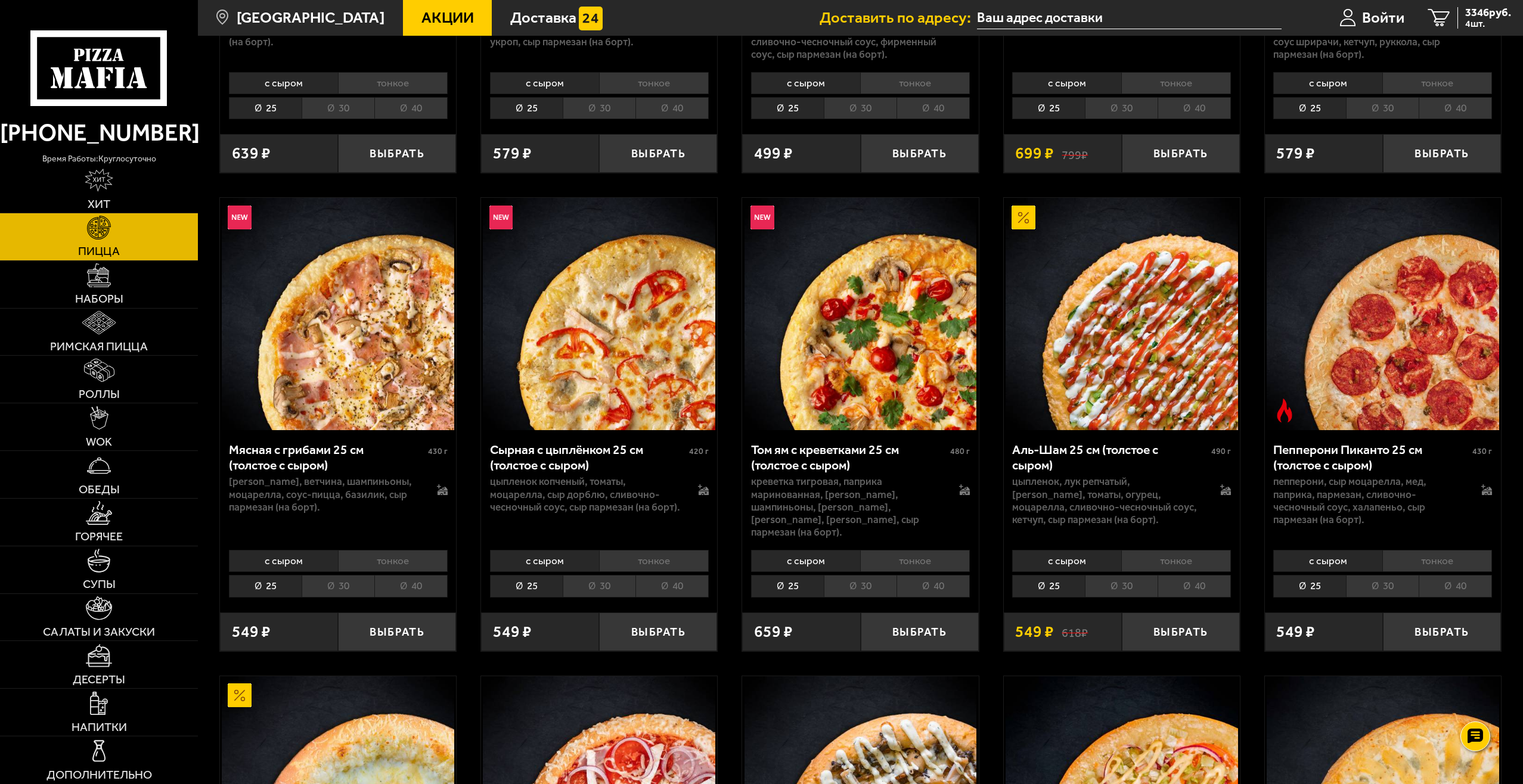
click at [1289, 454] on div "Пепперони Пиканто 25 см (толстое с сыром)" at bounding box center [1371, 457] width 196 height 30
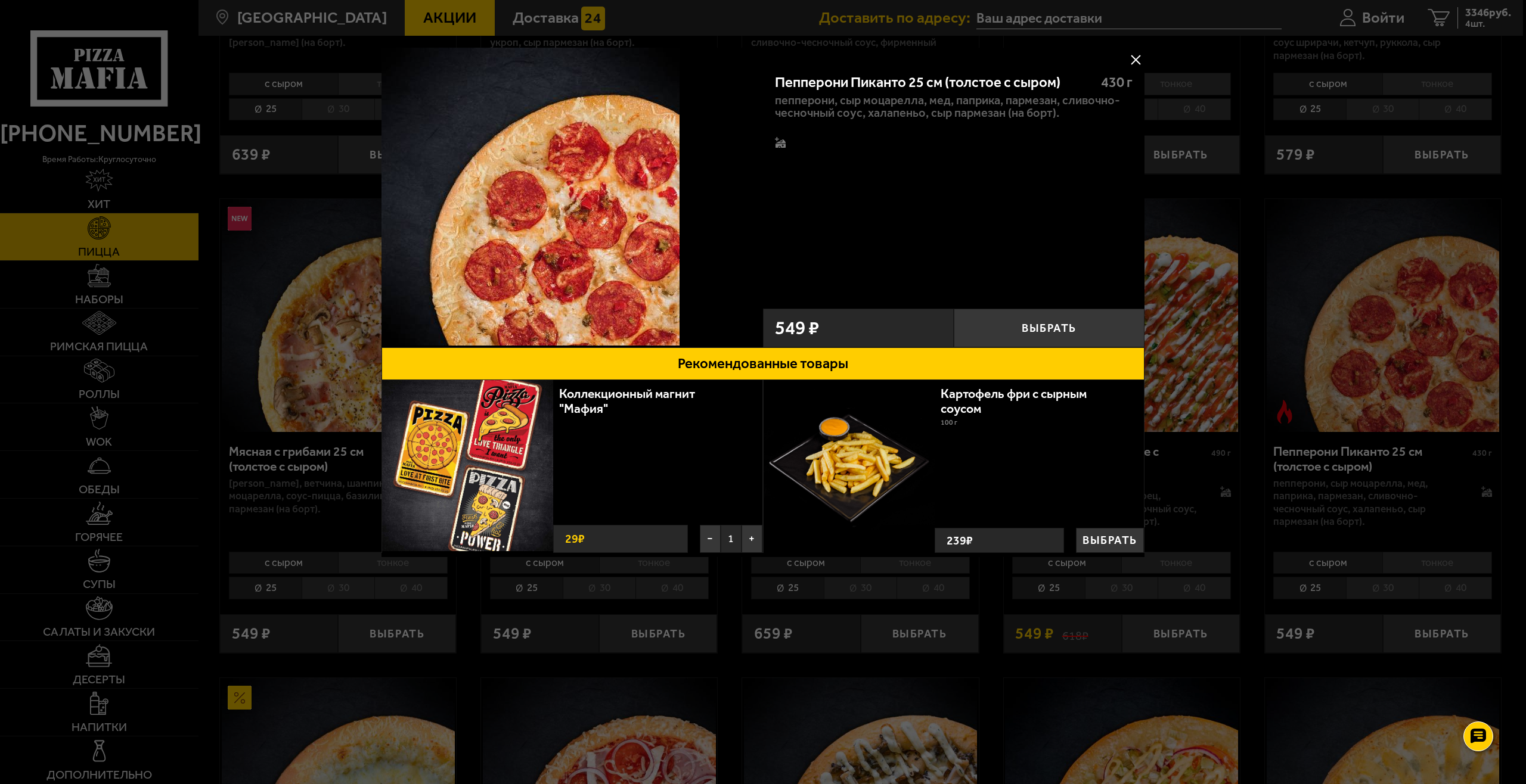
click at [1135, 59] on button at bounding box center [1136, 59] width 18 height 18
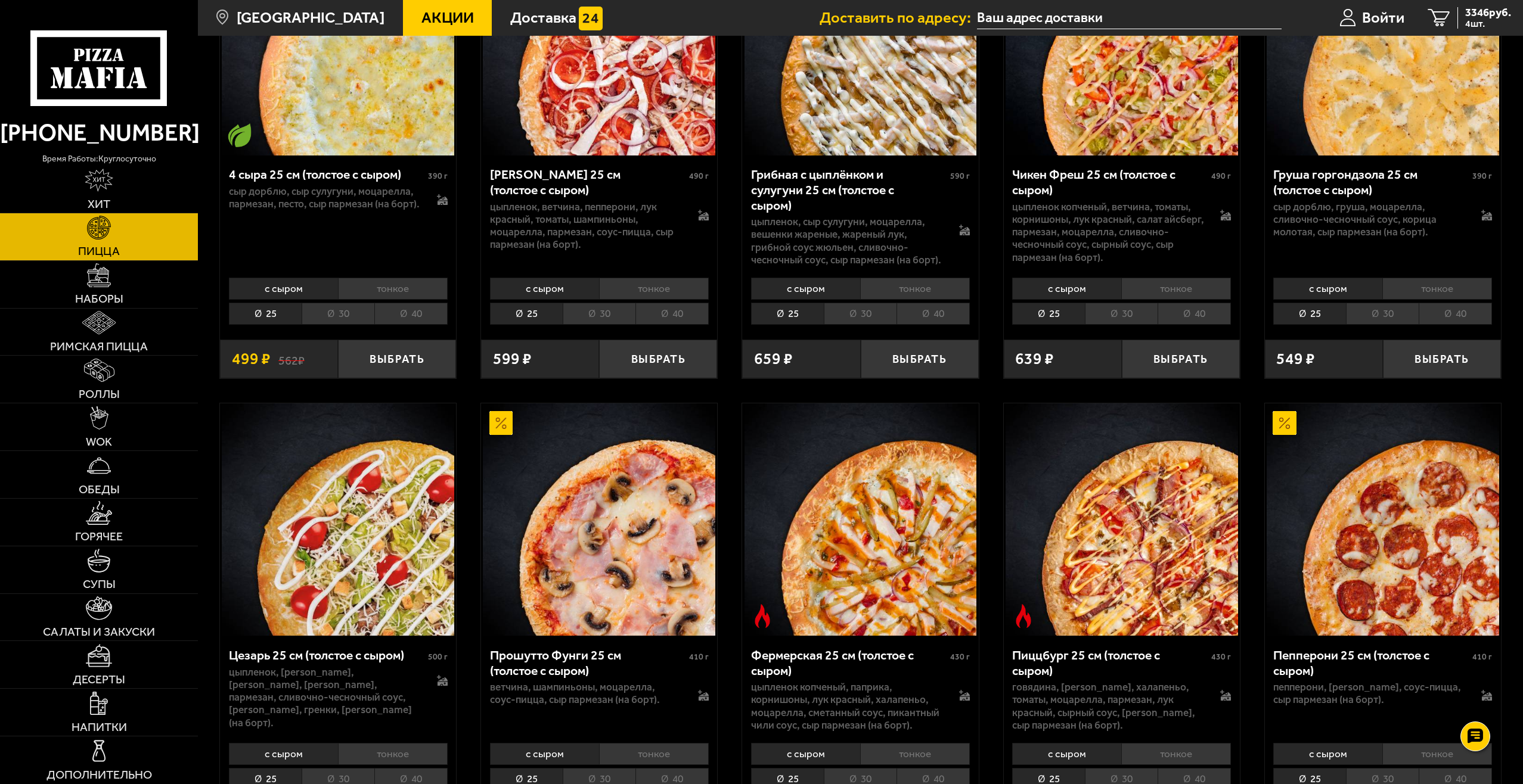
scroll to position [1192, 0]
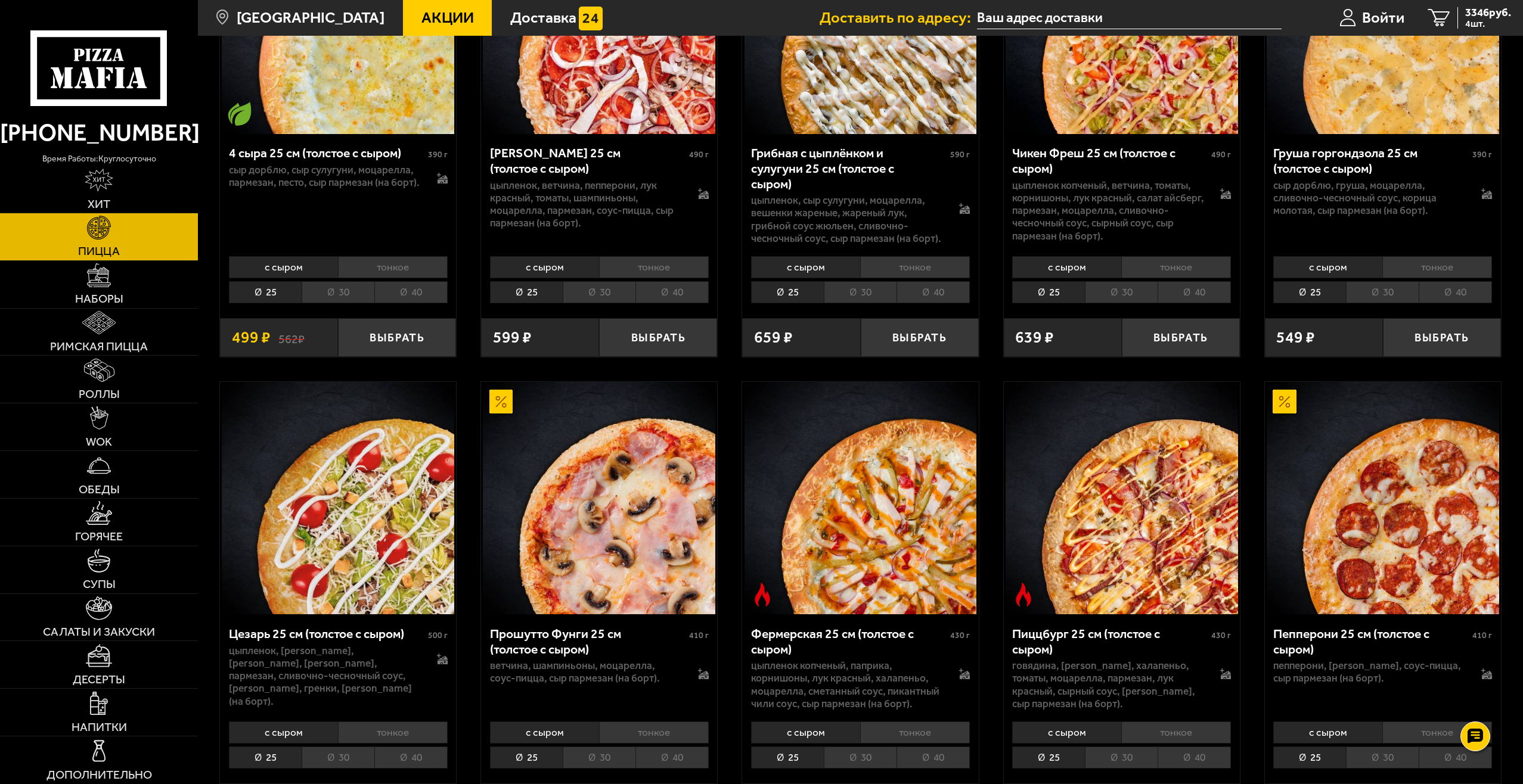
click at [603, 746] on li "30" at bounding box center [599, 757] width 73 height 22
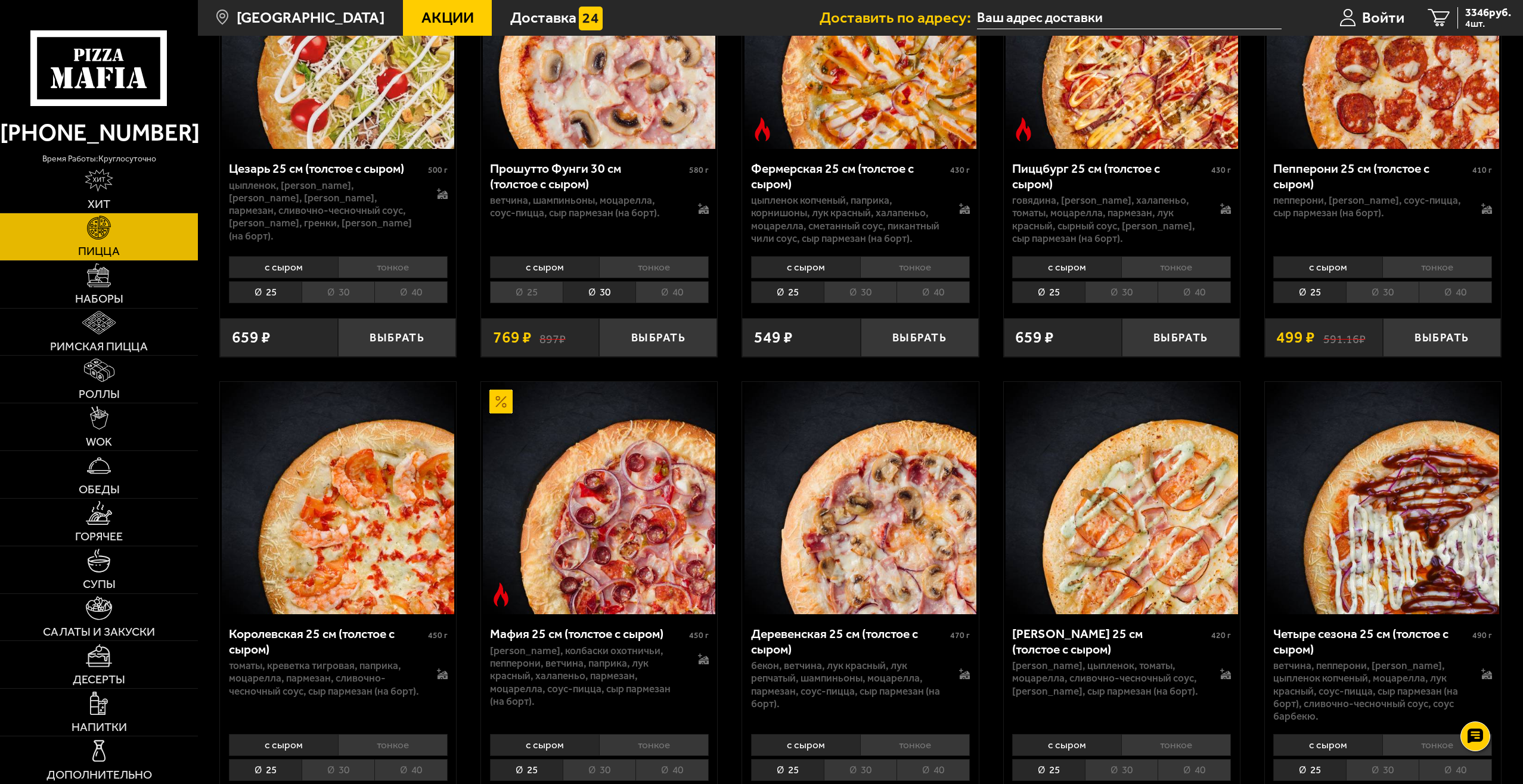
scroll to position [1788, 0]
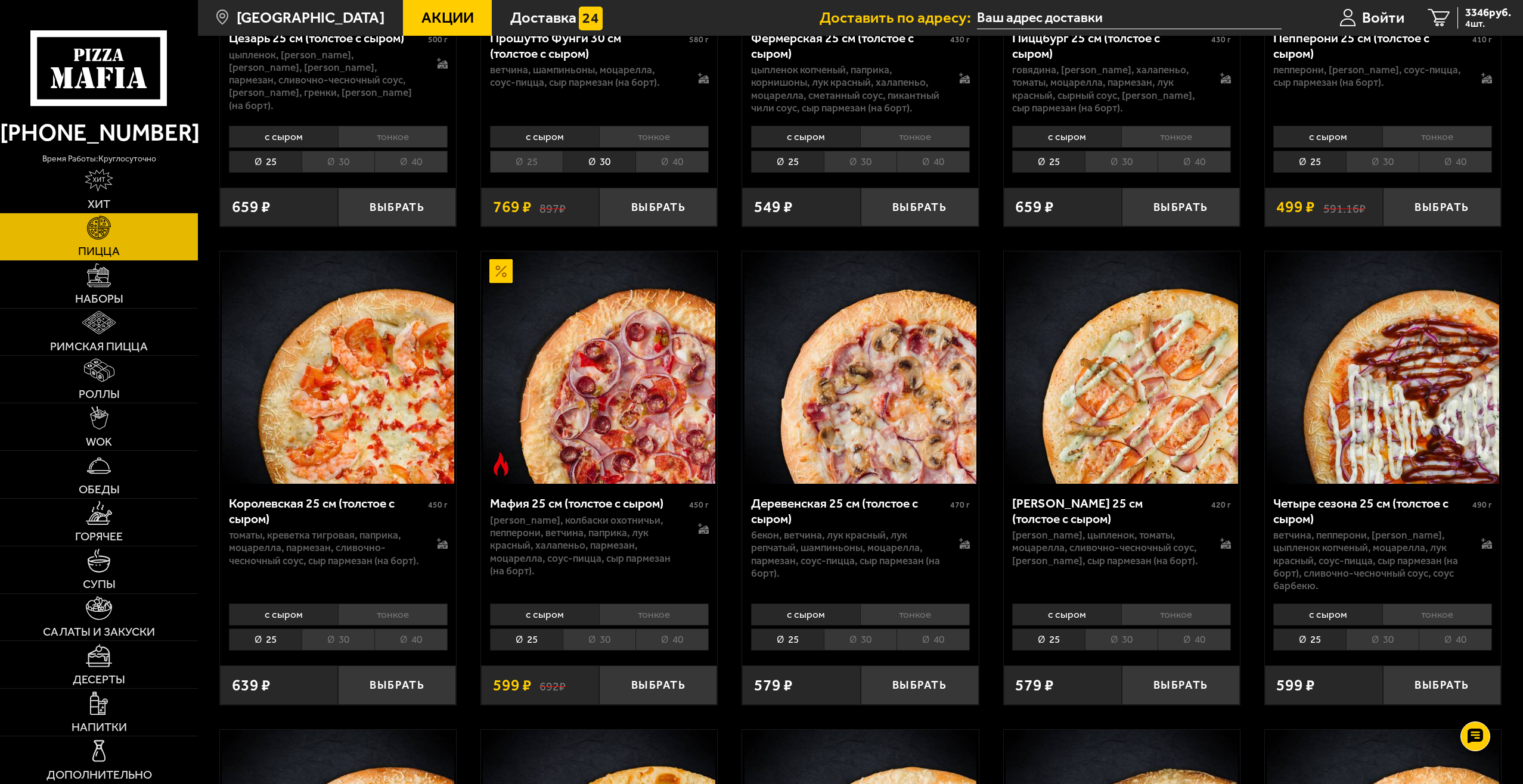
click at [614, 631] on li "30" at bounding box center [599, 639] width 73 height 22
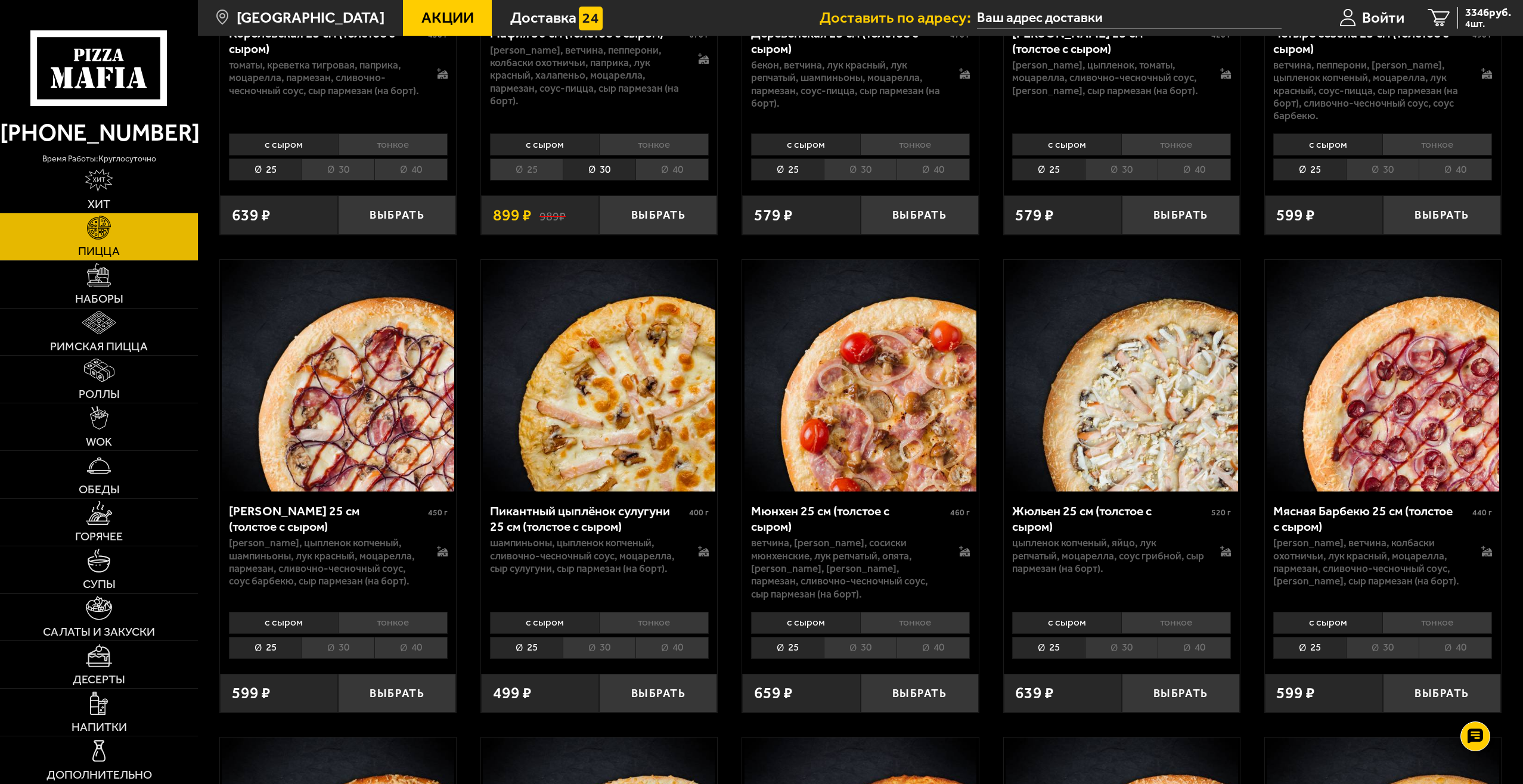
scroll to position [2264, 0]
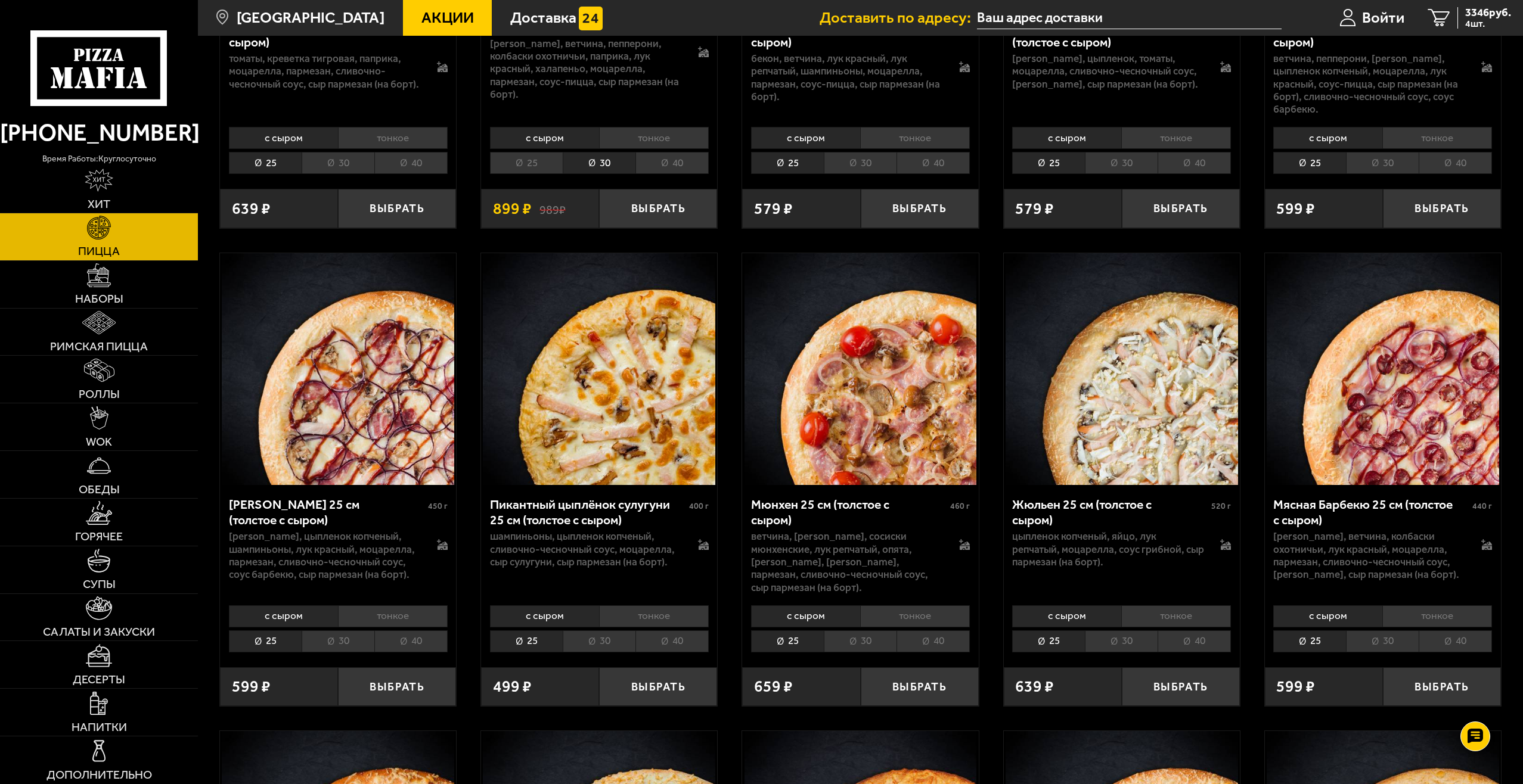
click at [620, 631] on li "30" at bounding box center [599, 641] width 73 height 22
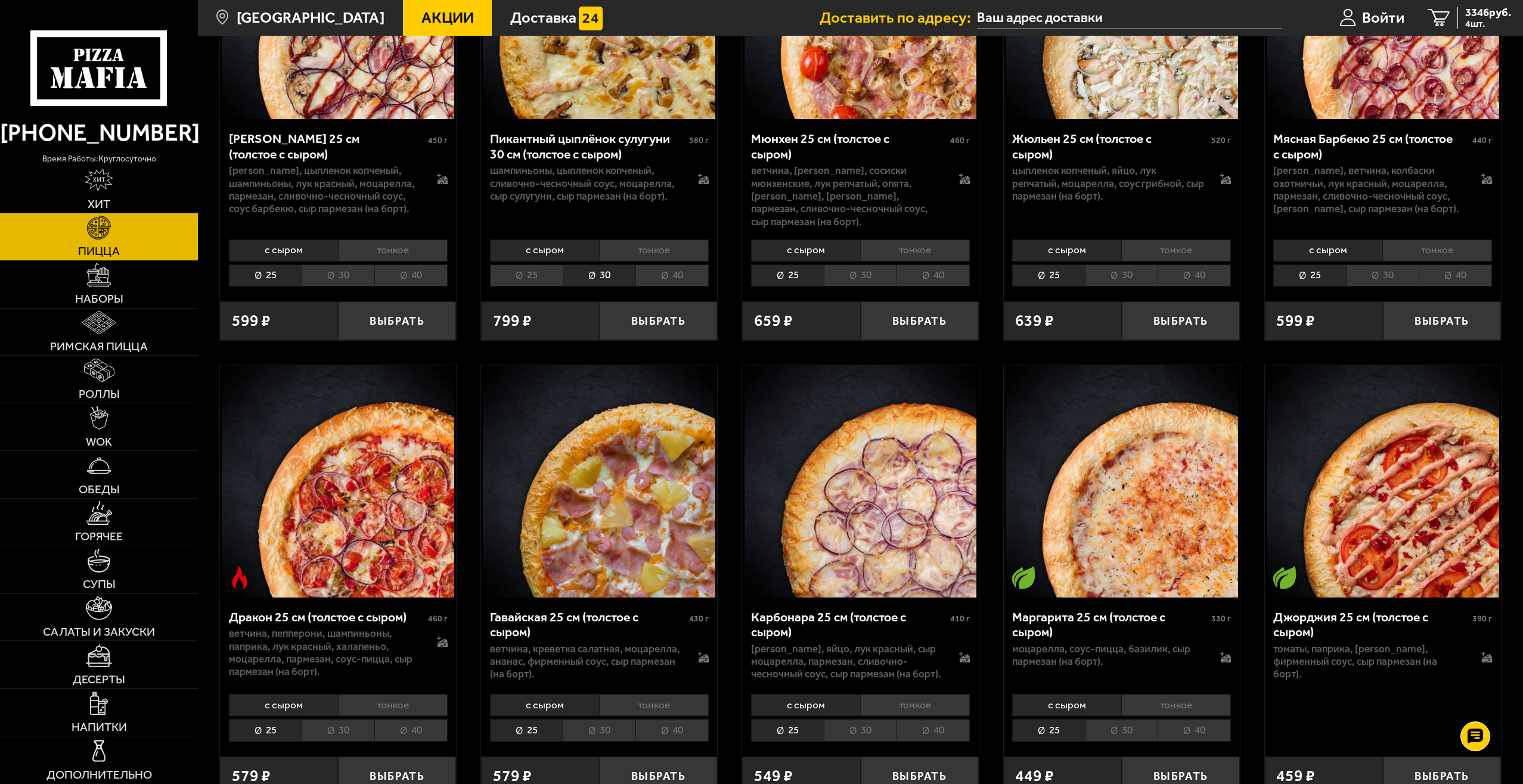
scroll to position [2682, 0]
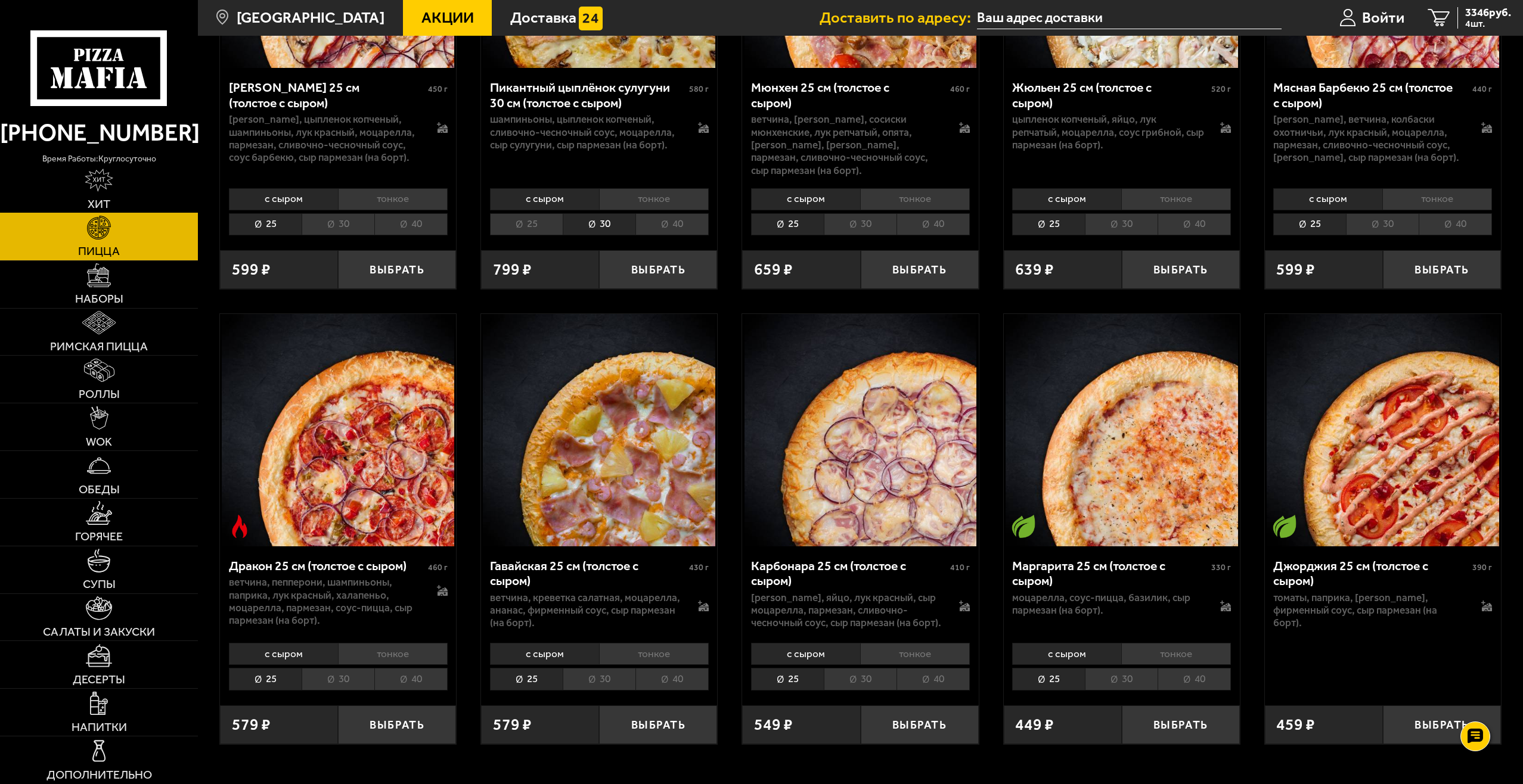
click at [131, 182] on link "Хит" at bounding box center [98, 189] width 198 height 47
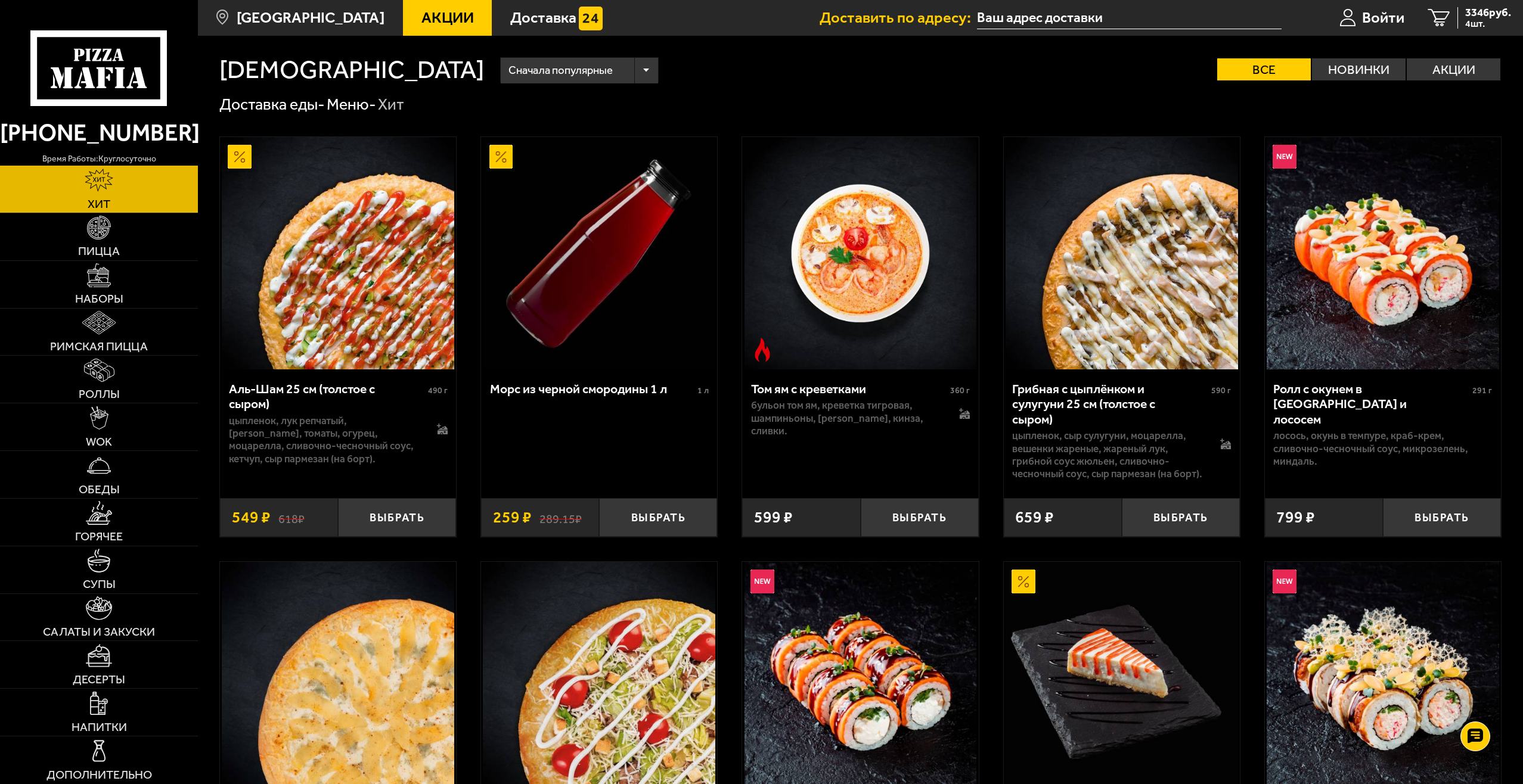
click at [426, 28] on link "Акции" at bounding box center [447, 18] width 89 height 36
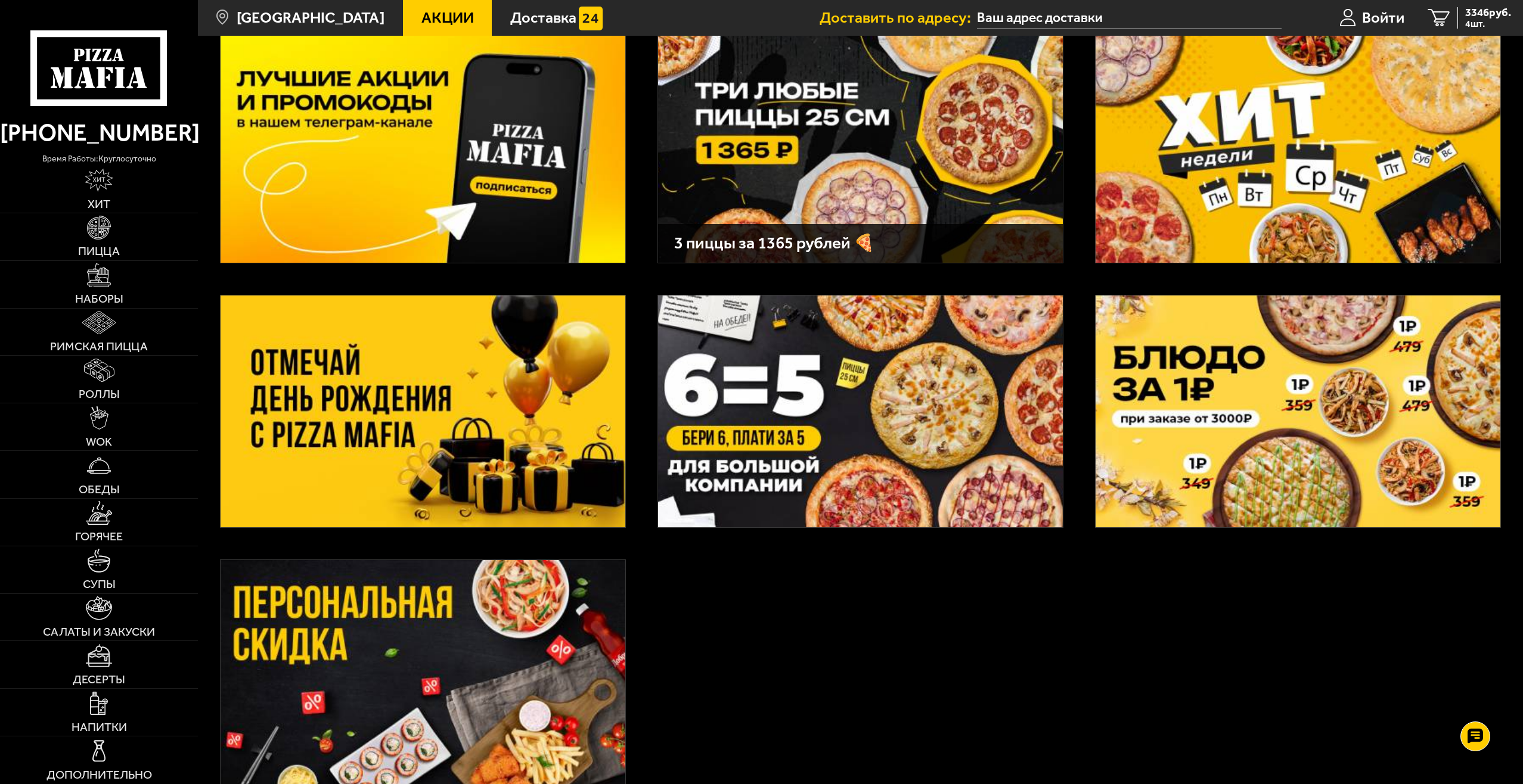
scroll to position [119, 0]
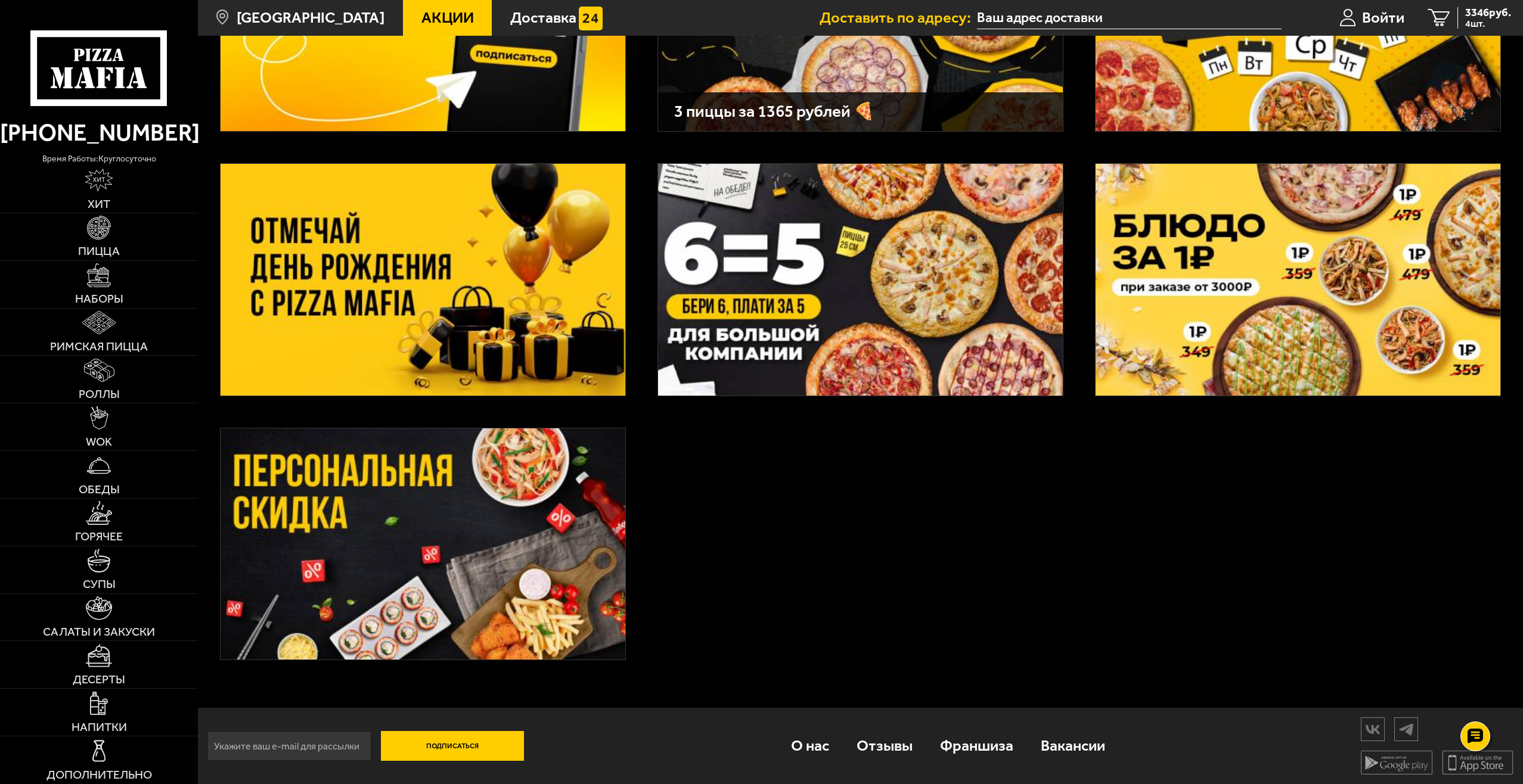
click at [488, 535] on img at bounding box center [423, 544] width 405 height 232
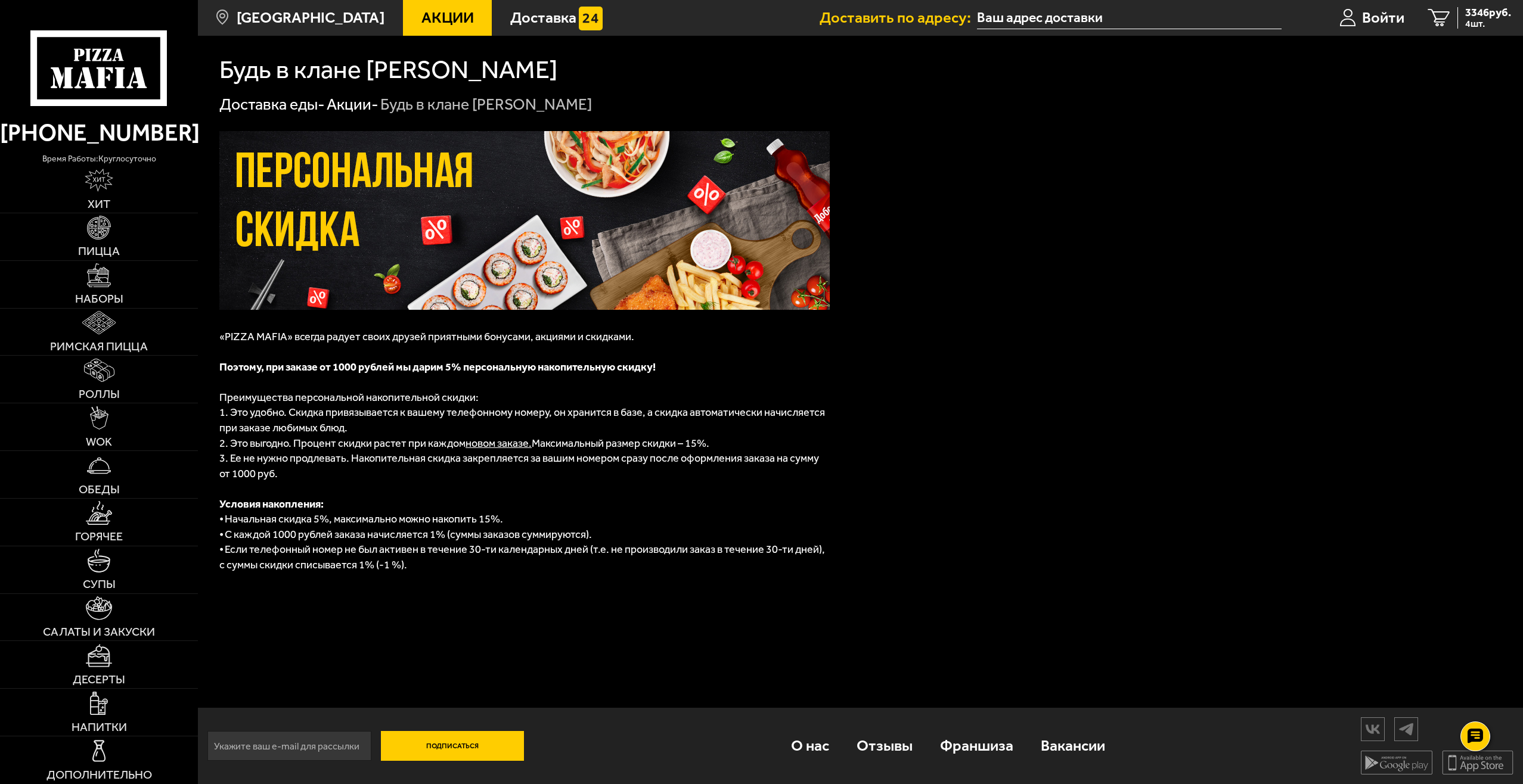
click at [561, 495] on p at bounding box center [524, 488] width 611 height 16
